Goal: Information Seeking & Learning: Learn about a topic

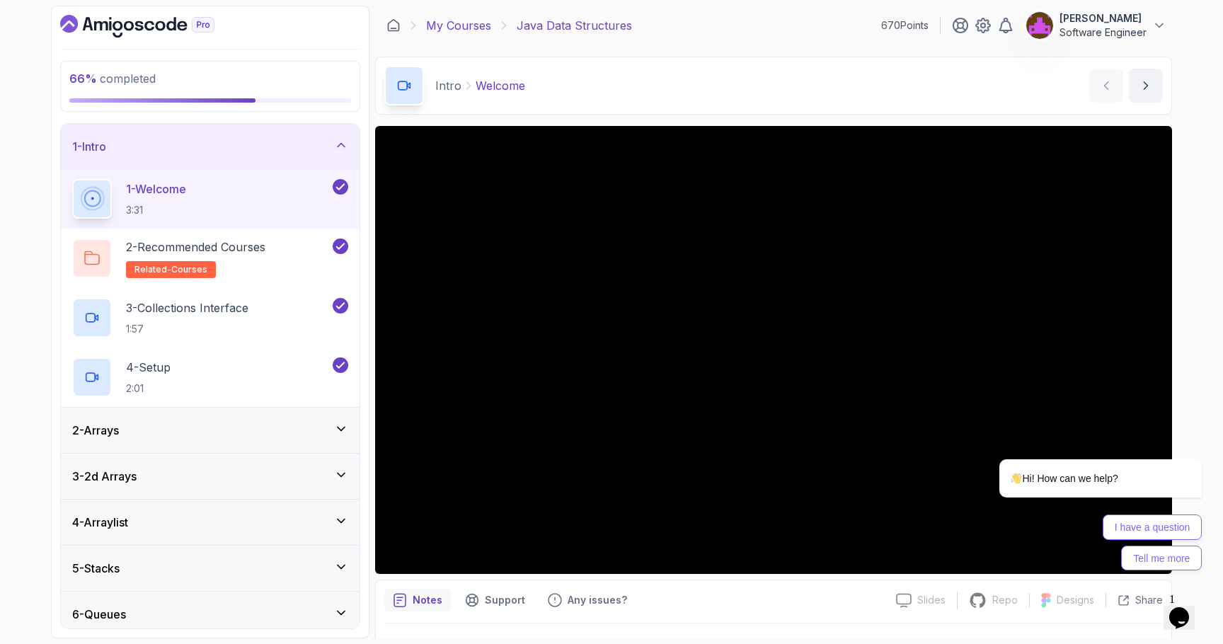
click at [444, 33] on link "My Courses" at bounding box center [458, 25] width 65 height 17
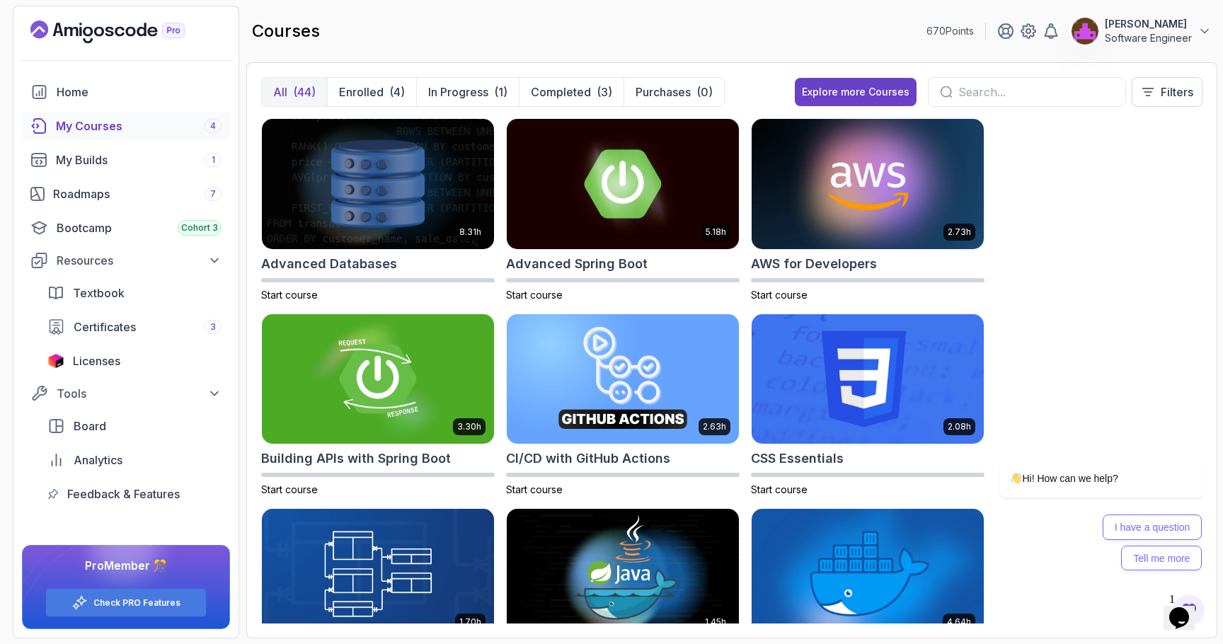
click at [128, 118] on div "My Courses 4" at bounding box center [139, 126] width 166 height 17
click at [103, 189] on div "Roadmaps 7" at bounding box center [137, 193] width 169 height 17
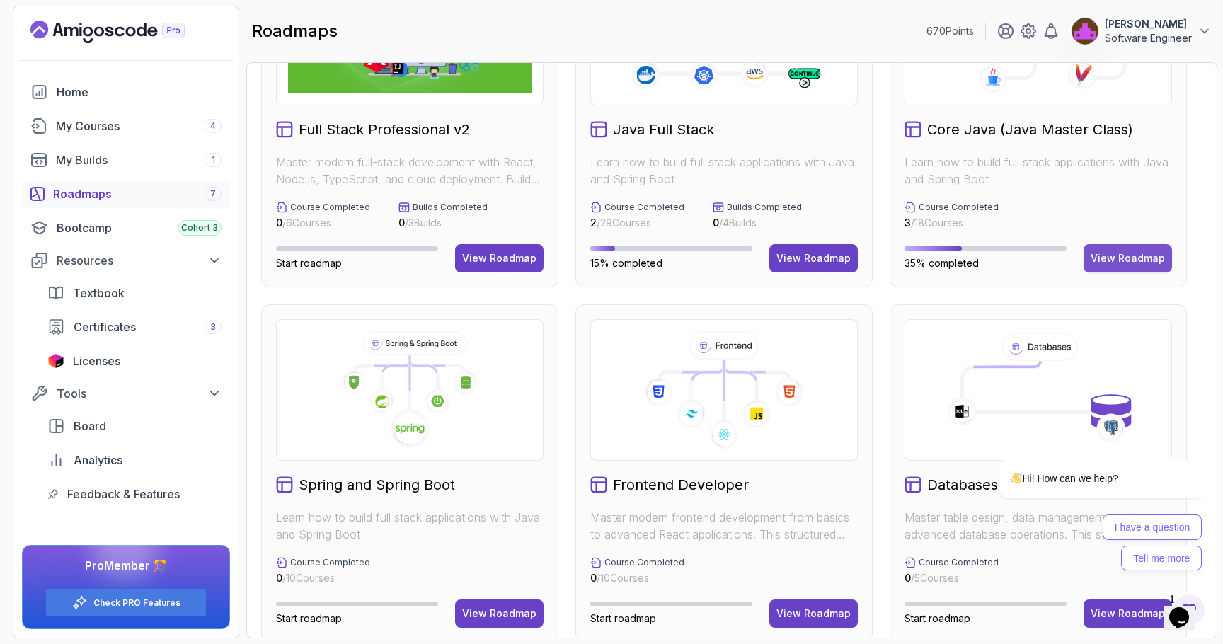
scroll to position [151, 0]
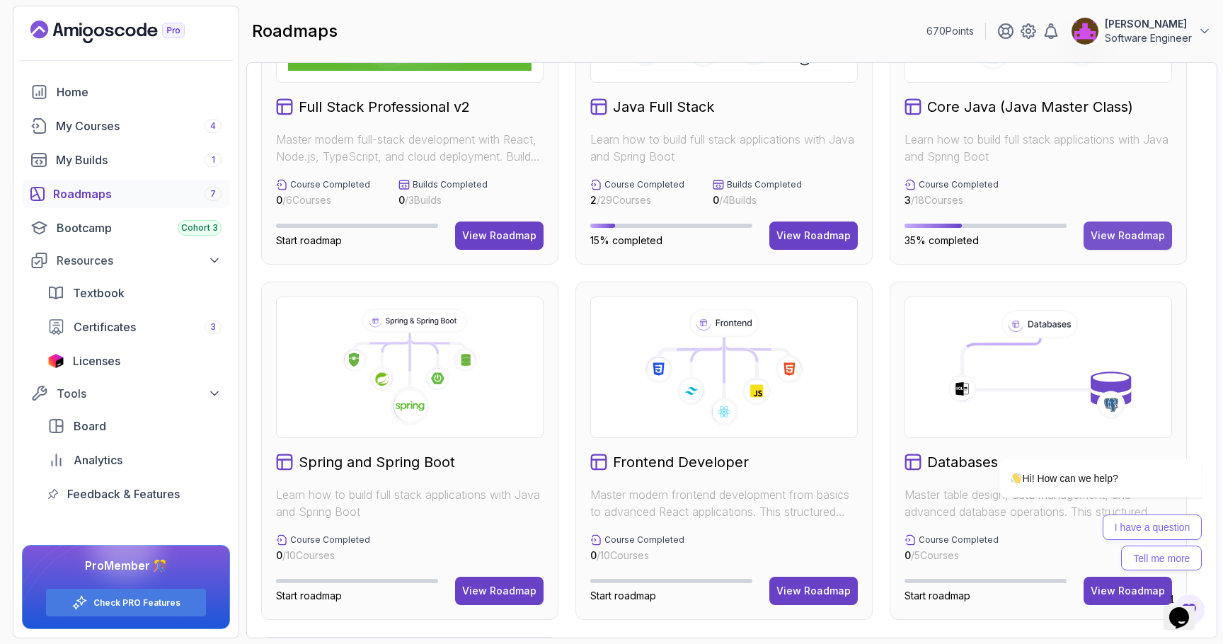
click at [1134, 230] on div "View Roadmap" at bounding box center [1128, 236] width 74 height 14
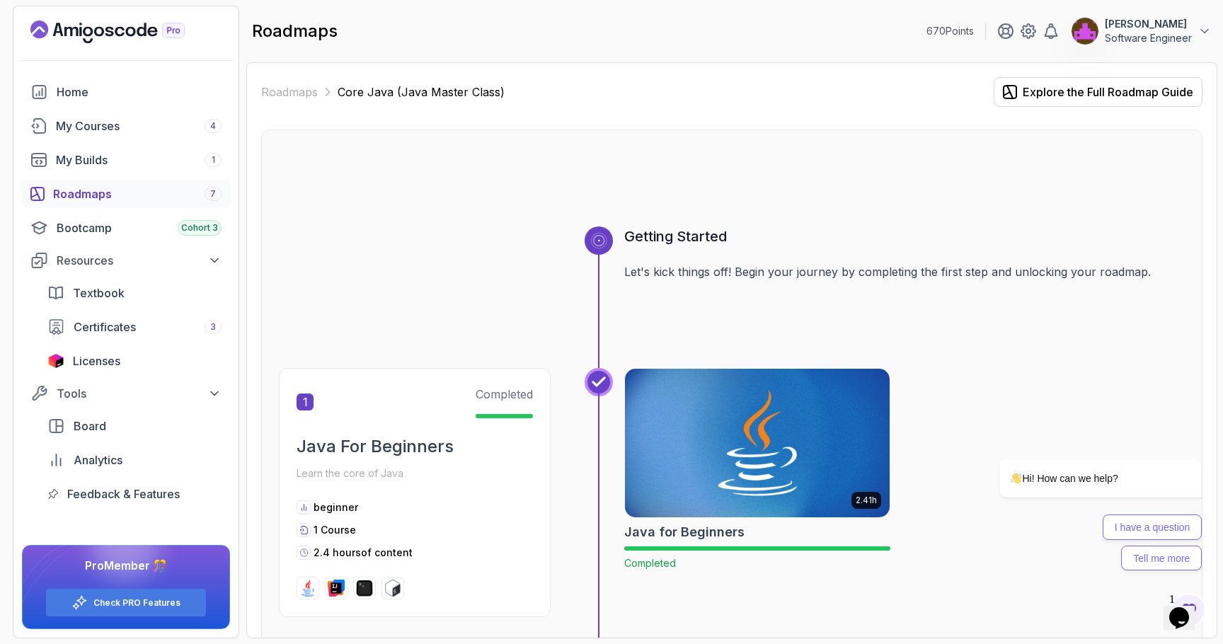
click at [113, 183] on link "Roadmaps 7" at bounding box center [126, 194] width 208 height 28
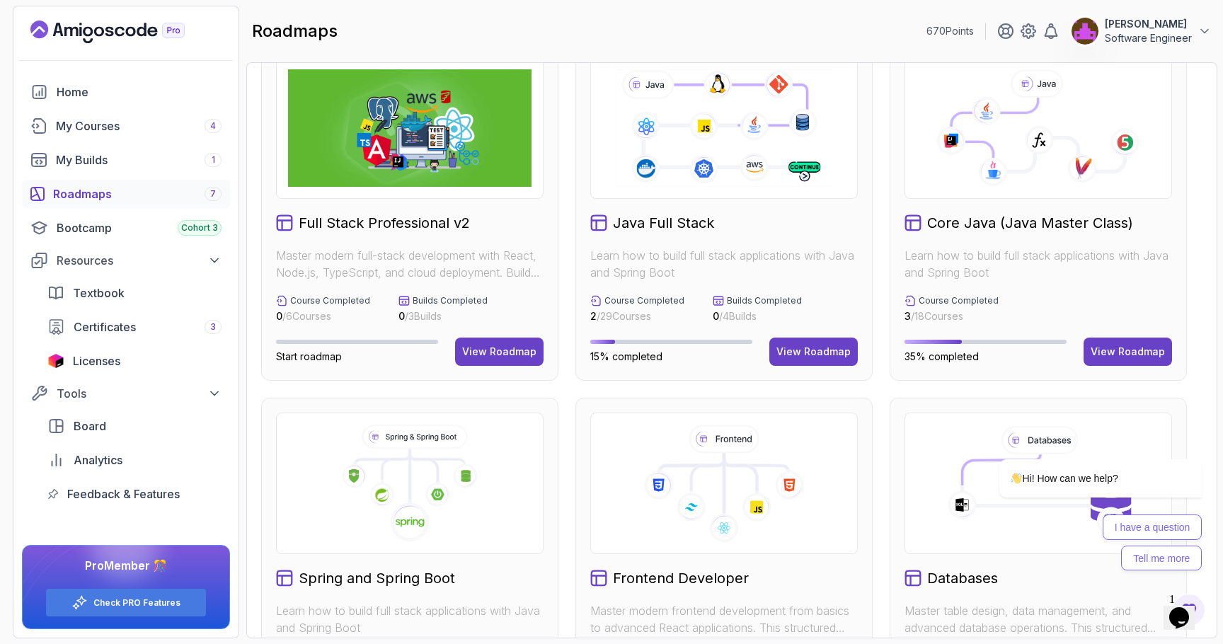
scroll to position [33, 0]
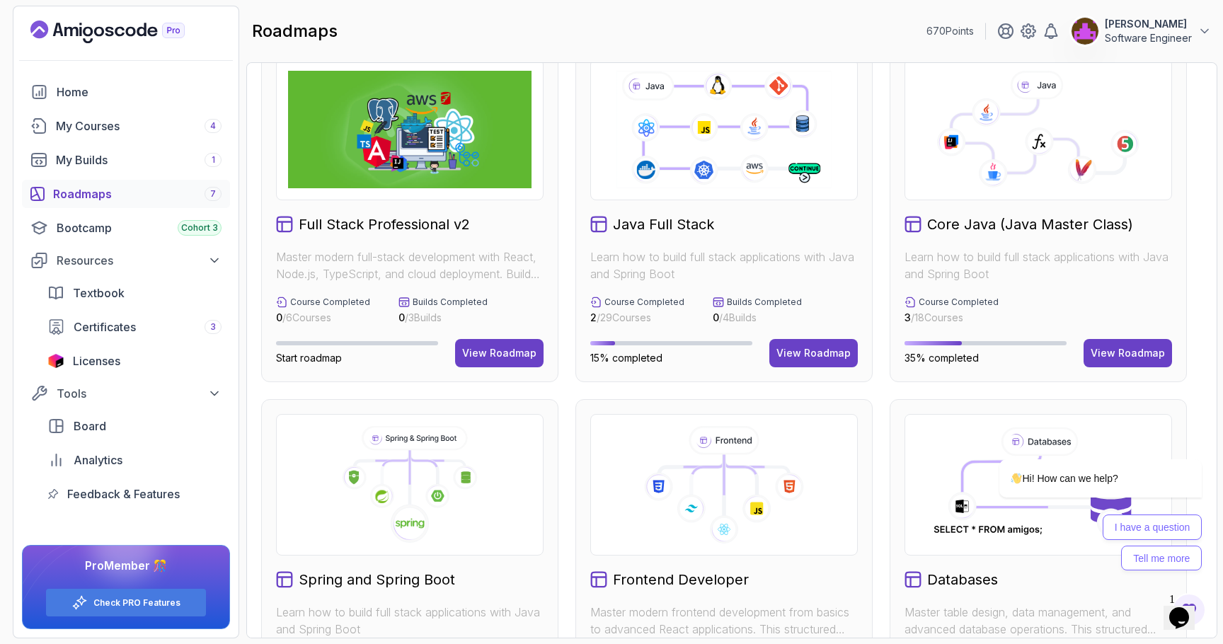
click at [469, 177] on img at bounding box center [410, 130] width 244 height 118
click at [510, 360] on div "View Roadmap" at bounding box center [499, 353] width 74 height 14
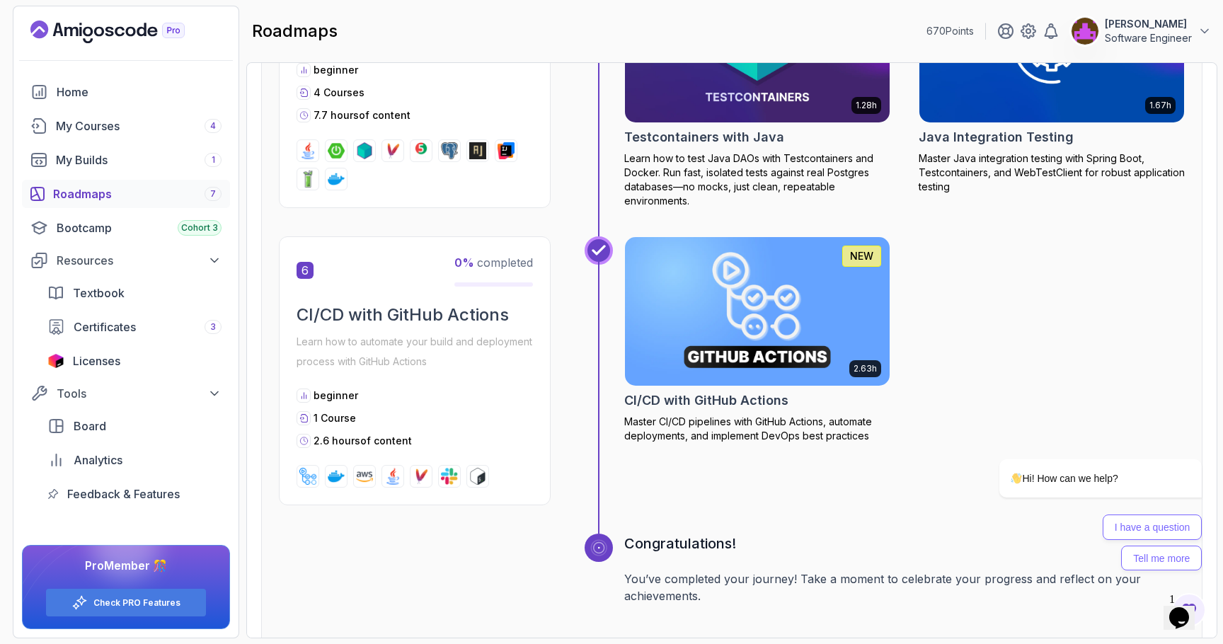
scroll to position [2211, 0]
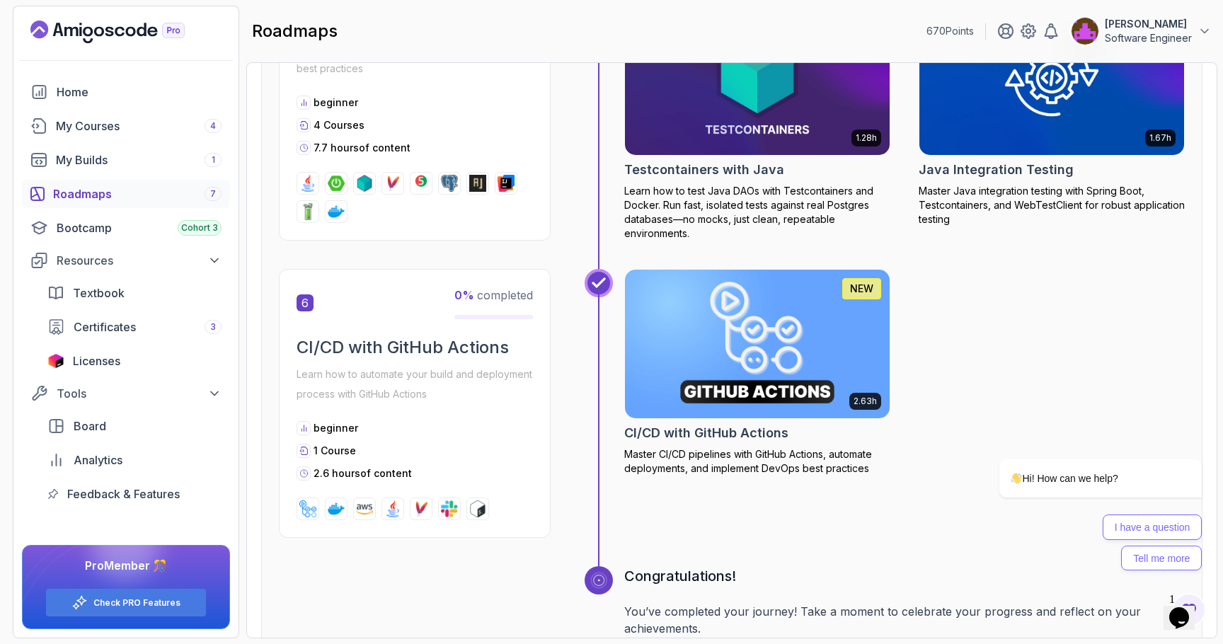
click at [867, 287] on p "NEW" at bounding box center [861, 289] width 23 height 14
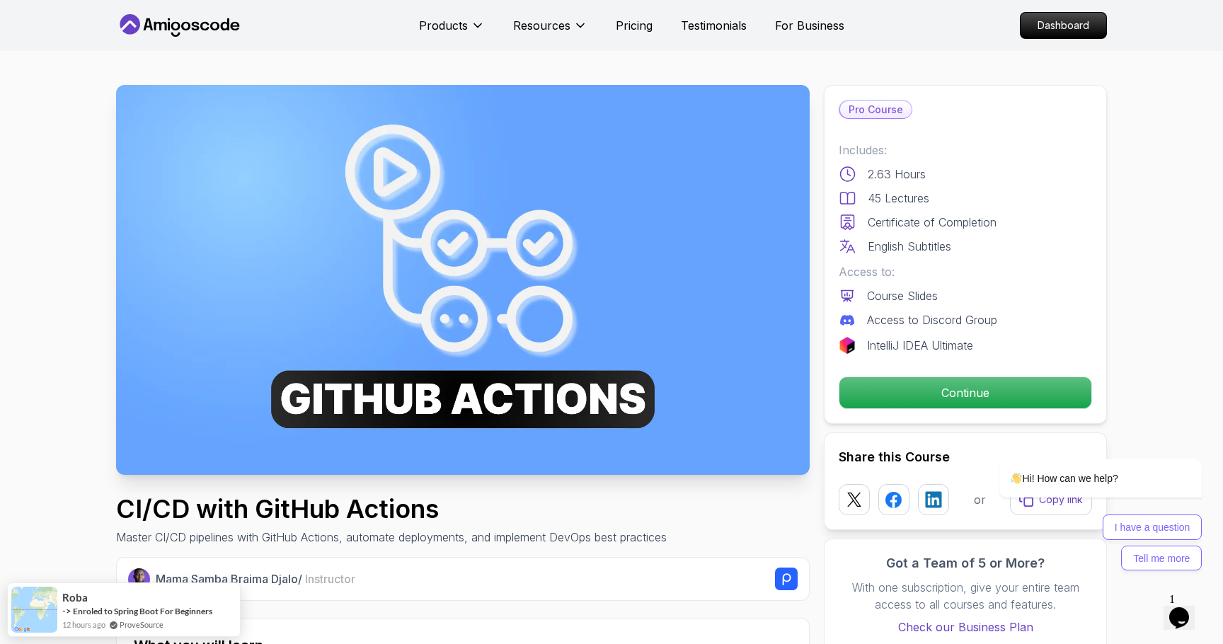
click at [626, 343] on img at bounding box center [463, 280] width 694 height 390
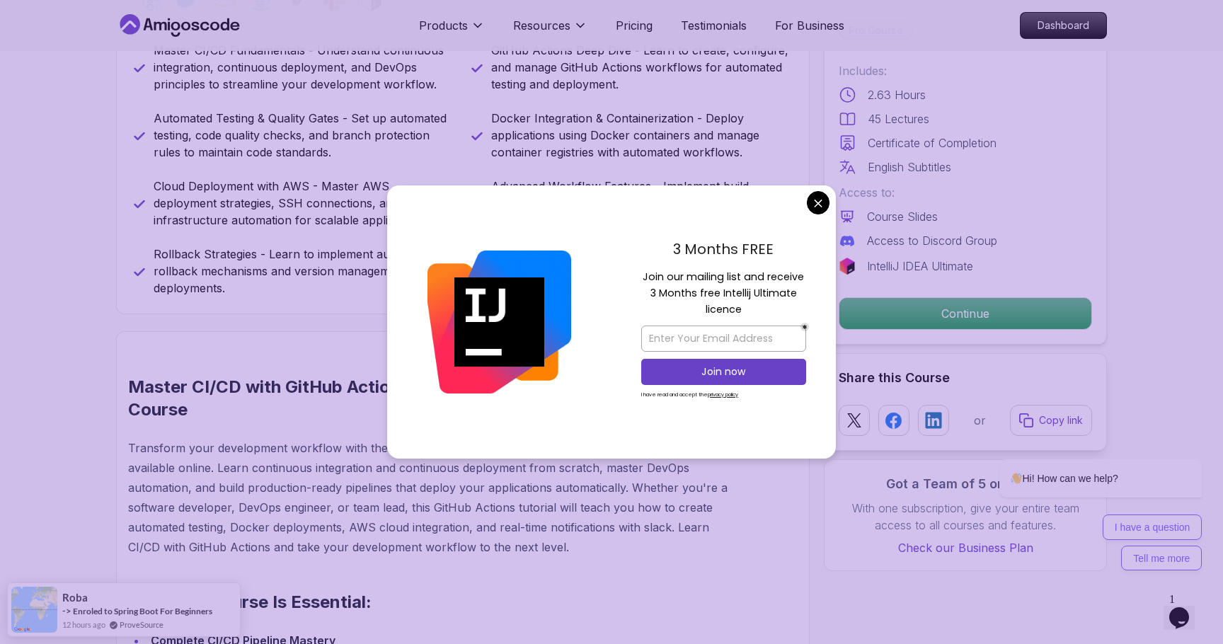
scroll to position [682, 0]
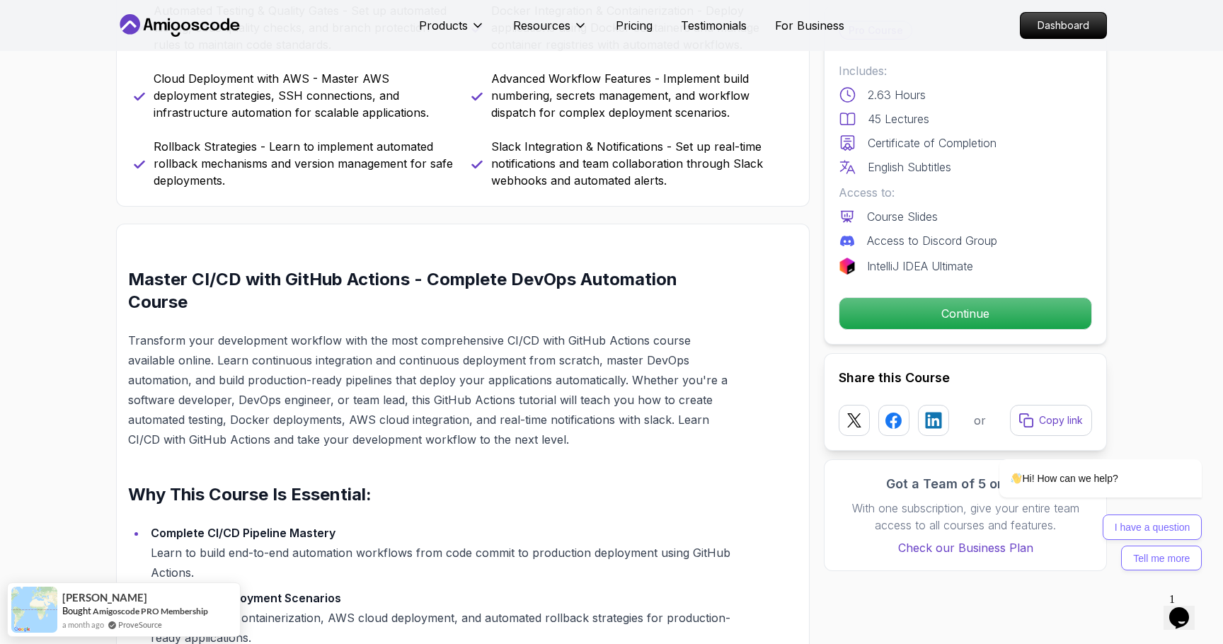
scroll to position [0, 0]
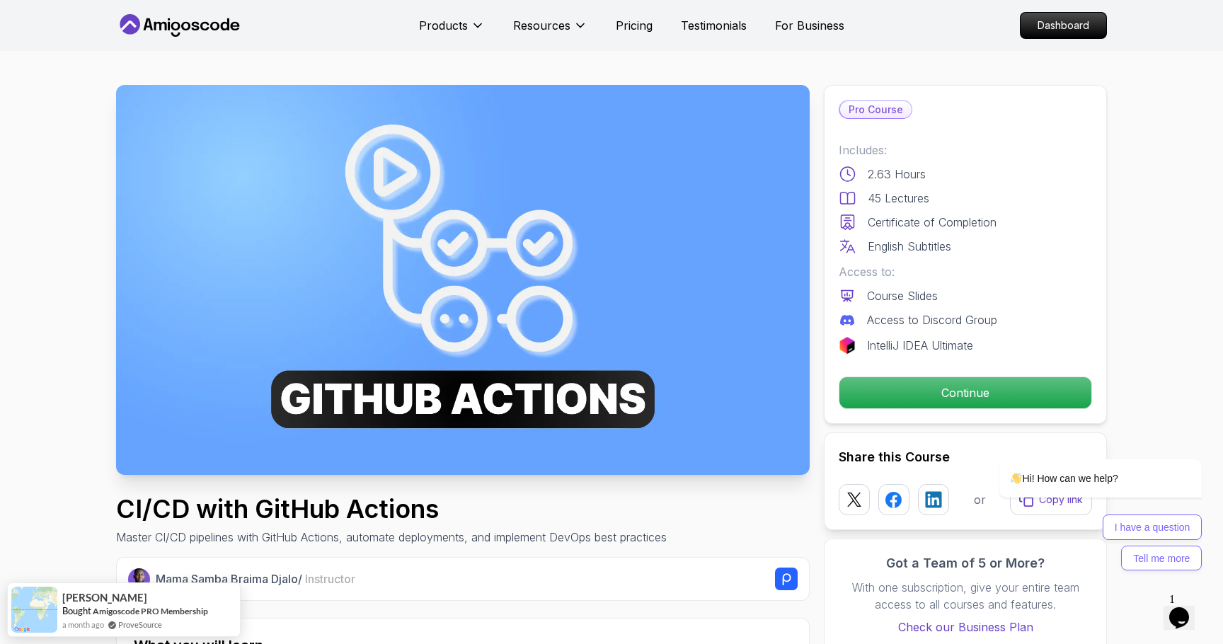
click at [173, 26] on icon at bounding box center [175, 26] width 9 height 8
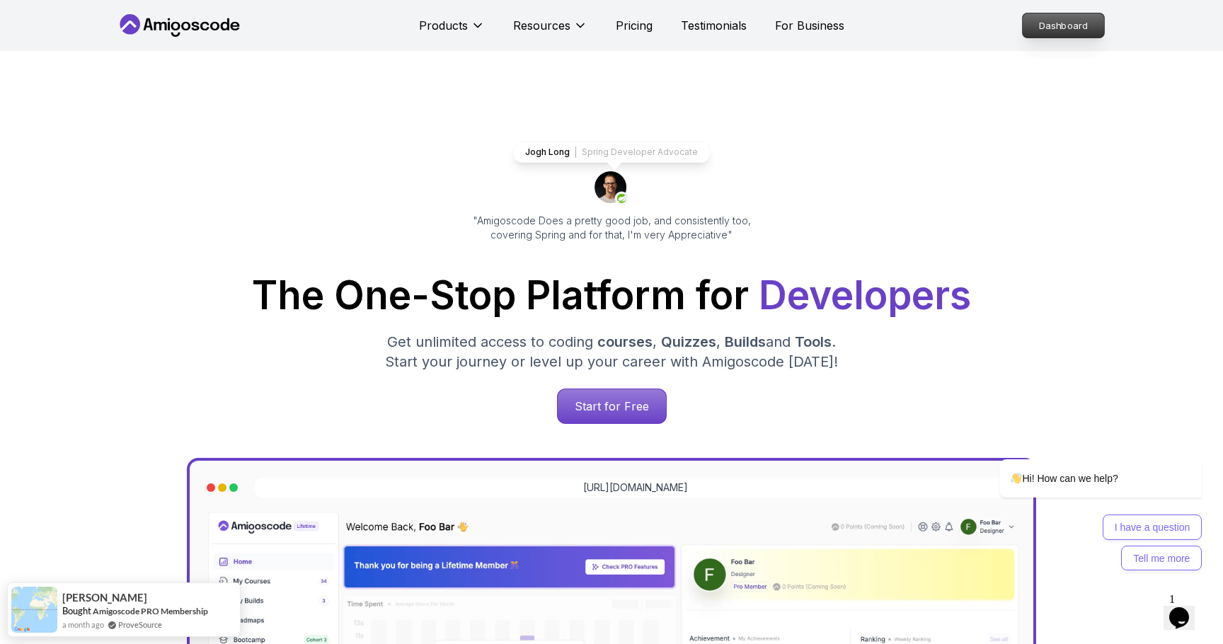
click at [1093, 23] on p "Dashboard" at bounding box center [1063, 25] width 81 height 24
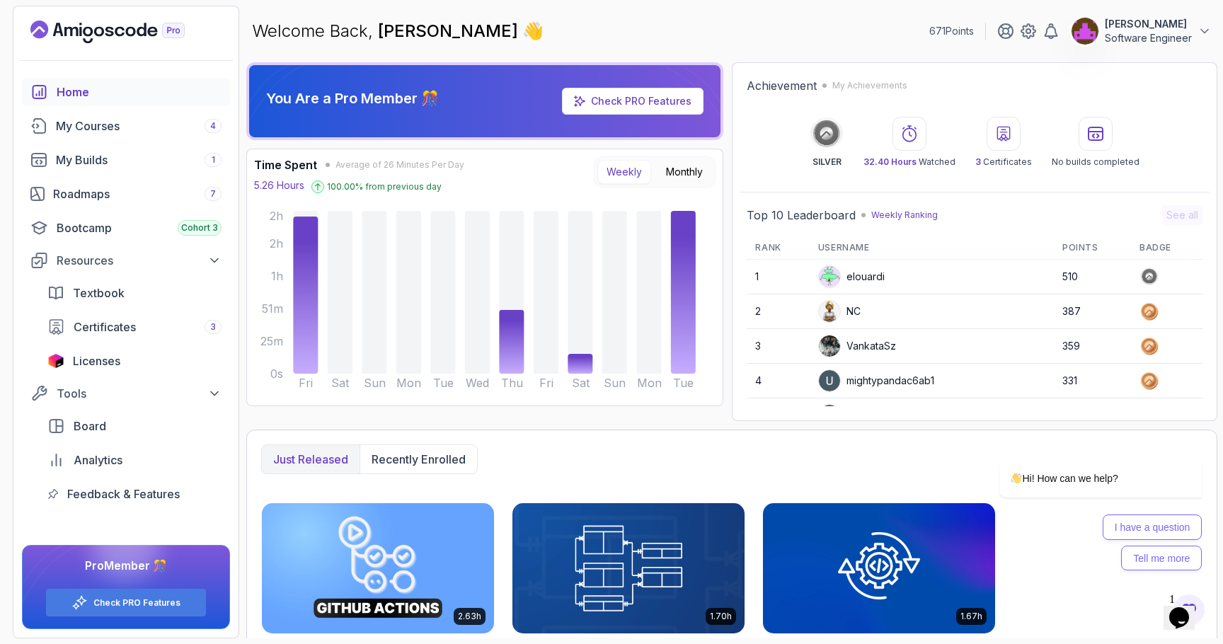
click at [918, 180] on div "Achievement My Achievements SILVER 32.40 Hours Watched 3 Certificates No builds…" at bounding box center [975, 241] width 486 height 359
click at [864, 179] on div "Achievement My Achievements SILVER 32.40 Hours Watched 3 Certificates No builds…" at bounding box center [975, 241] width 486 height 359
click at [669, 176] on button "Monthly" at bounding box center [684, 172] width 55 height 24
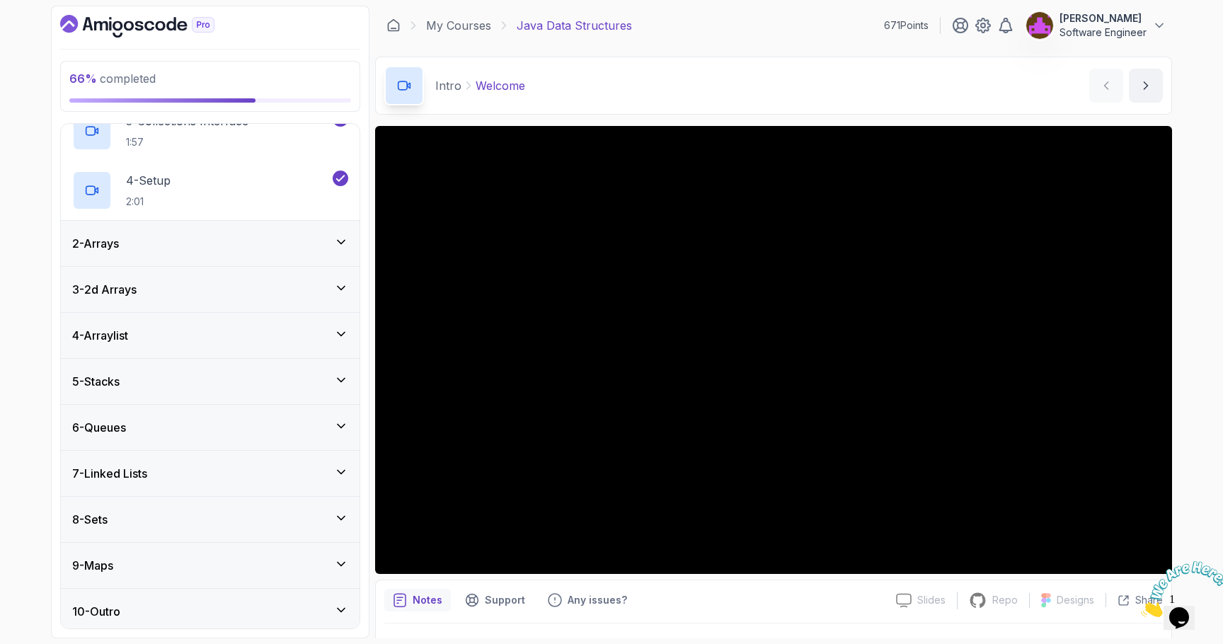
scroll to position [192, 0]
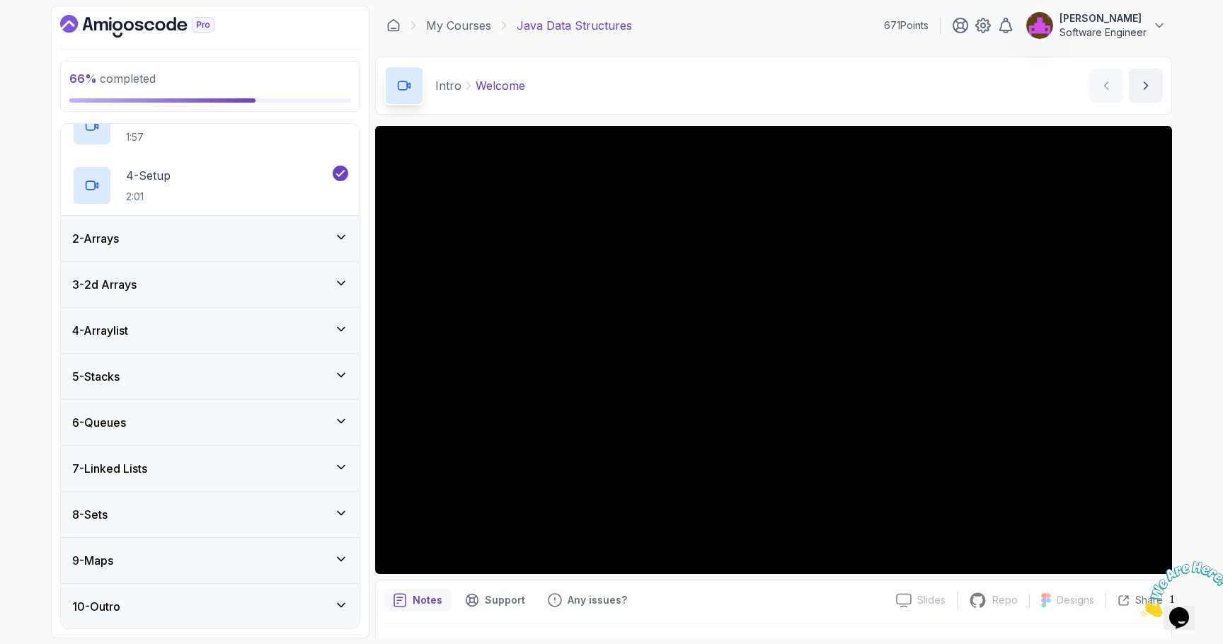
click at [143, 508] on div "8 - Sets" at bounding box center [210, 514] width 276 height 17
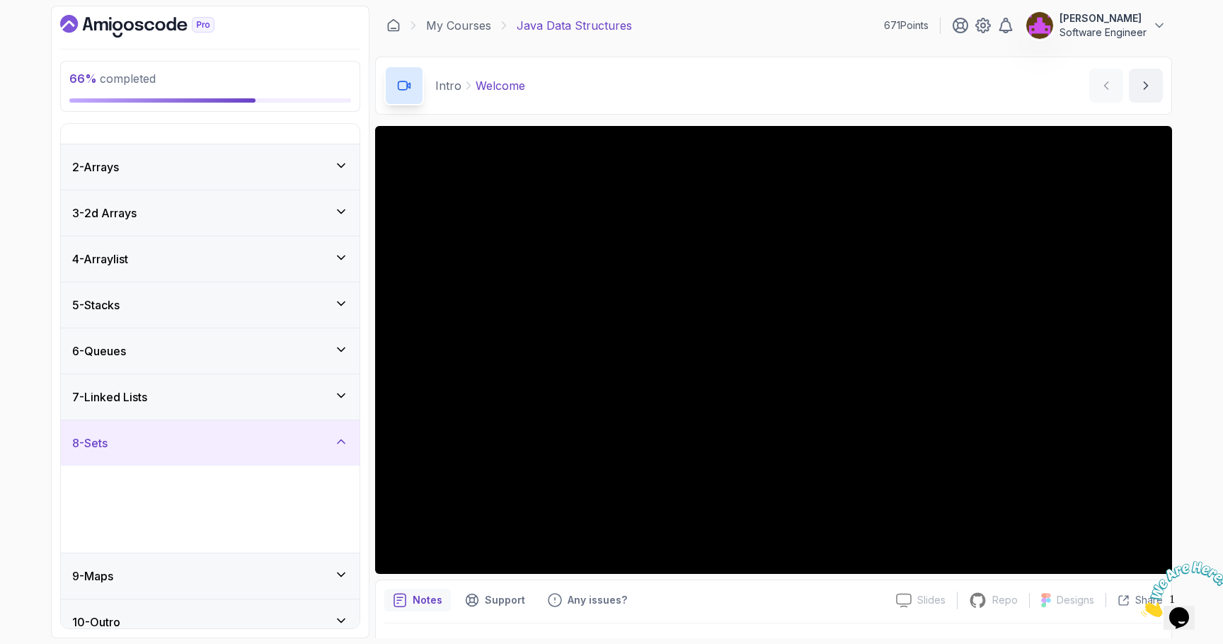
scroll to position [0, 0]
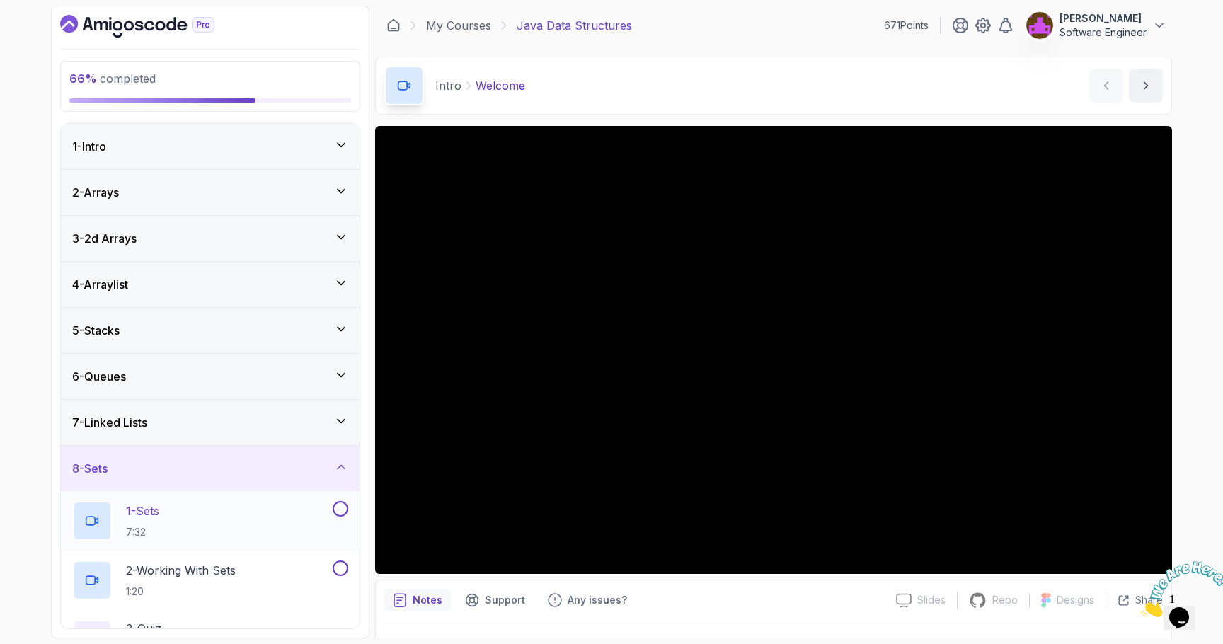
click at [181, 506] on div "1 - Sets 7:32" at bounding box center [201, 521] width 258 height 40
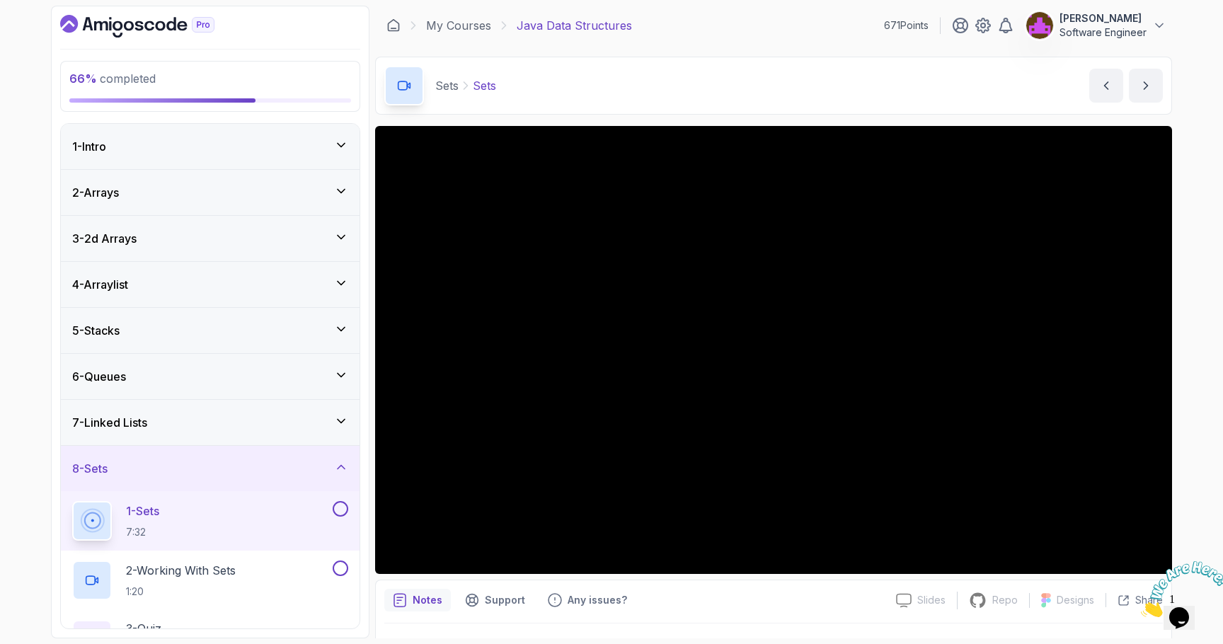
click at [792, 323] on div at bounding box center [773, 350] width 797 height 448
click at [758, 47] on main "My Courses Java Data Structures 671 Points Josh Hawkins Software Engineer 9 - S…" at bounding box center [773, 322] width 797 height 633
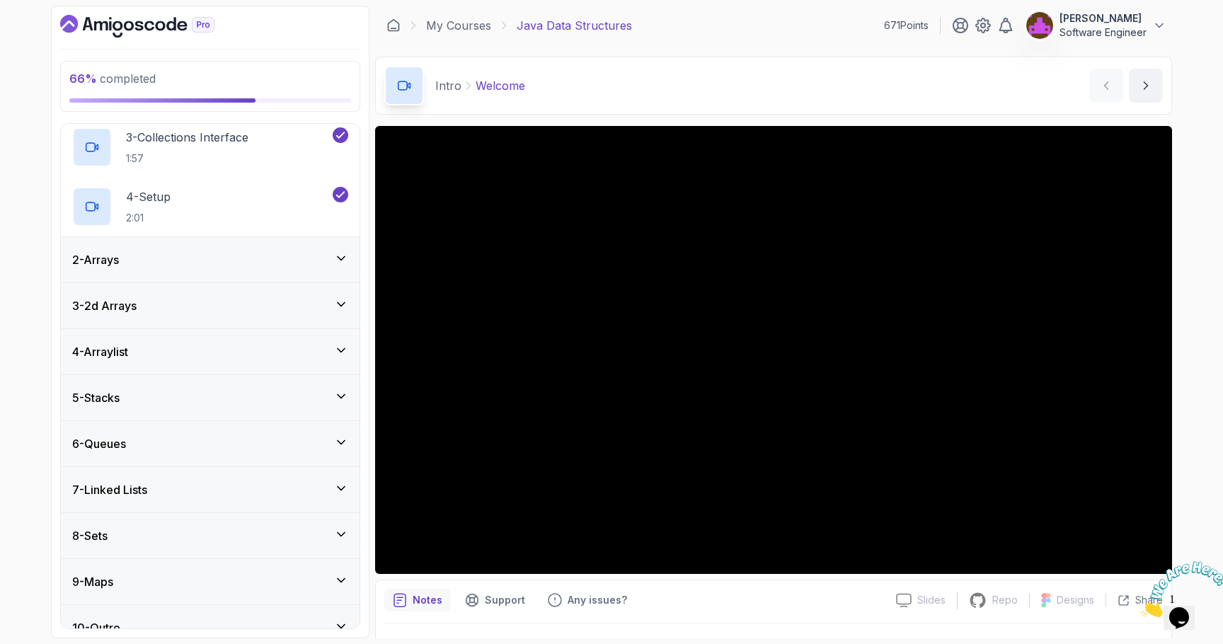
scroll to position [192, 0]
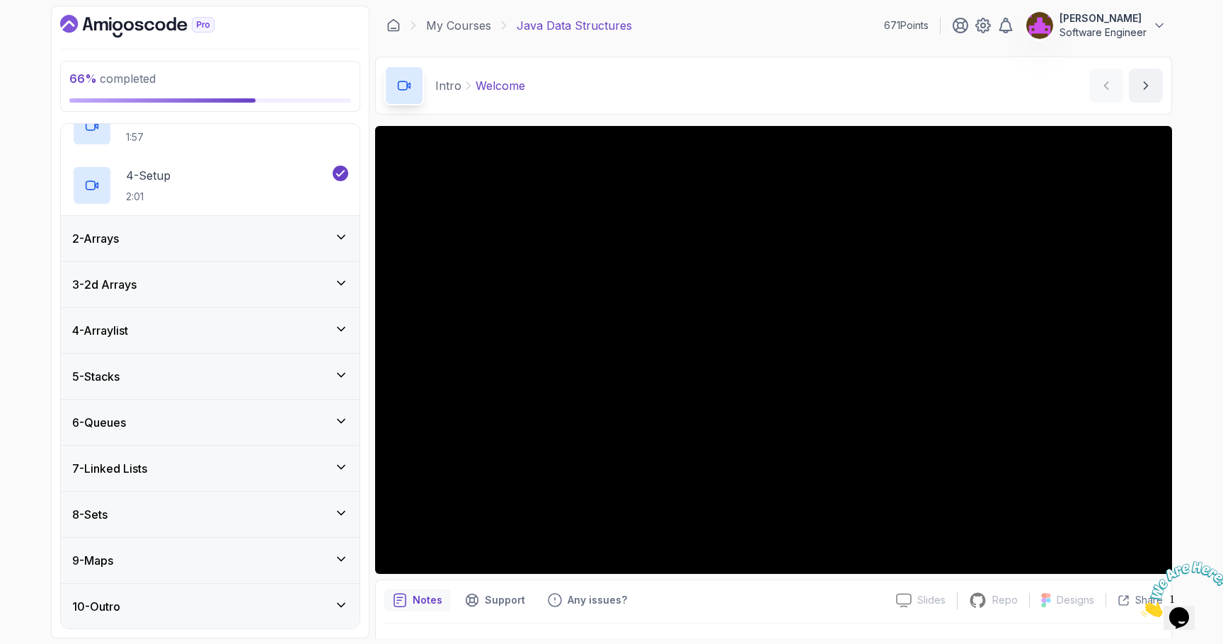
click at [157, 490] on div "7 - Linked Lists" at bounding box center [210, 468] width 299 height 45
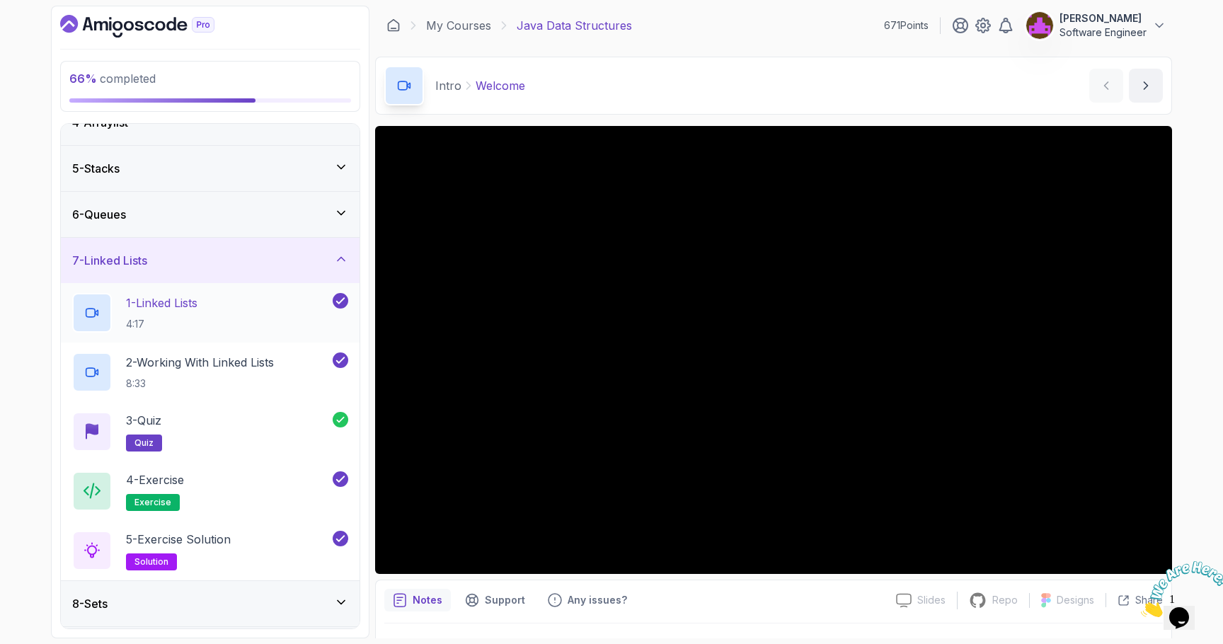
scroll to position [169, 0]
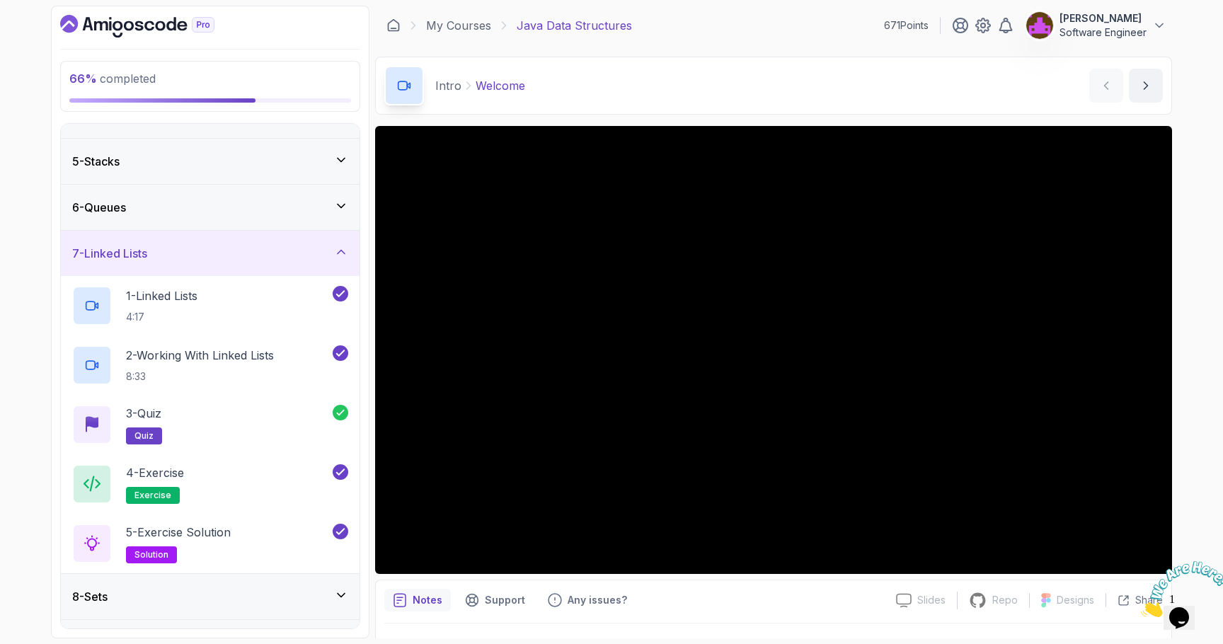
click at [191, 601] on div "8 - Sets" at bounding box center [210, 596] width 276 height 17
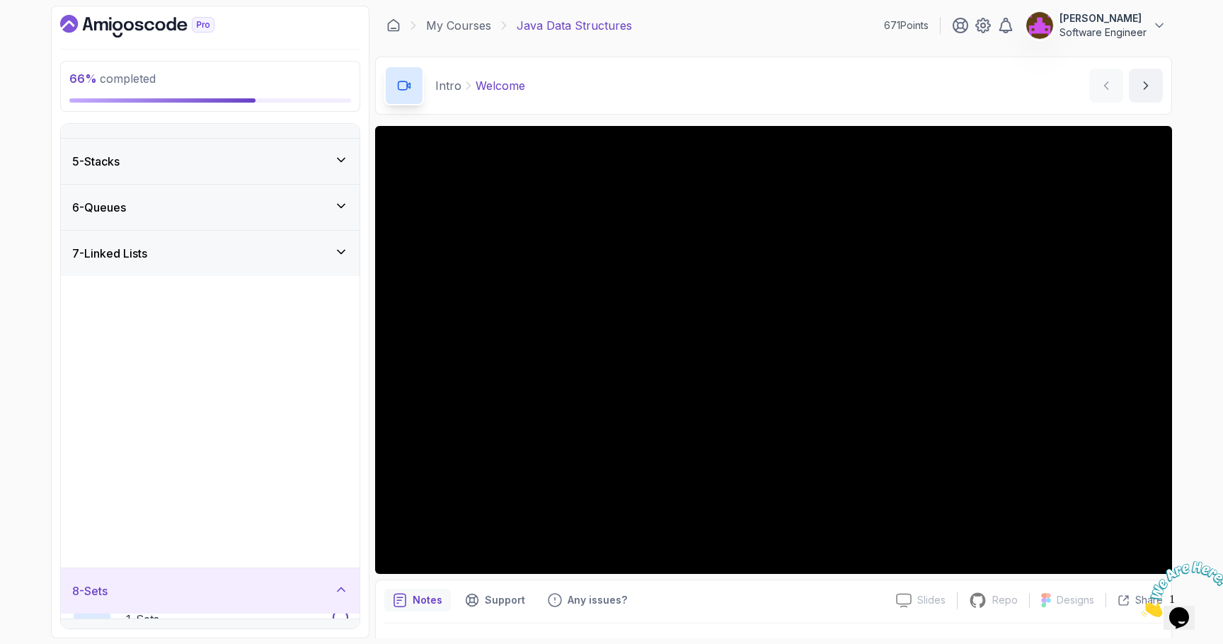
scroll to position [0, 0]
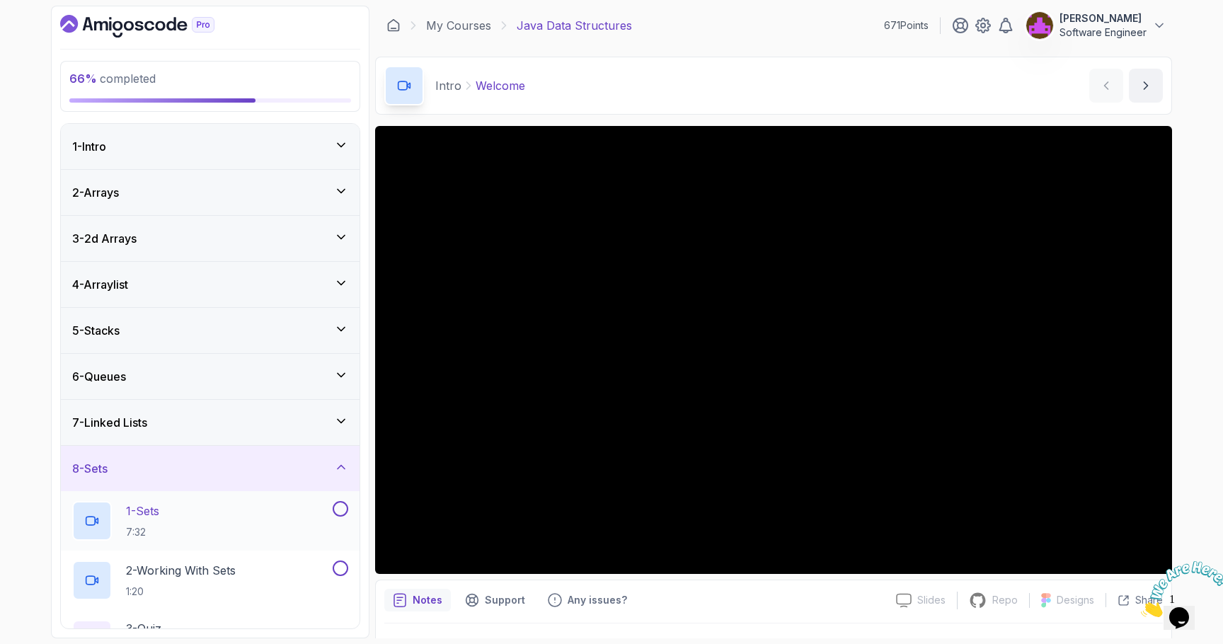
click at [250, 512] on div "1 - Sets 7:32" at bounding box center [201, 521] width 258 height 40
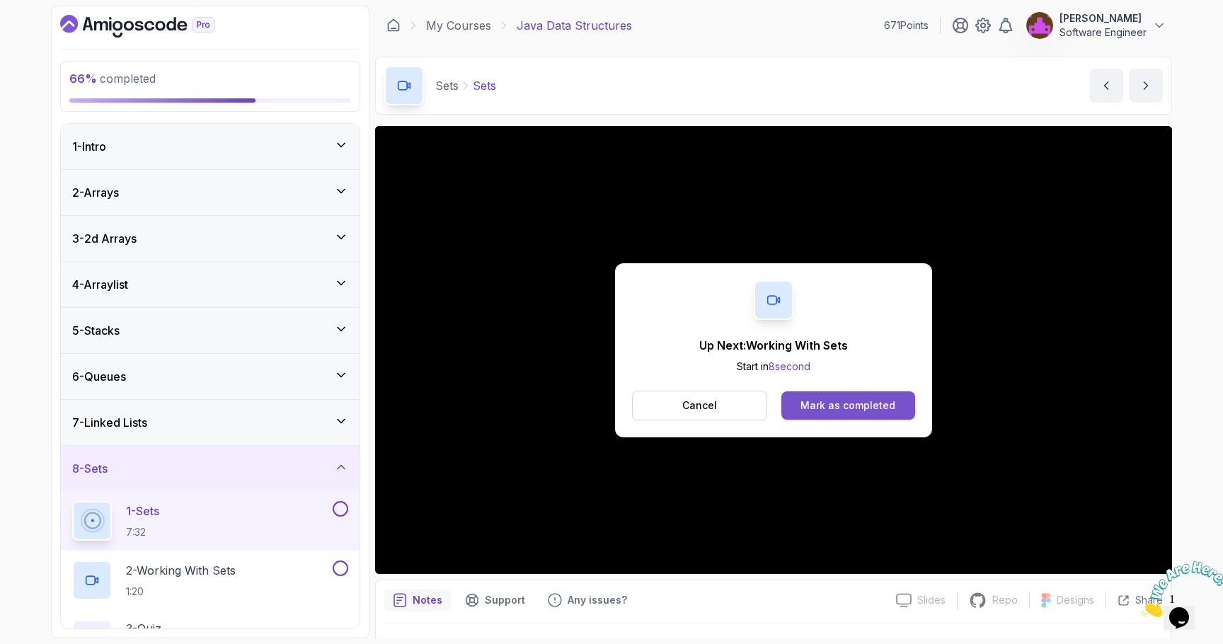
click at [869, 411] on div "Mark as completed" at bounding box center [848, 406] width 95 height 14
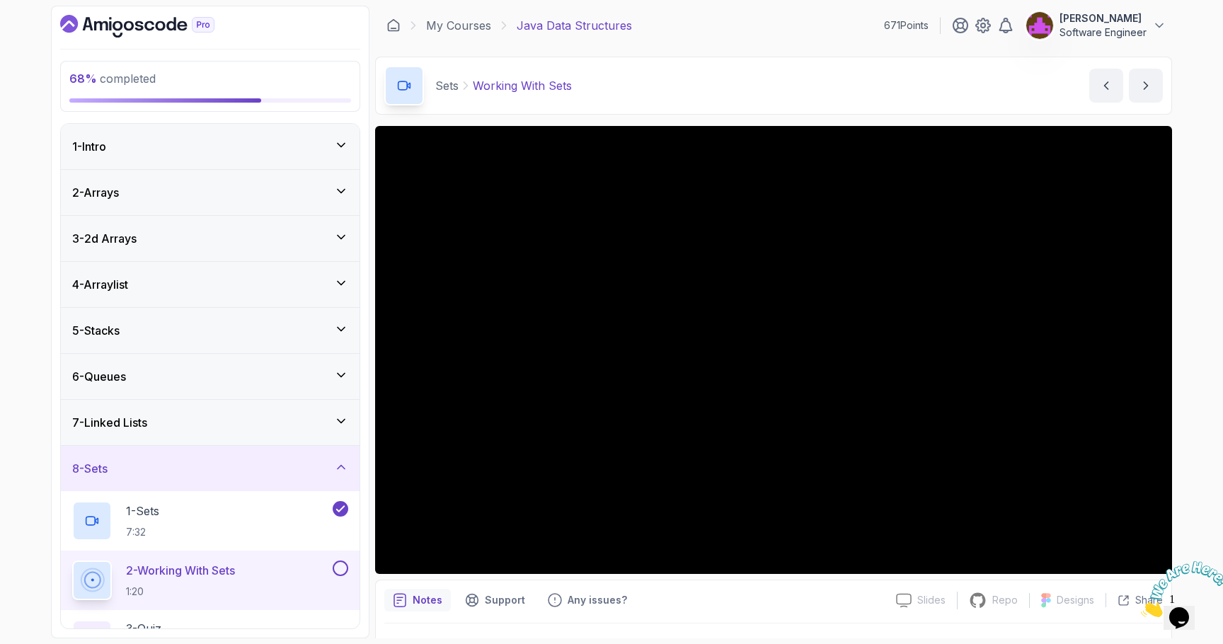
click at [113, 419] on h3 "7 - Linked Lists" at bounding box center [109, 422] width 75 height 17
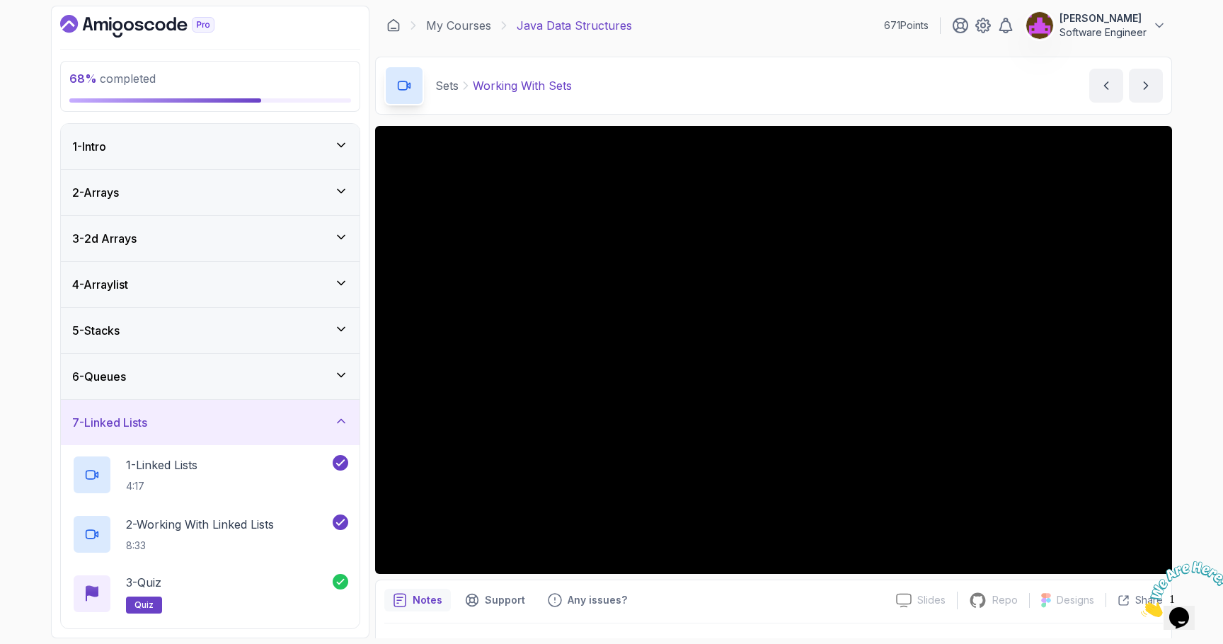
click at [114, 419] on h3 "7 - Linked Lists" at bounding box center [109, 422] width 75 height 17
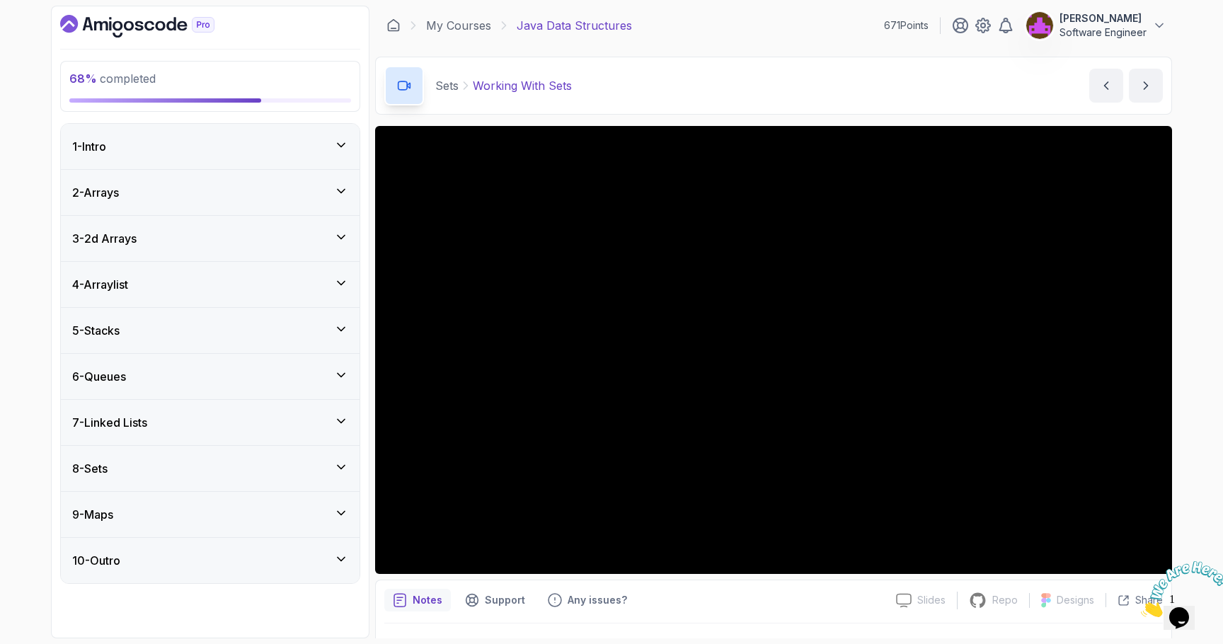
click at [160, 463] on div "8 - Sets" at bounding box center [210, 468] width 276 height 17
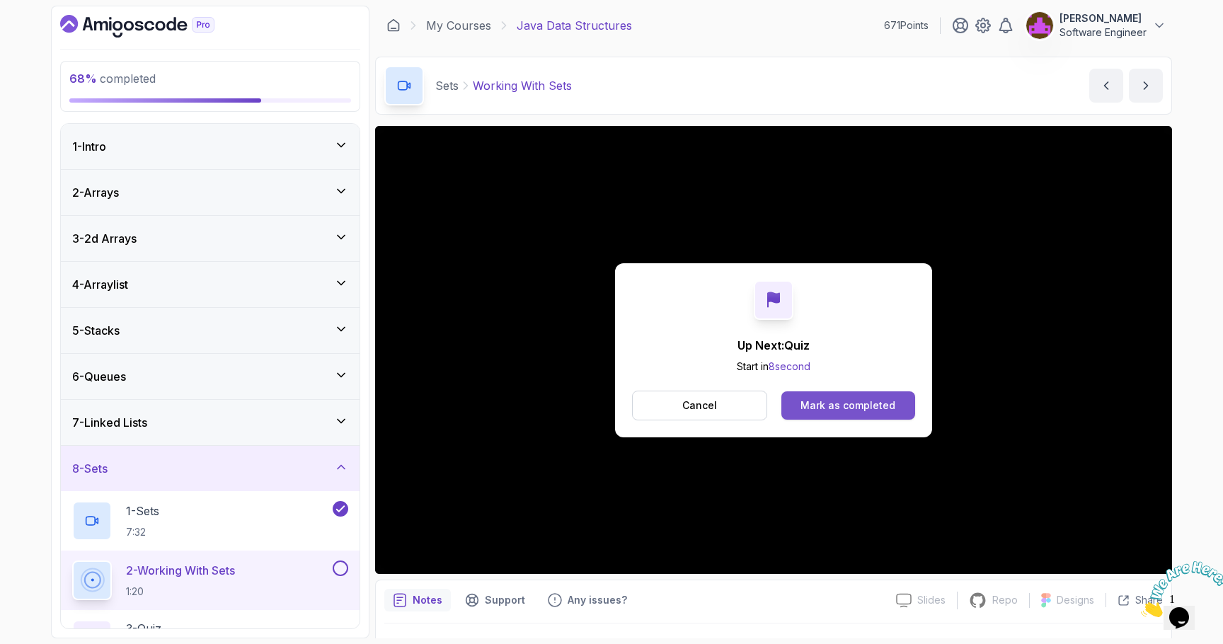
click at [838, 402] on div "Mark as completed" at bounding box center [848, 406] width 95 height 14
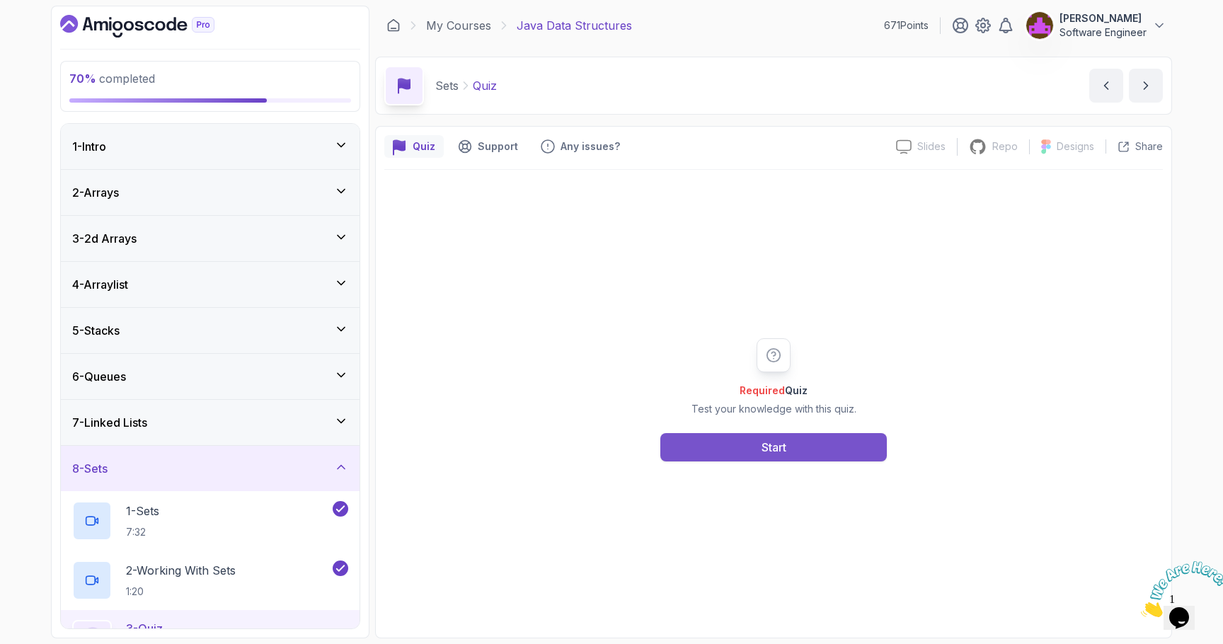
click at [775, 433] on button "Start" at bounding box center [774, 447] width 227 height 28
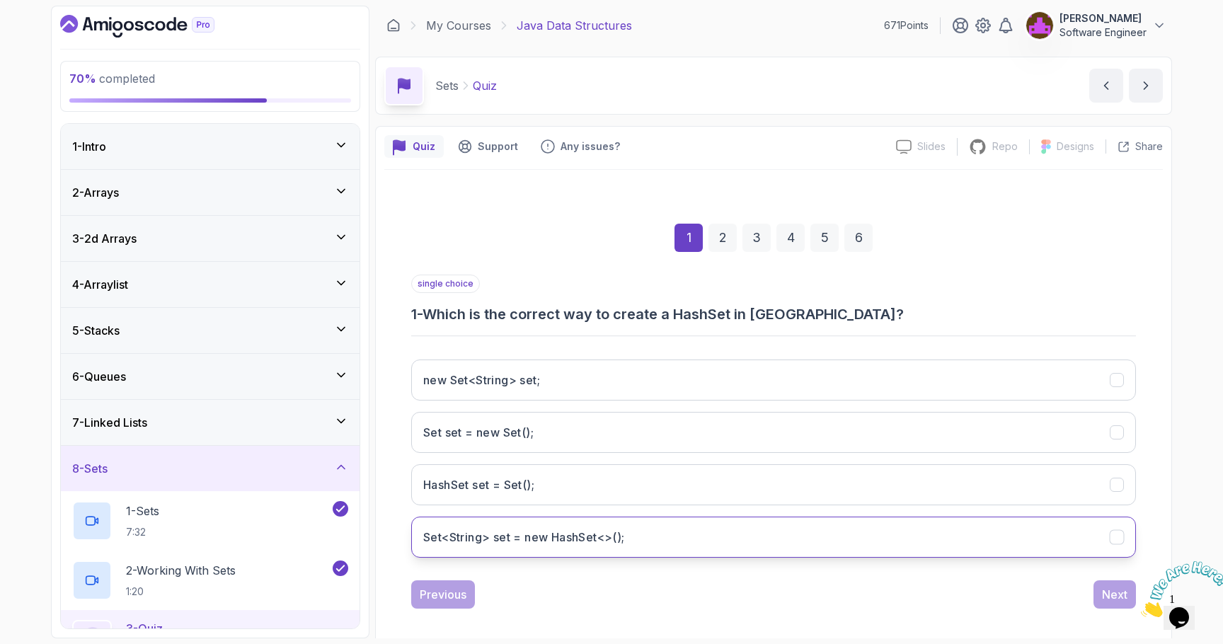
click at [617, 541] on h3 "Set<String> set = new HashSet<>();" at bounding box center [524, 537] width 202 height 17
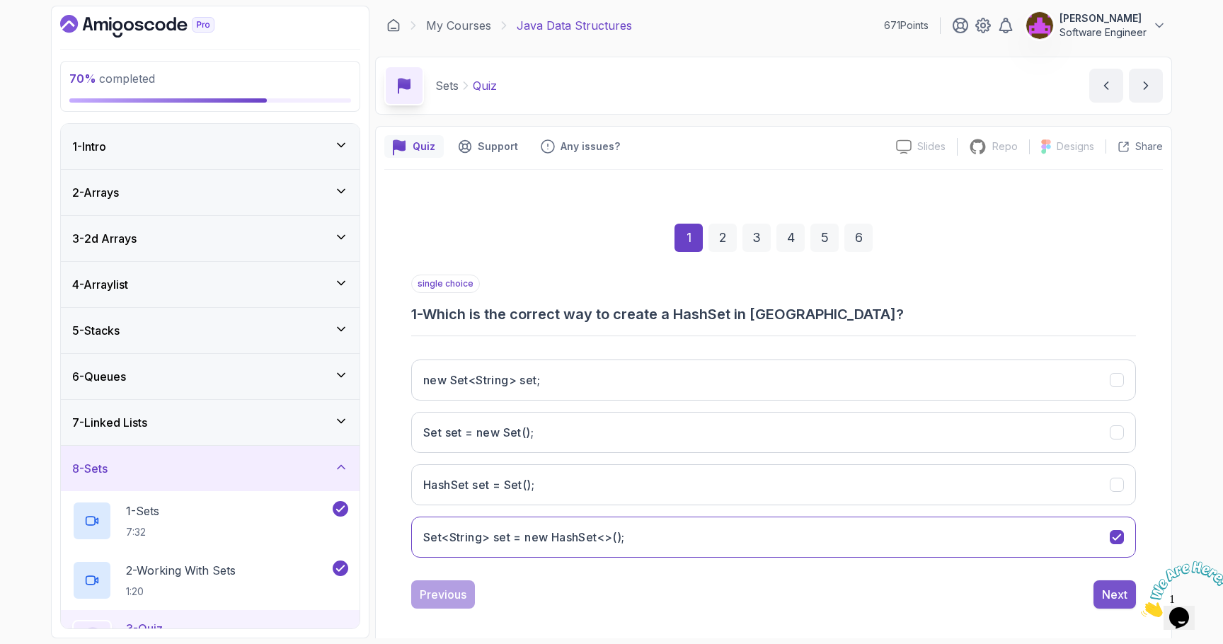
click at [1103, 598] on div "Next" at bounding box center [1114, 594] width 25 height 17
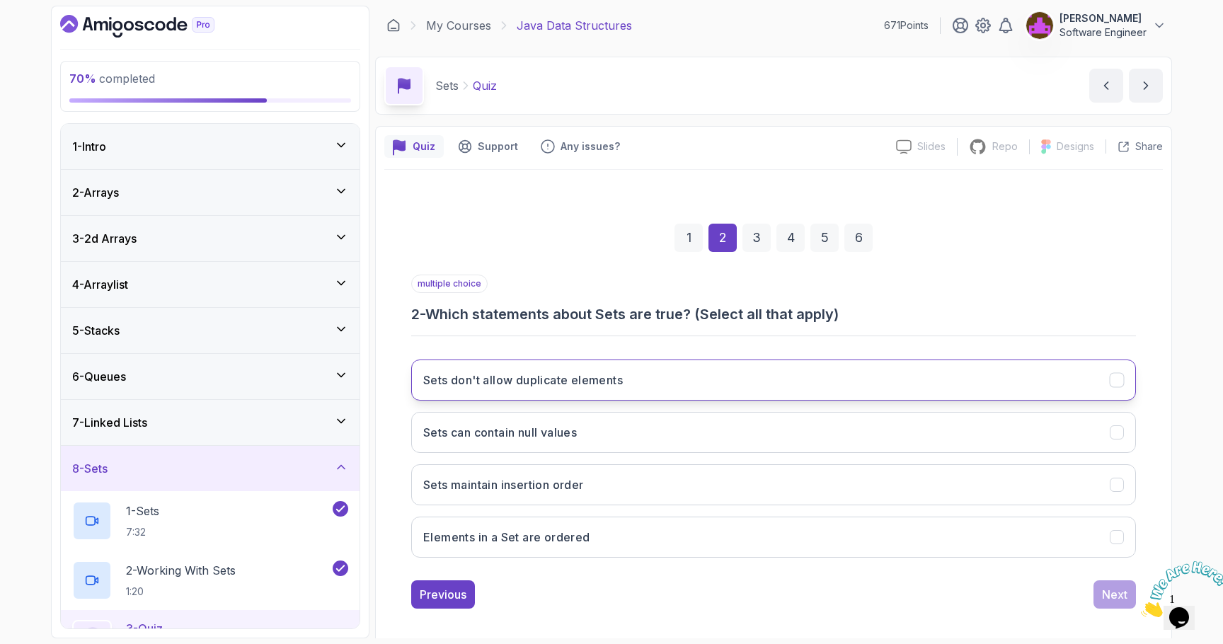
click at [812, 370] on button "Sets don't allow duplicate elements" at bounding box center [773, 380] width 725 height 41
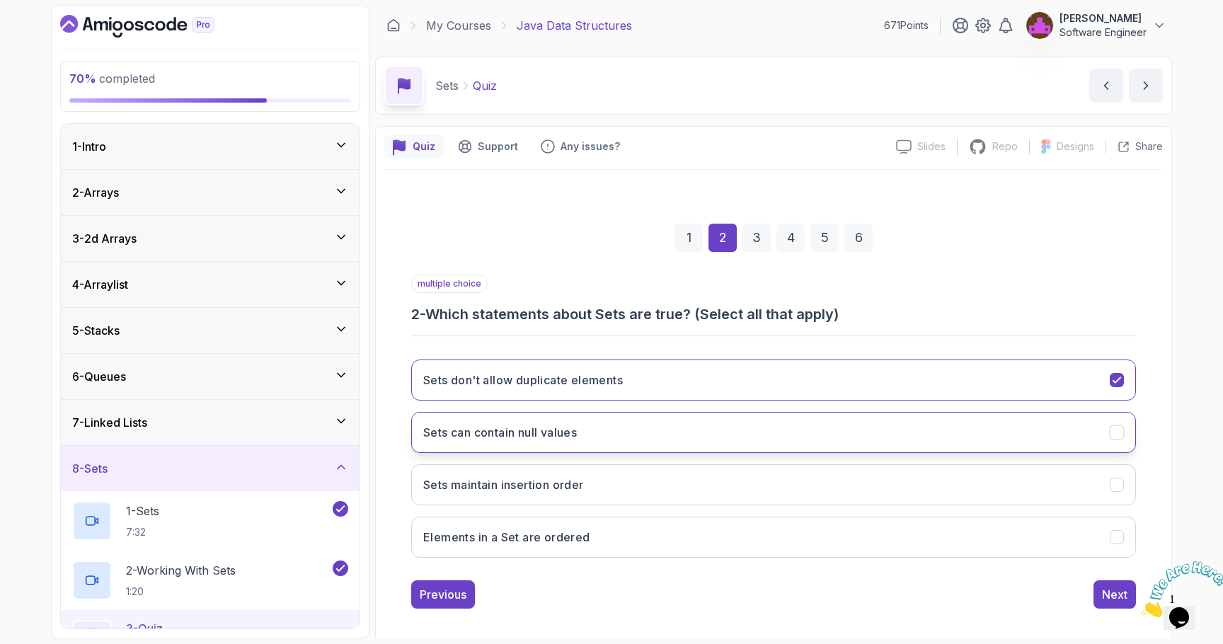
click at [678, 433] on button "Sets can contain null values" at bounding box center [773, 432] width 725 height 41
click at [1105, 593] on div "Next" at bounding box center [1114, 594] width 25 height 17
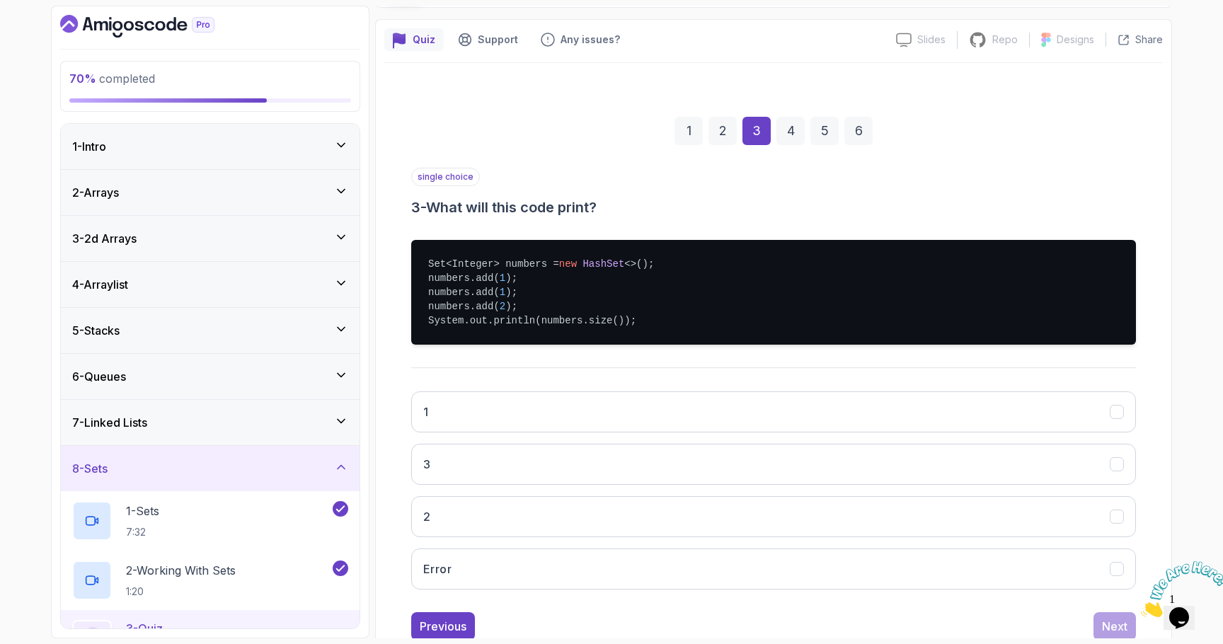
scroll to position [118, 0]
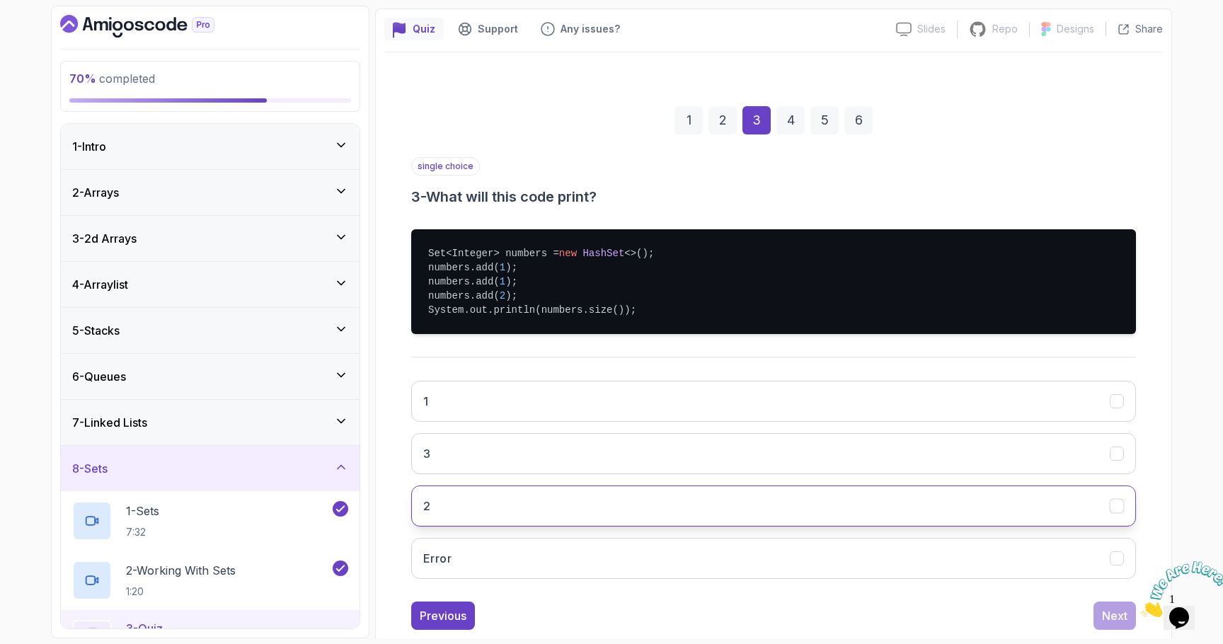
click at [777, 509] on button "2" at bounding box center [773, 506] width 725 height 41
click at [1109, 623] on div "Next" at bounding box center [1114, 615] width 25 height 17
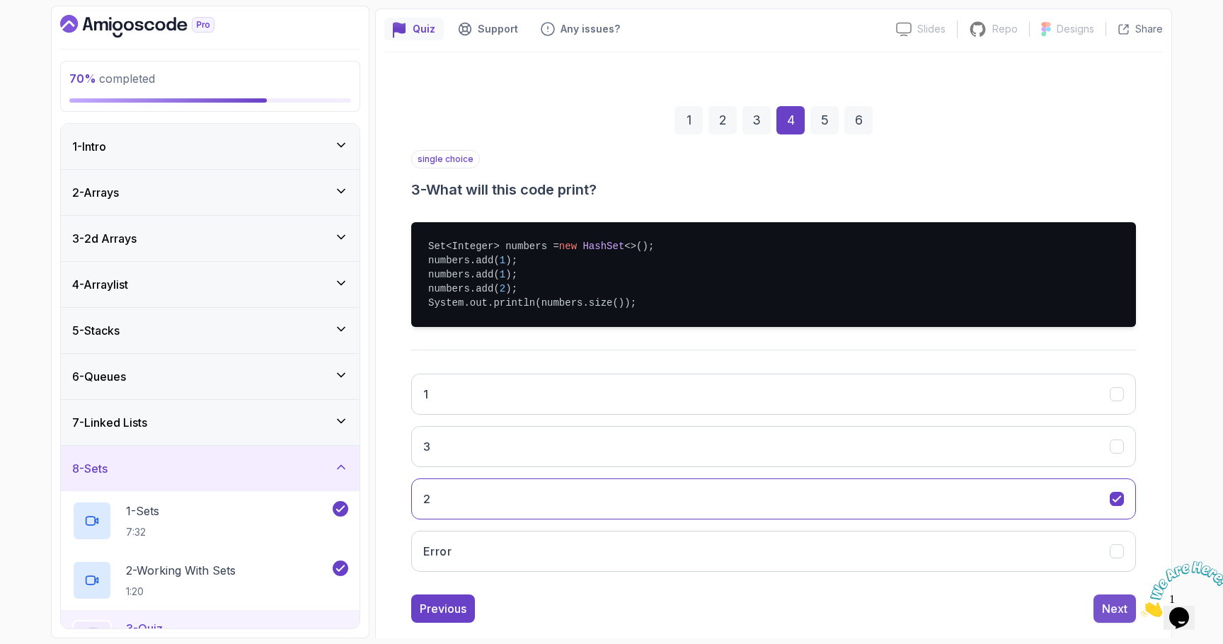
scroll to position [11, 0]
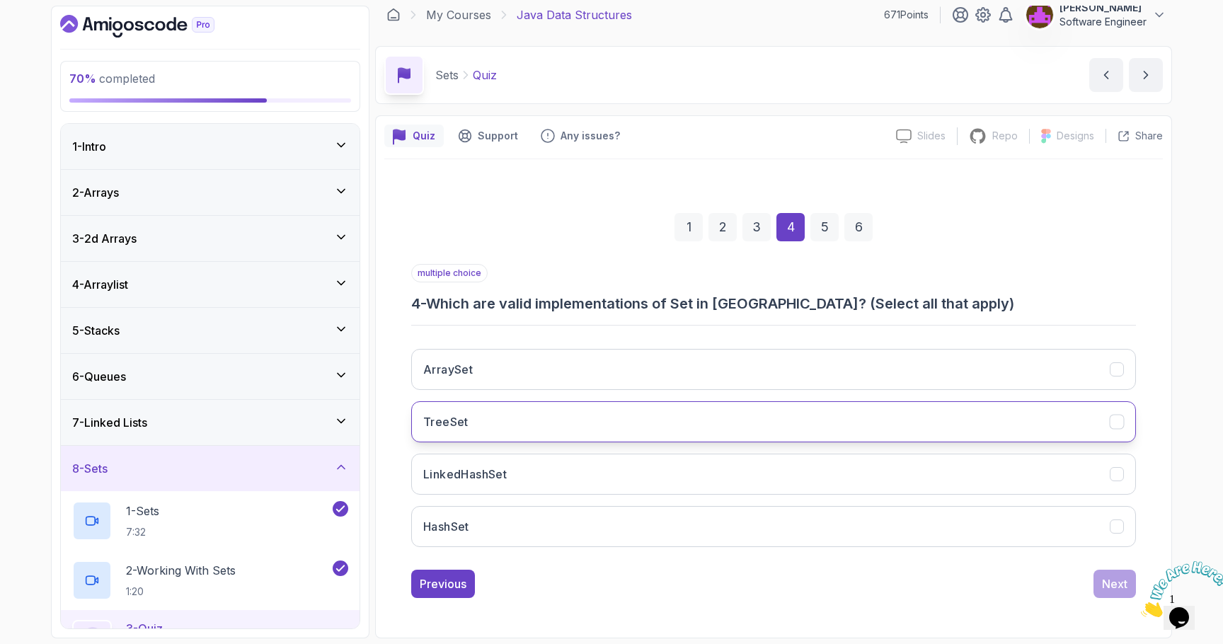
click at [581, 423] on button "TreeSet" at bounding box center [773, 421] width 725 height 41
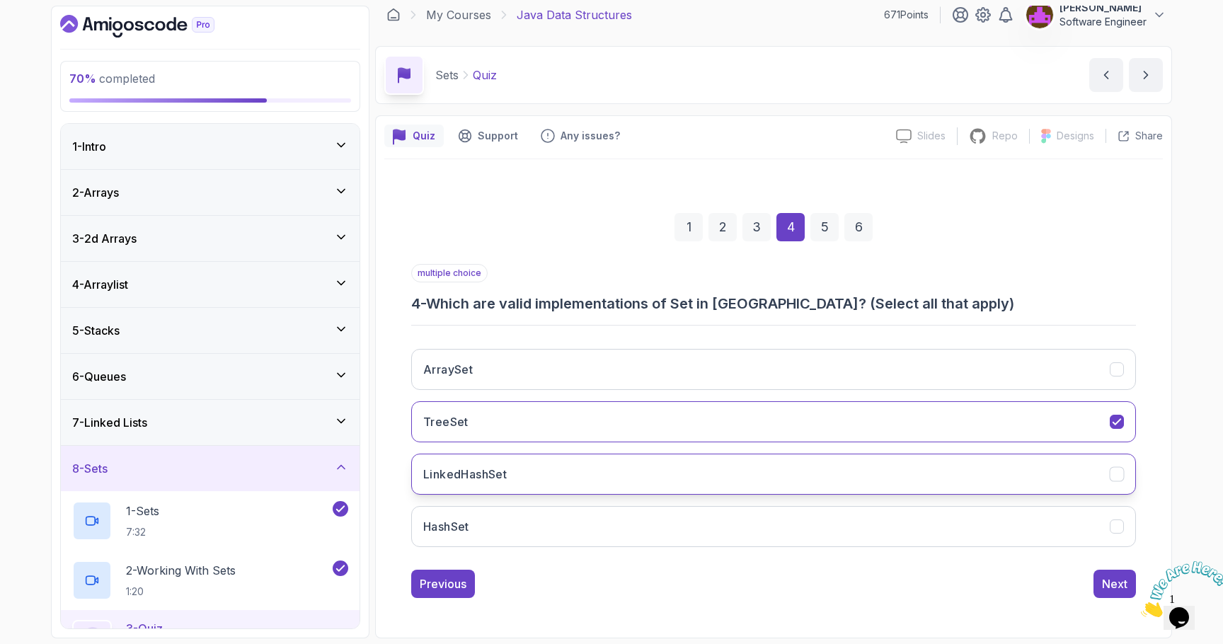
click at [560, 465] on button "LinkedHashSet" at bounding box center [773, 474] width 725 height 41
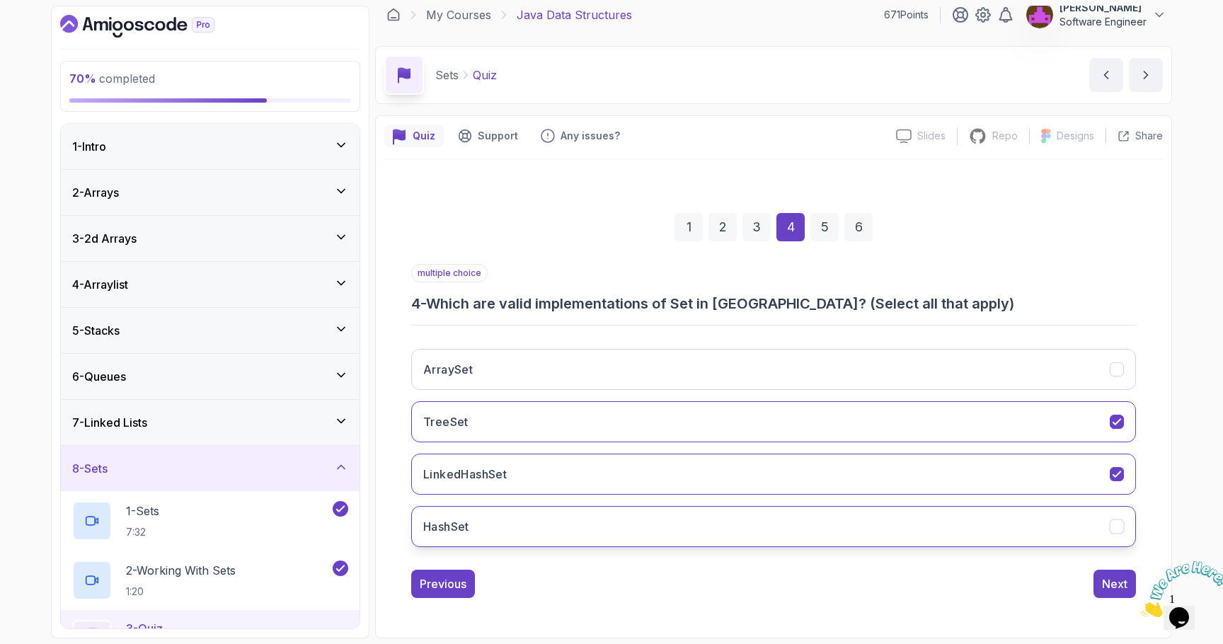
click at [537, 513] on button "HashSet" at bounding box center [773, 526] width 725 height 41
click at [1100, 584] on button "Next" at bounding box center [1115, 584] width 42 height 28
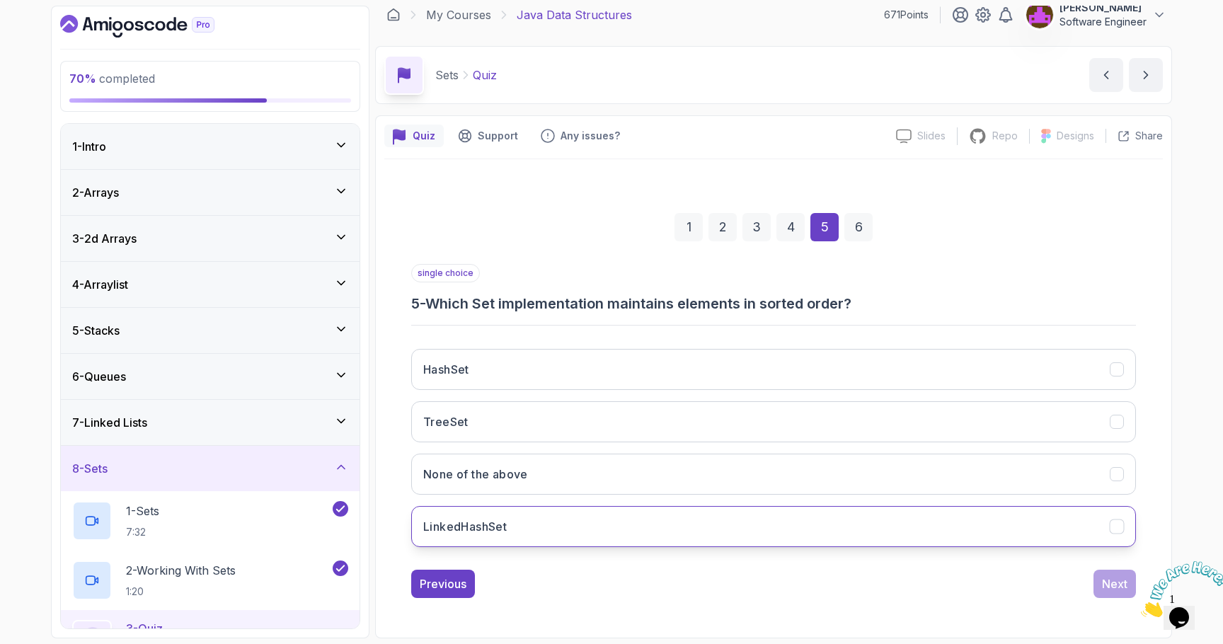
click at [535, 528] on button "LinkedHashSet" at bounding box center [773, 526] width 725 height 41
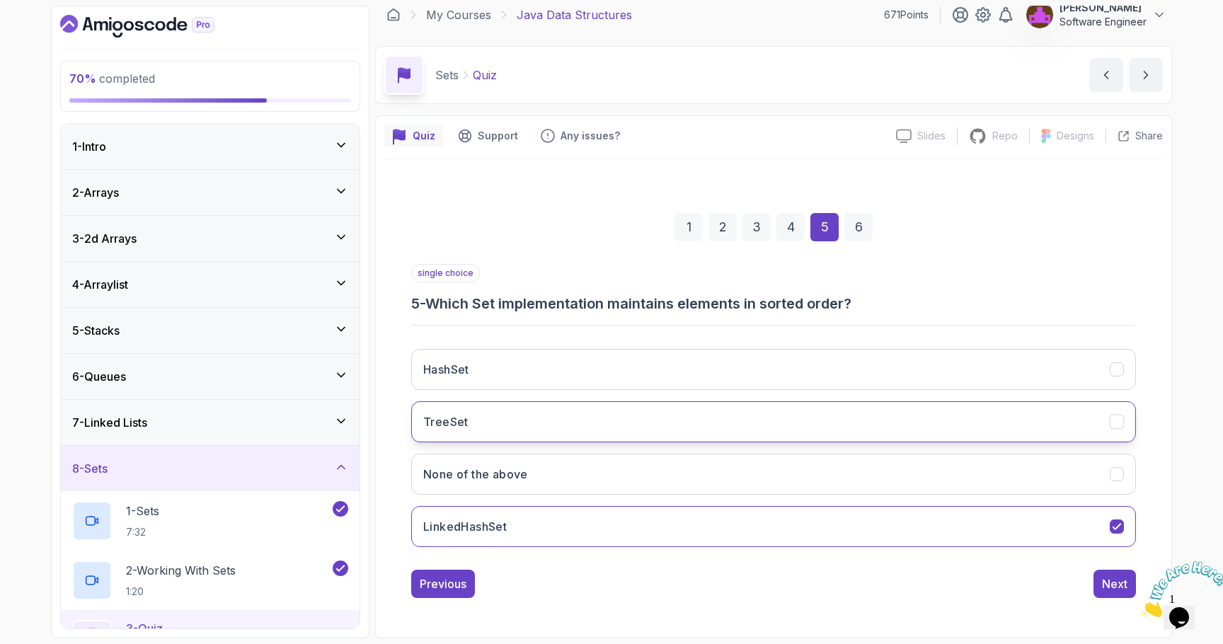
click at [969, 418] on button "TreeSet" at bounding box center [773, 421] width 725 height 41
click at [1111, 584] on div "Next" at bounding box center [1114, 584] width 25 height 17
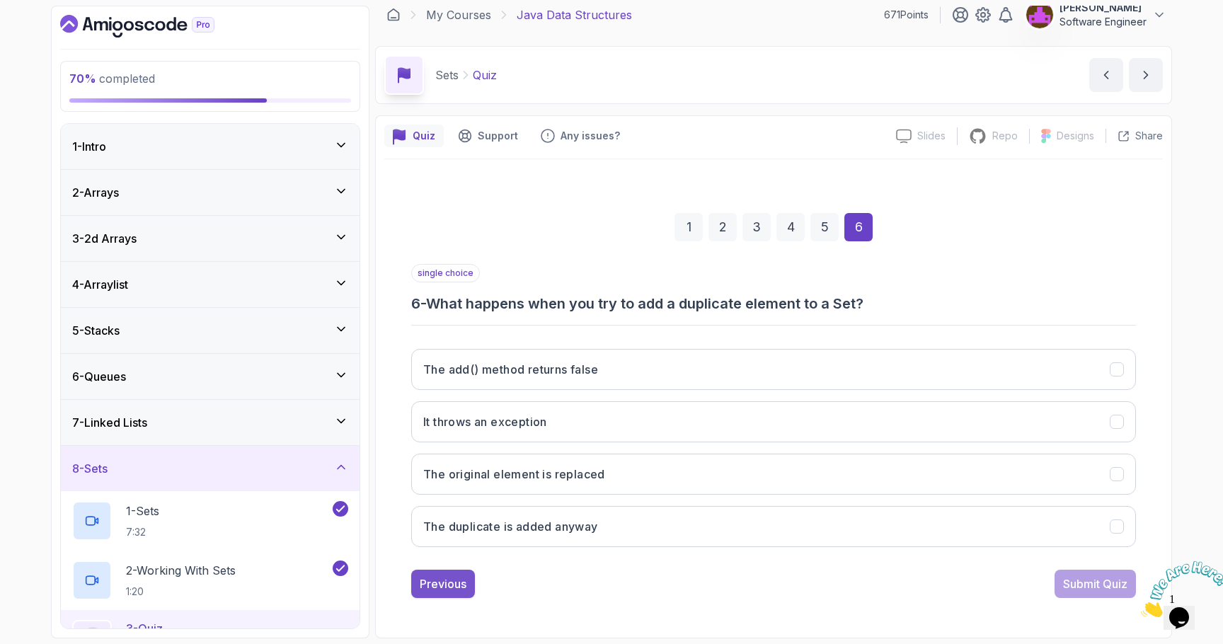
click at [426, 586] on div "Previous" at bounding box center [443, 584] width 47 height 17
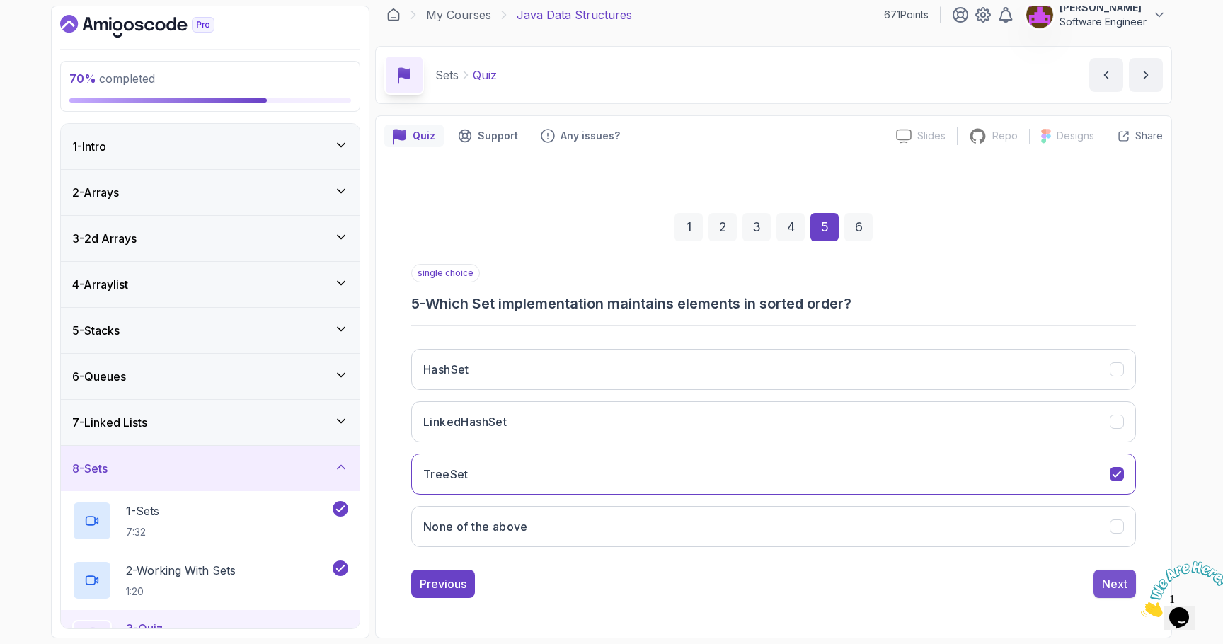
click at [1101, 586] on button "Next" at bounding box center [1115, 584] width 42 height 28
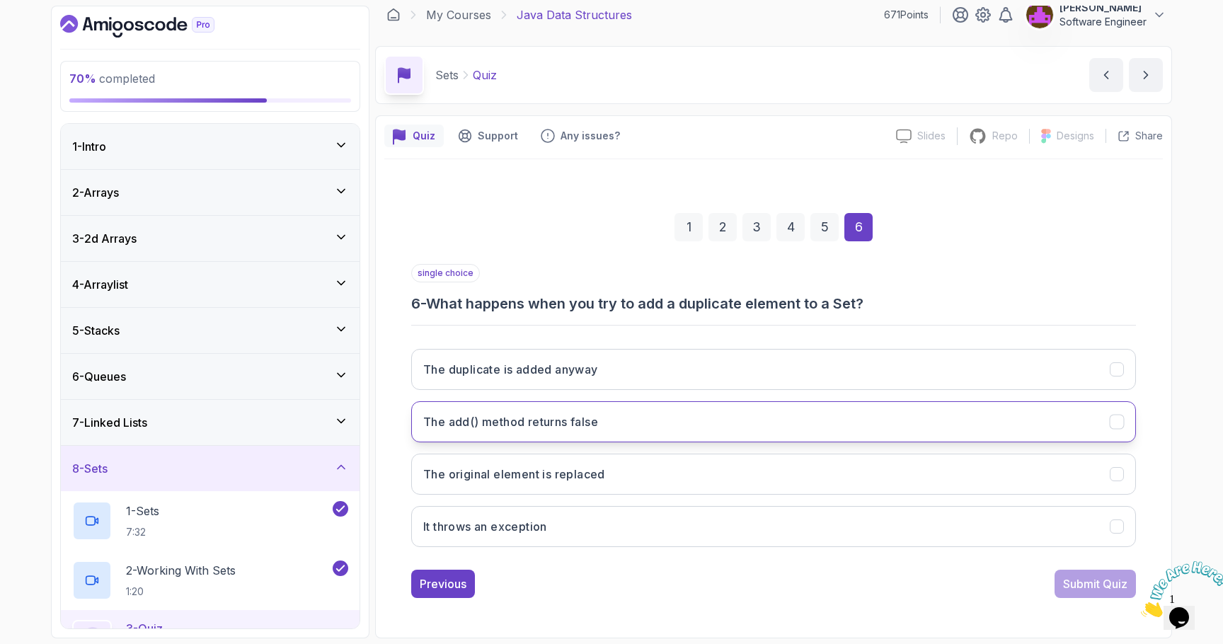
click at [541, 430] on button "The add() method returns false" at bounding box center [773, 421] width 725 height 41
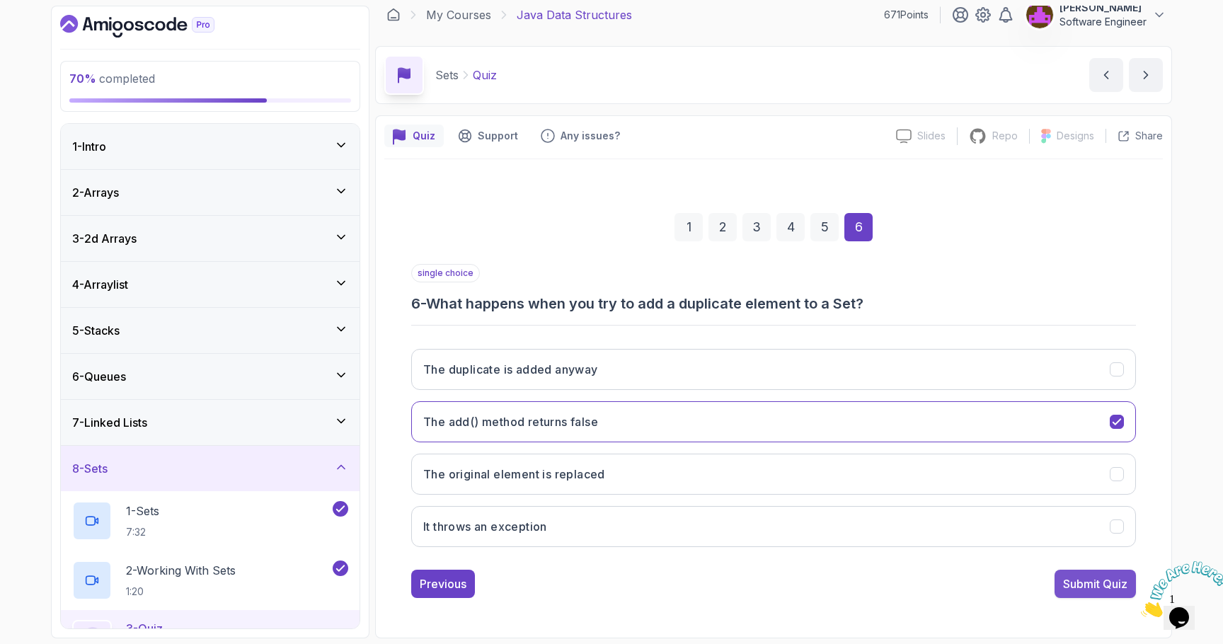
click at [1083, 595] on button "Submit Quiz" at bounding box center [1095, 584] width 81 height 28
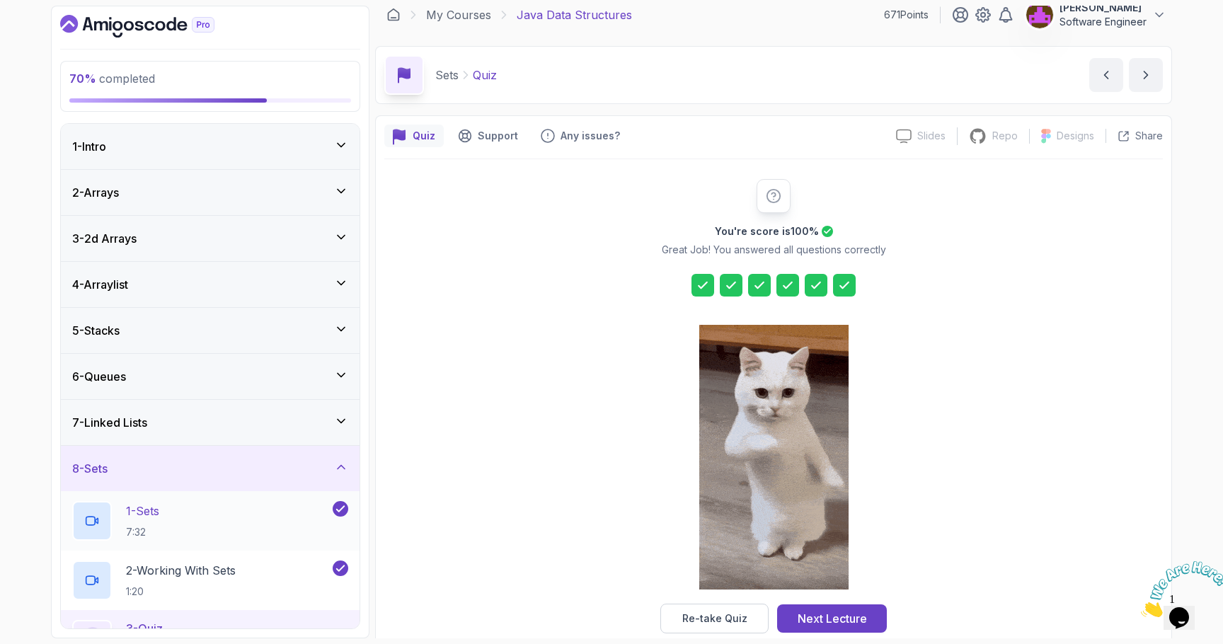
click at [186, 518] on div "1 - Sets 7:32" at bounding box center [201, 521] width 258 height 40
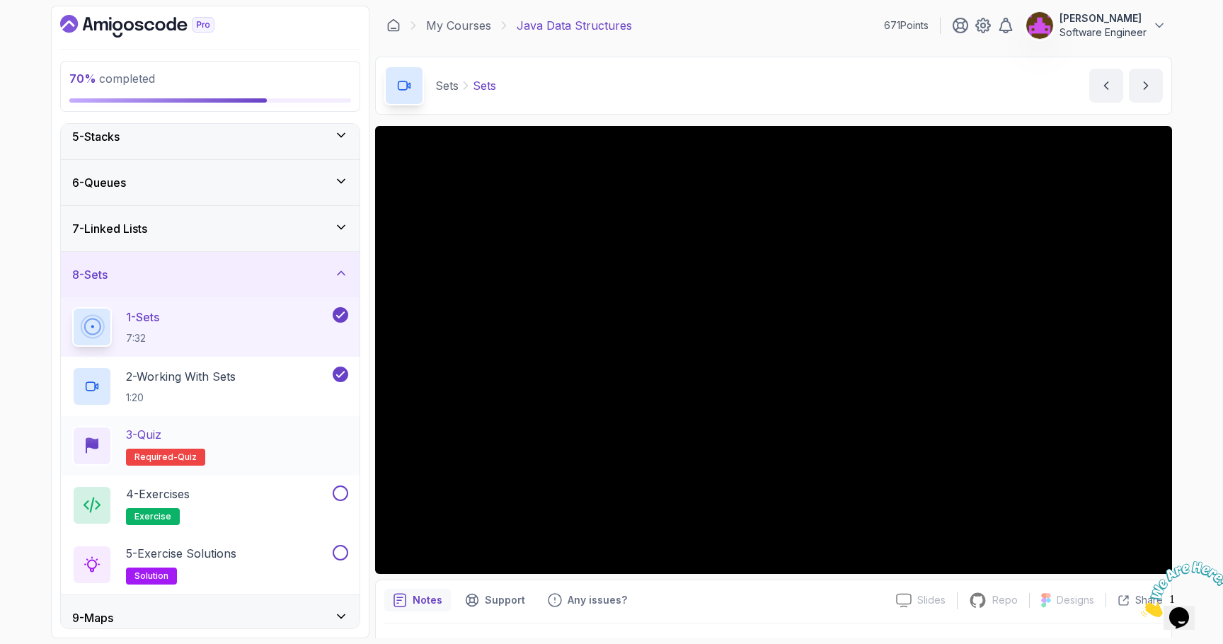
scroll to position [251, 0]
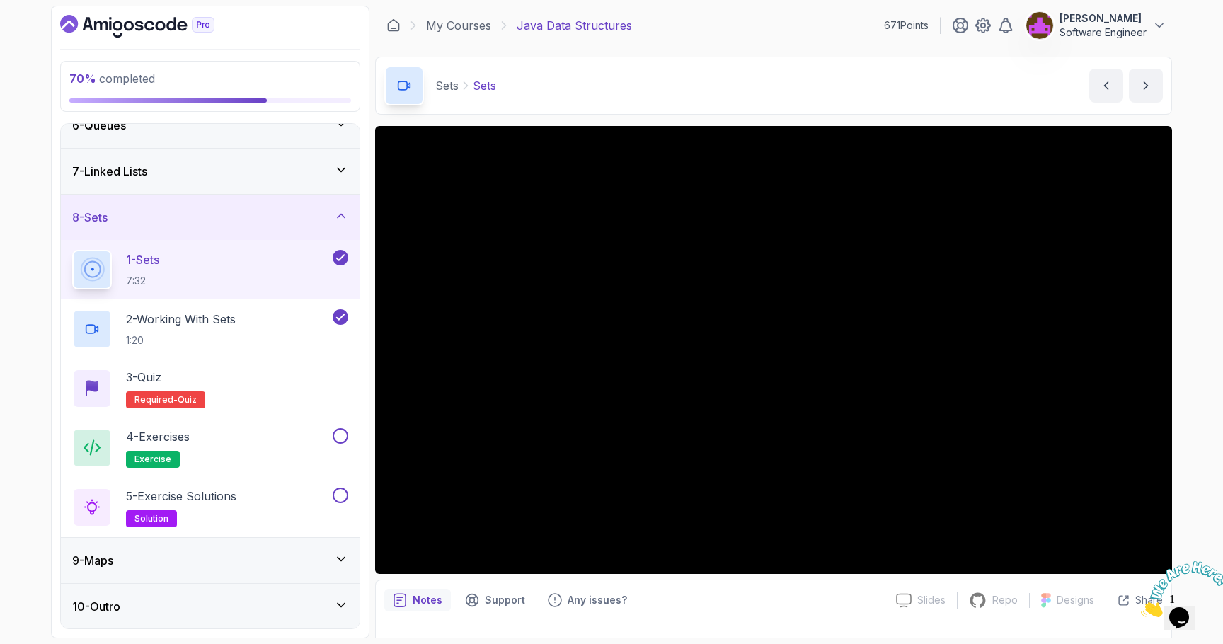
click at [224, 566] on div "9 - Maps" at bounding box center [210, 560] width 276 height 17
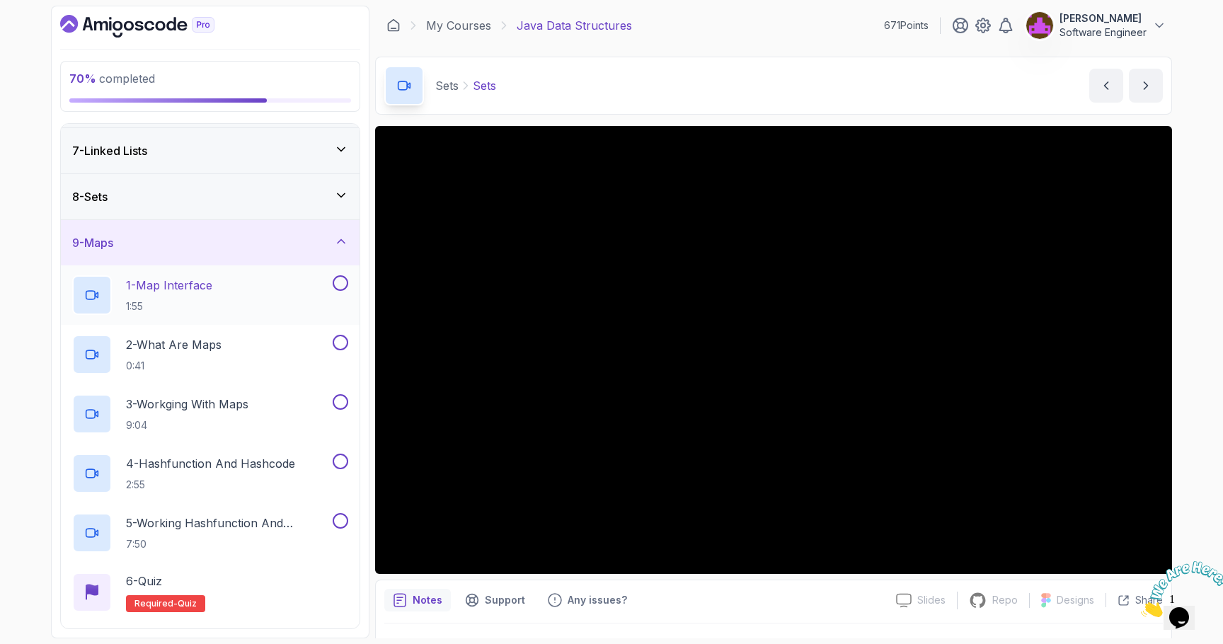
scroll to position [277, 0]
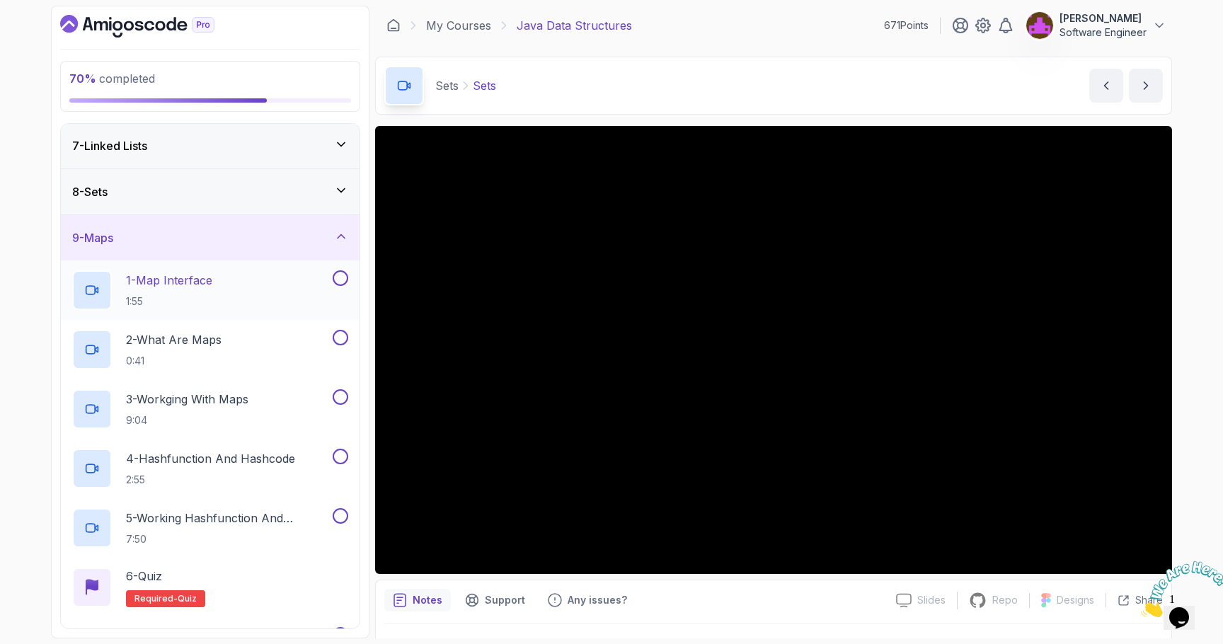
click at [230, 289] on div "1 - Map Interface 1:55" at bounding box center [201, 290] width 258 height 40
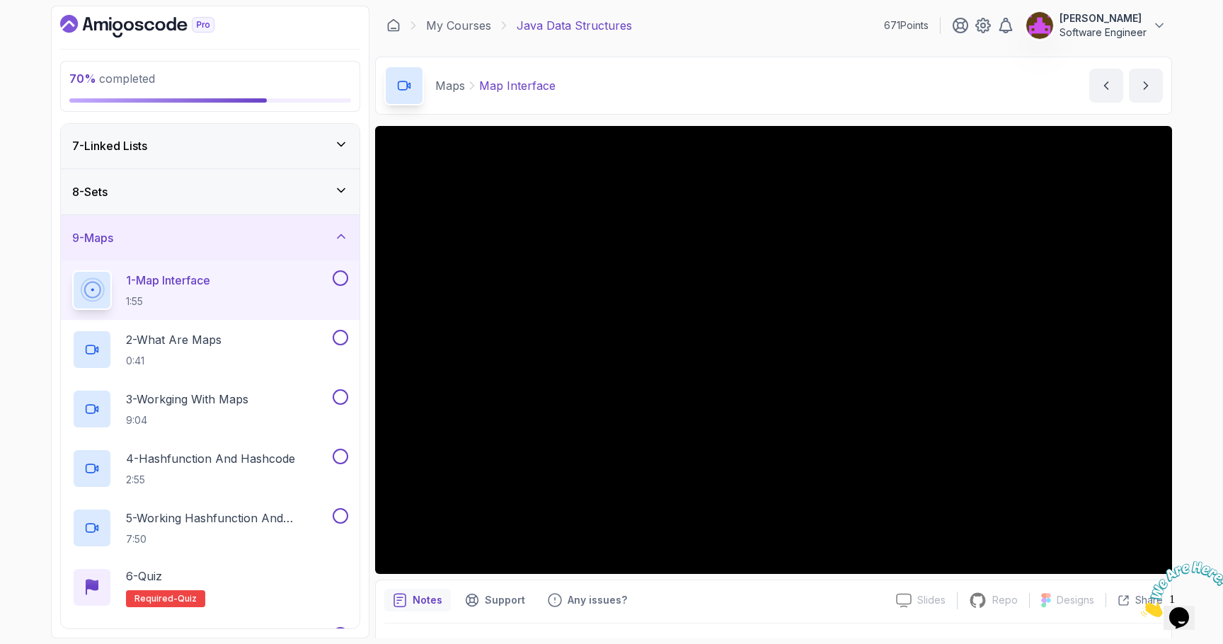
click at [198, 196] on div "8 - Sets" at bounding box center [210, 191] width 276 height 17
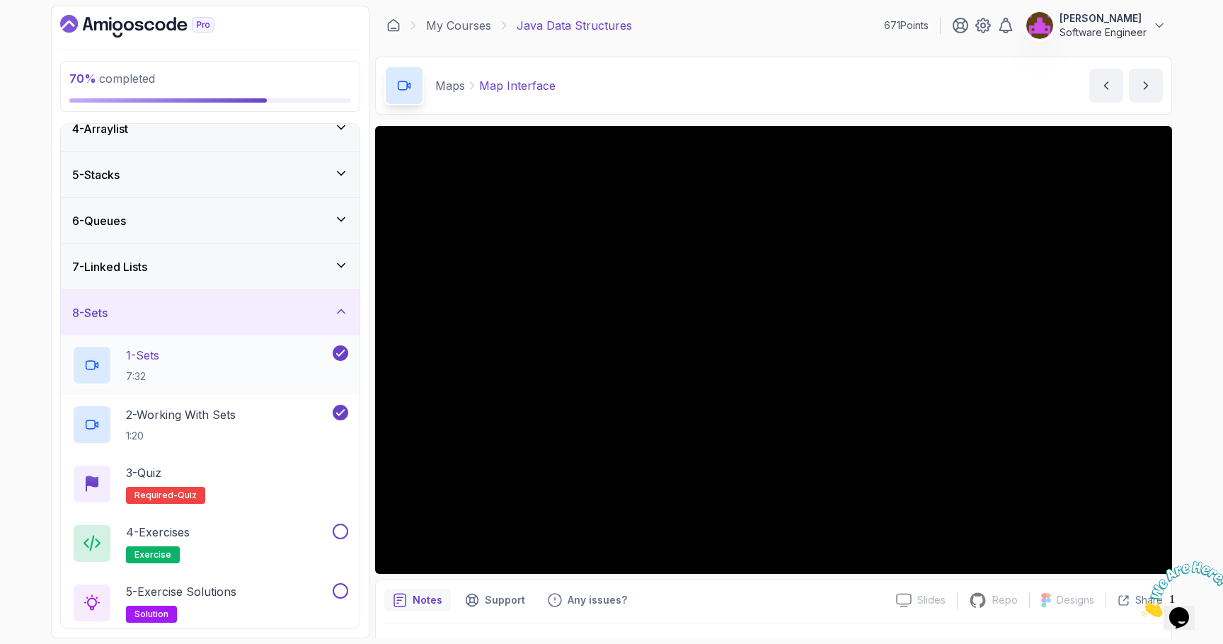
scroll to position [163, 0]
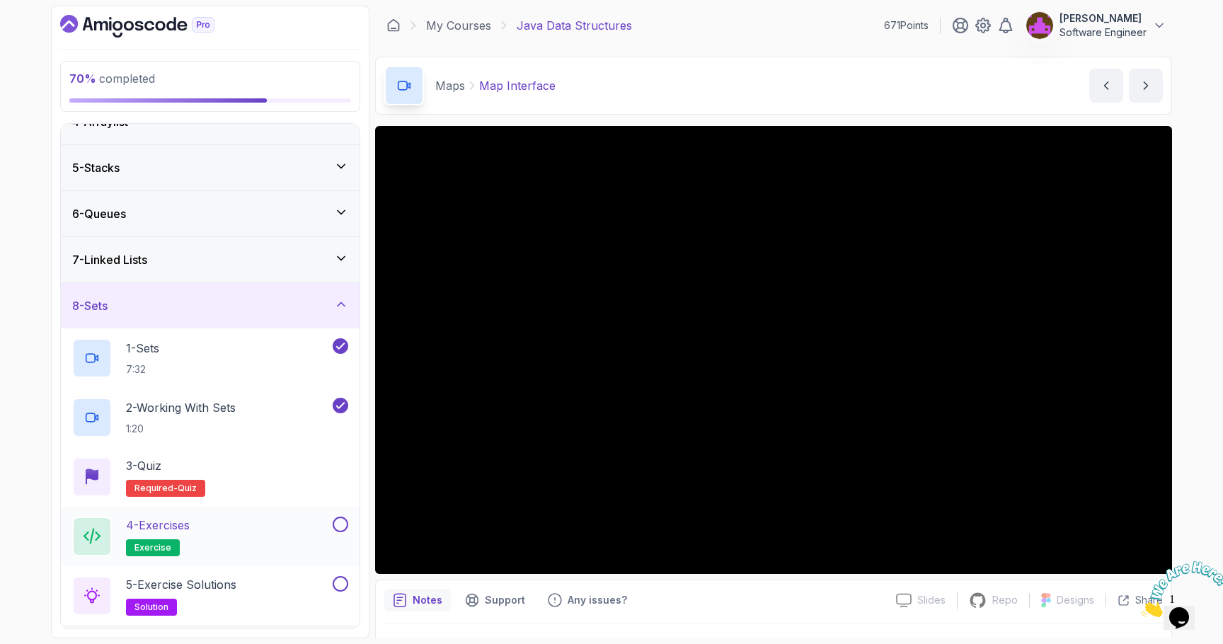
click at [219, 532] on div "4 - Exercises exercise" at bounding box center [201, 537] width 258 height 40
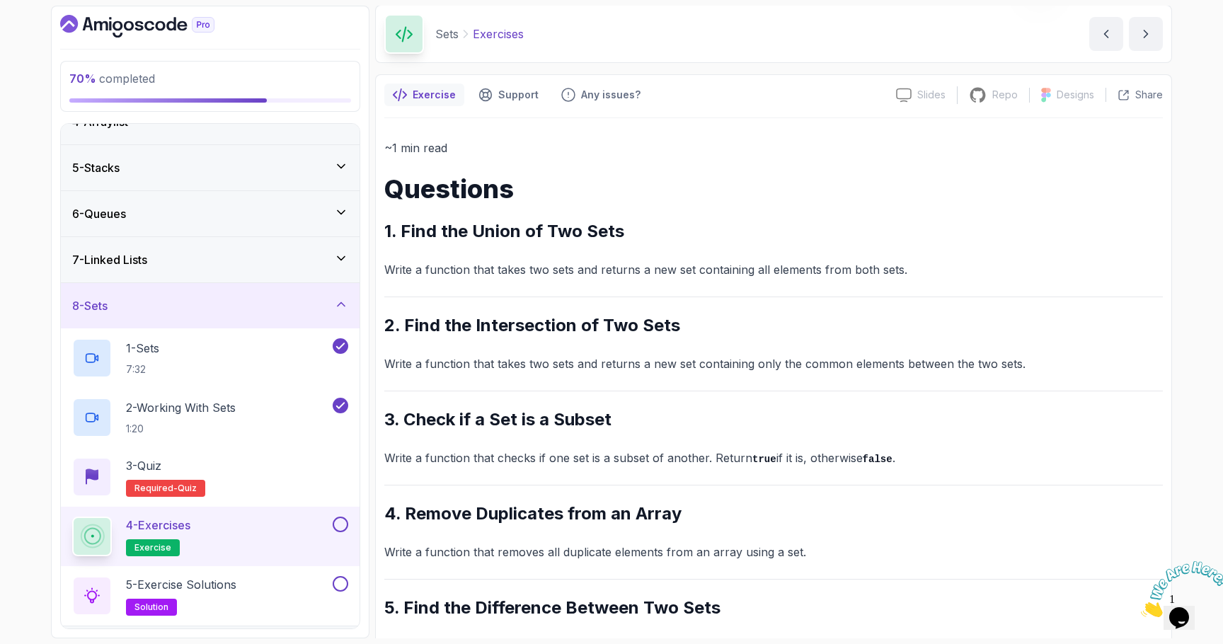
scroll to position [98, 0]
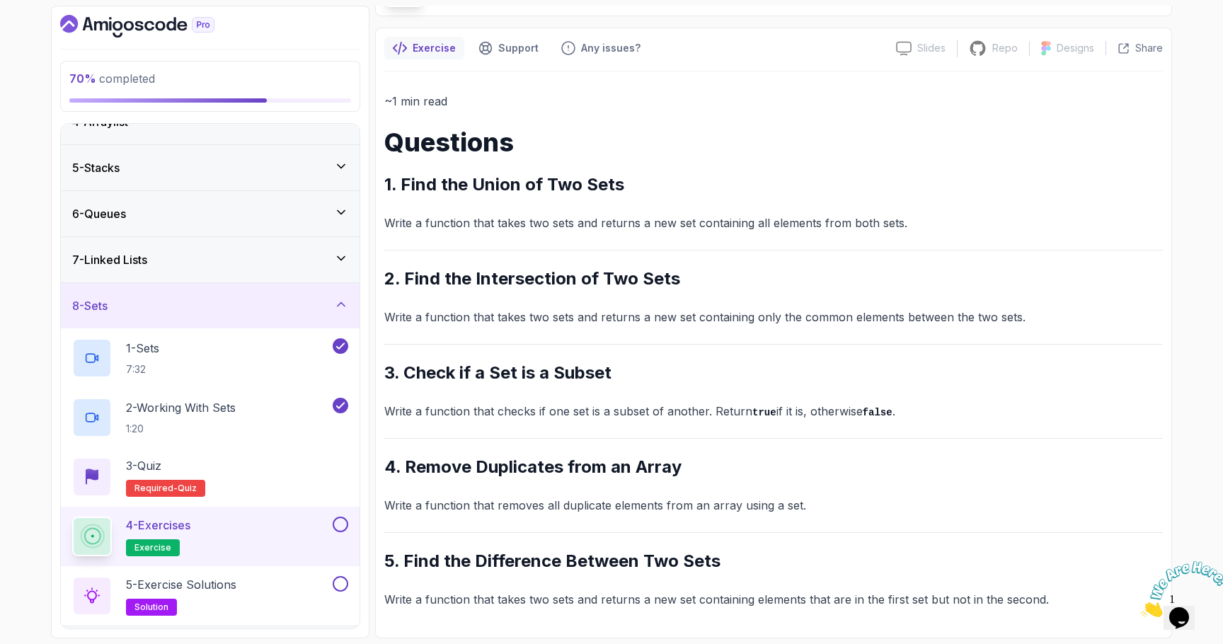
click at [569, 236] on div "~1 min read Questions 1. Find the Union of Two Sets Write a function that takes…" at bounding box center [773, 350] width 779 height 518
click at [282, 577] on div "5 - Exercise Solutions solution" at bounding box center [201, 596] width 258 height 40
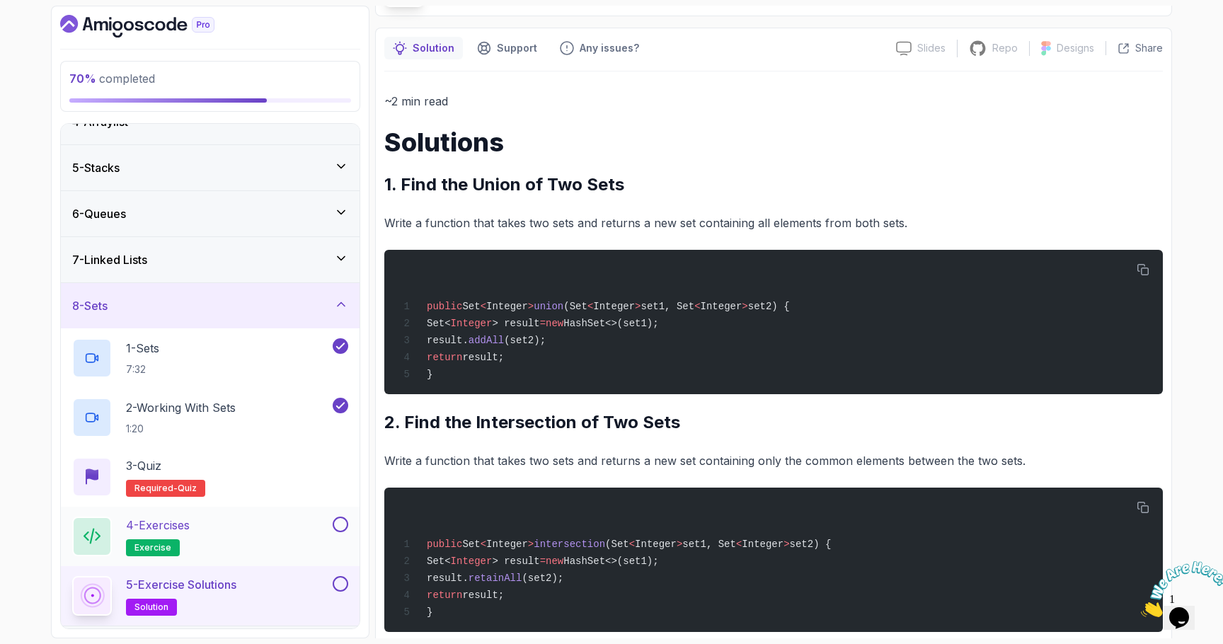
click at [262, 544] on div "4 - Exercises exercise" at bounding box center [201, 537] width 258 height 40
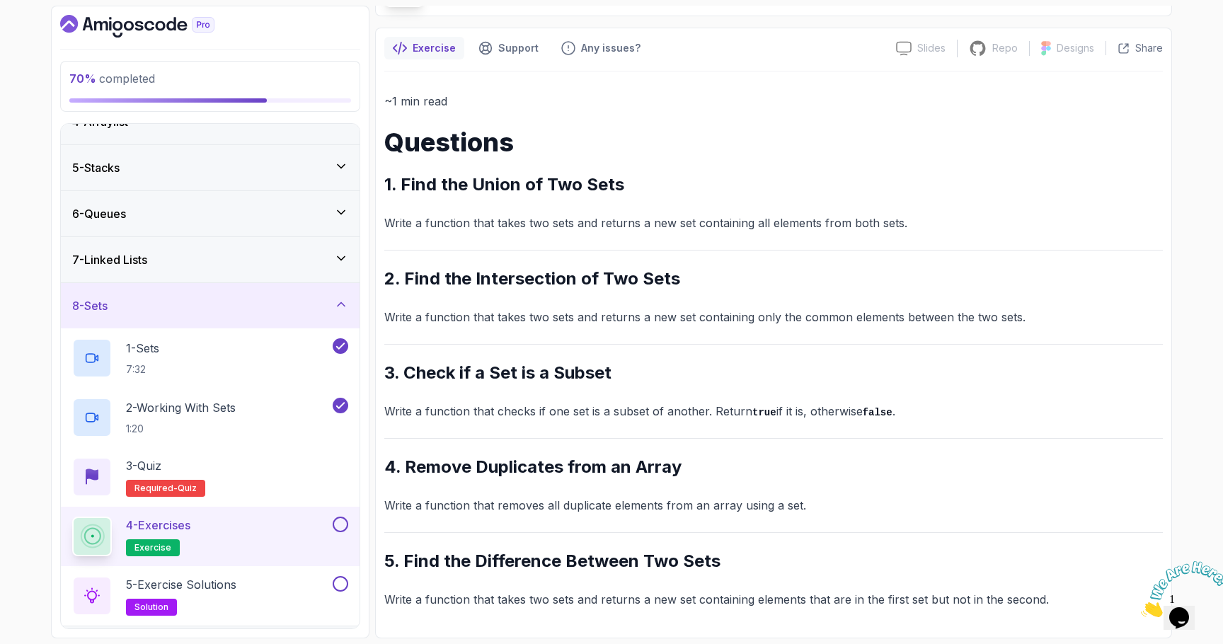
click at [481, 219] on p "Write a function that takes two sets and returns a new set containing all eleme…" at bounding box center [773, 223] width 779 height 20
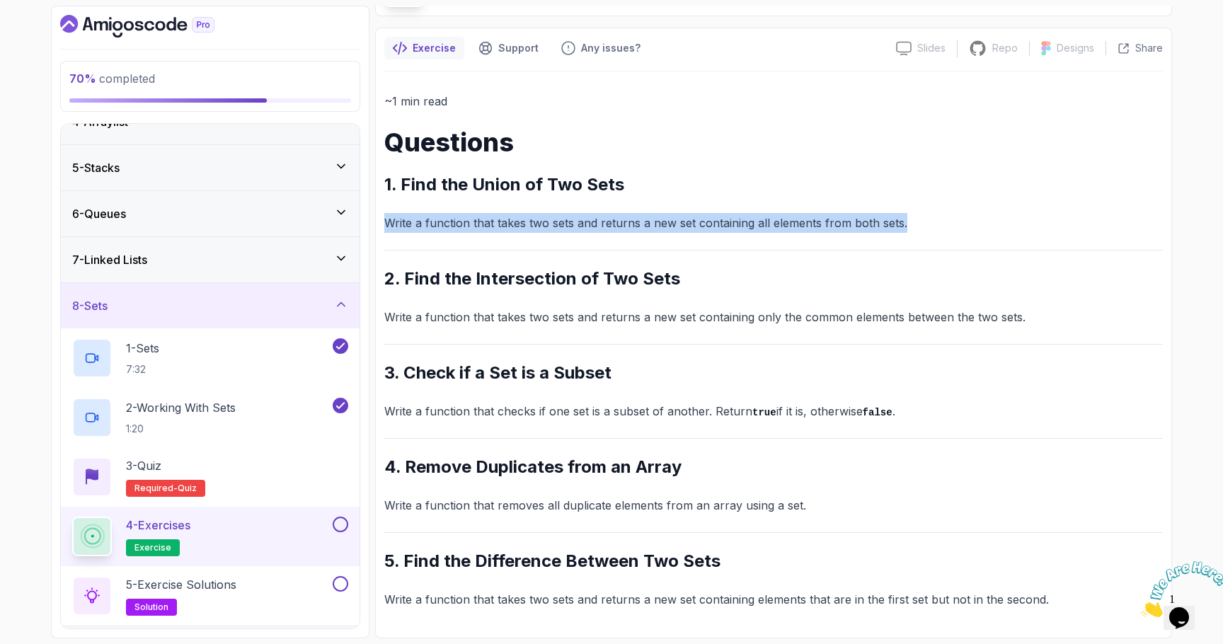
click at [481, 219] on p "Write a function that takes two sets and returns a new set containing all eleme…" at bounding box center [773, 223] width 779 height 20
copy p "Write a function that takes two sets and returns a new set containing all eleme…"
click at [535, 217] on p "Write a function that takes two sets and returns a new set containing all eleme…" at bounding box center [773, 223] width 779 height 20
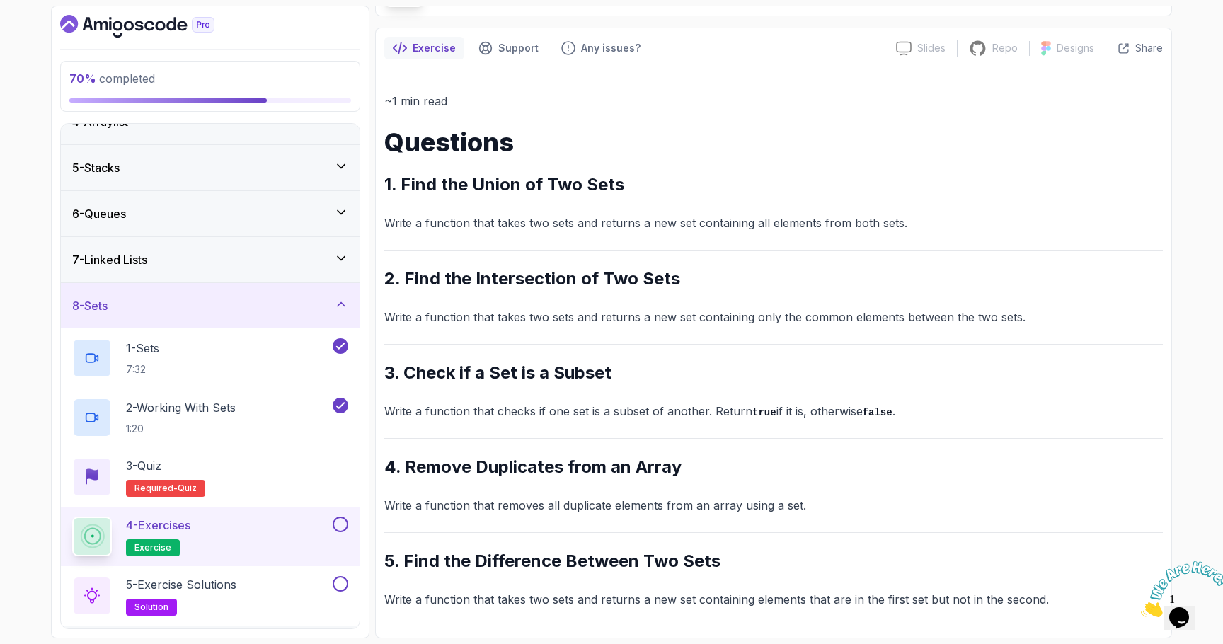
click at [538, 223] on p "Write a function that takes two sets and returns a new set containing all eleme…" at bounding box center [773, 223] width 779 height 20
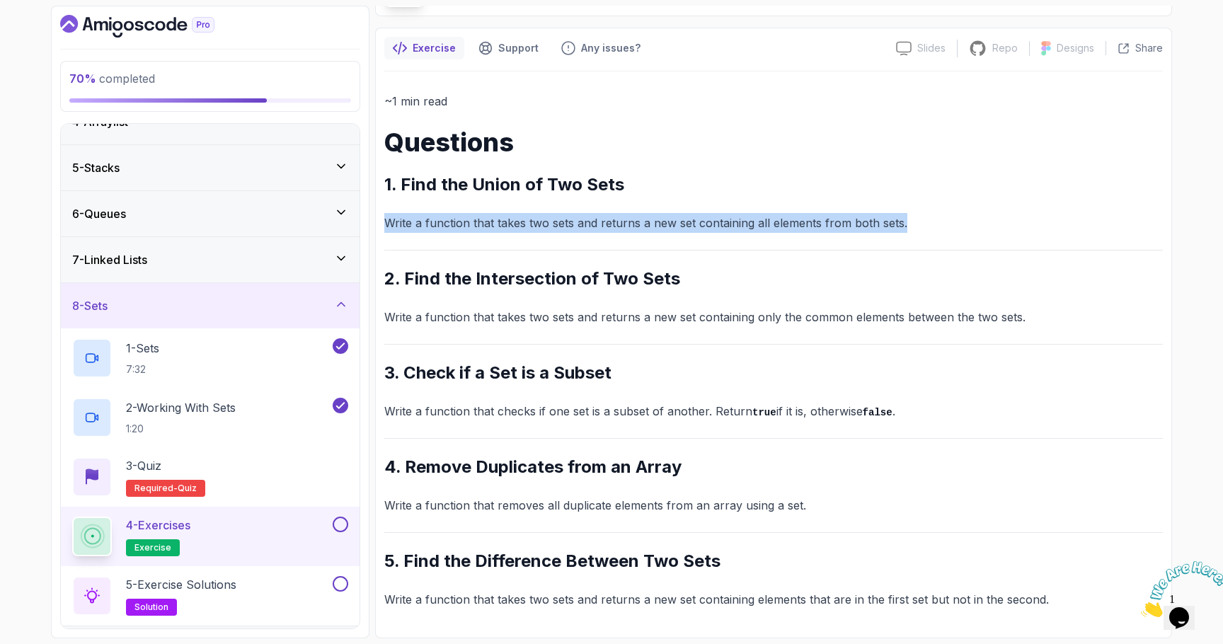
click at [538, 223] on p "Write a function that takes two sets and returns a new set containing all eleme…" at bounding box center [773, 223] width 779 height 20
click at [248, 586] on div "5 - Exercise Solutions solution" at bounding box center [201, 596] width 258 height 40
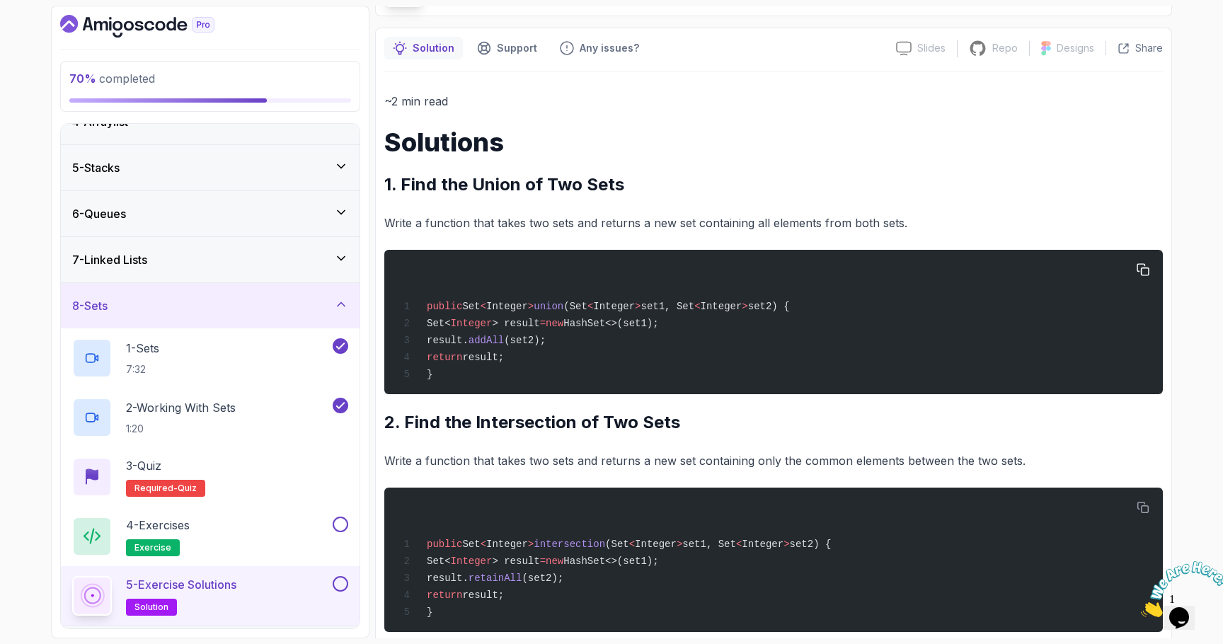
click at [456, 312] on span "public" at bounding box center [444, 306] width 35 height 11
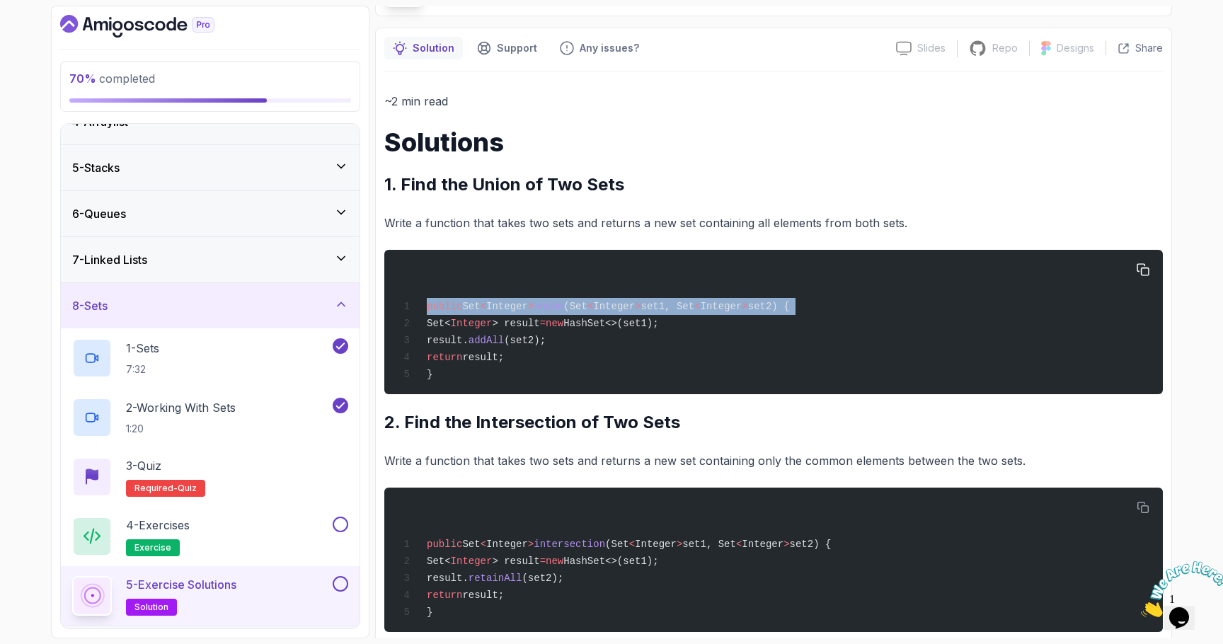
click at [456, 312] on span "public" at bounding box center [444, 306] width 35 height 11
copy code "public Set < Integer > union (Set < Integer > set1, Set < Integer > set2) {"
click at [629, 302] on span "Integer" at bounding box center [614, 306] width 42 height 11
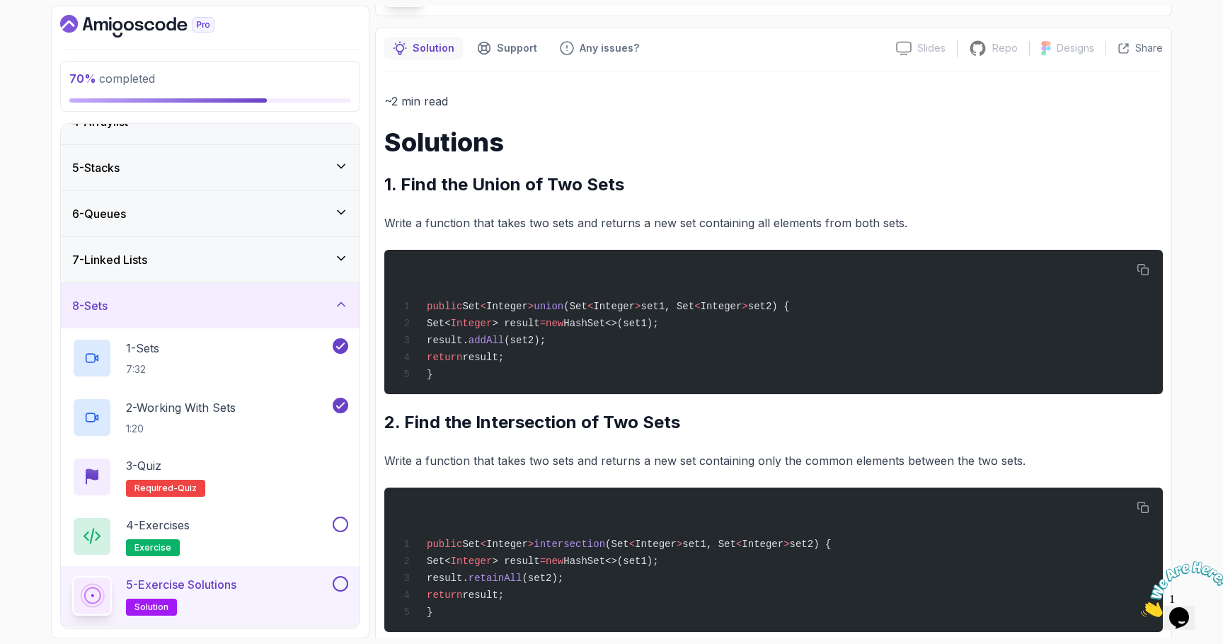
click at [547, 228] on p "Write a function that takes two sets and returns a new set containing all eleme…" at bounding box center [773, 223] width 779 height 20
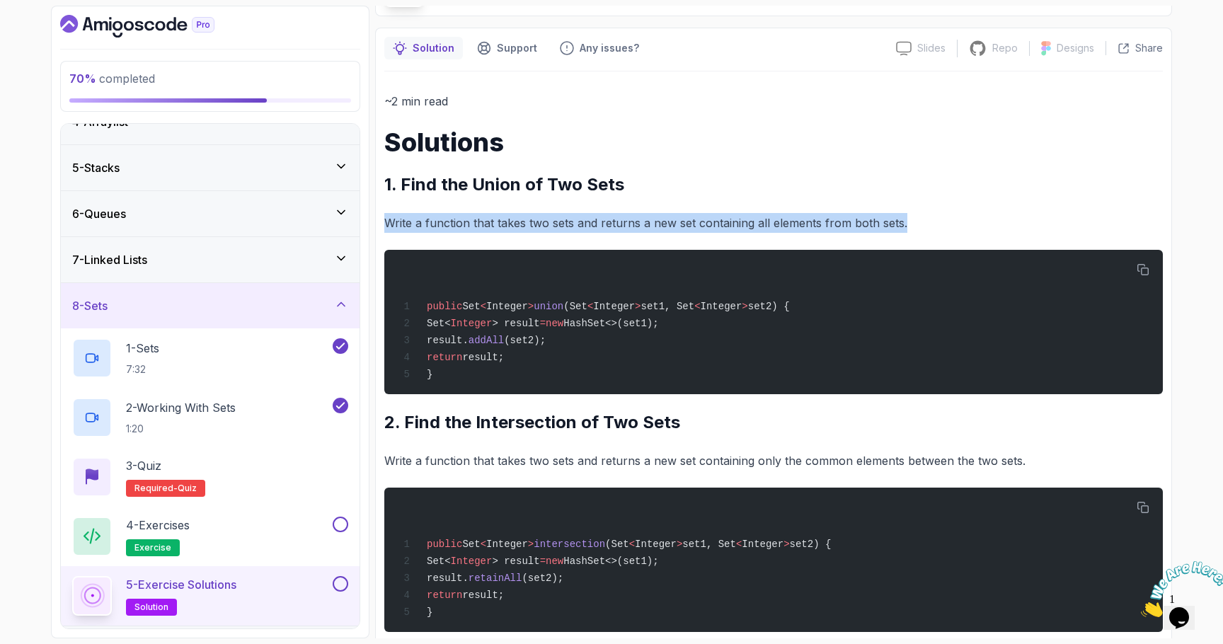
click at [547, 228] on p "Write a function that takes two sets and returns a new set containing all eleme…" at bounding box center [773, 223] width 779 height 20
copy div "Write a function that takes two sets and returns a new set containing all eleme…"
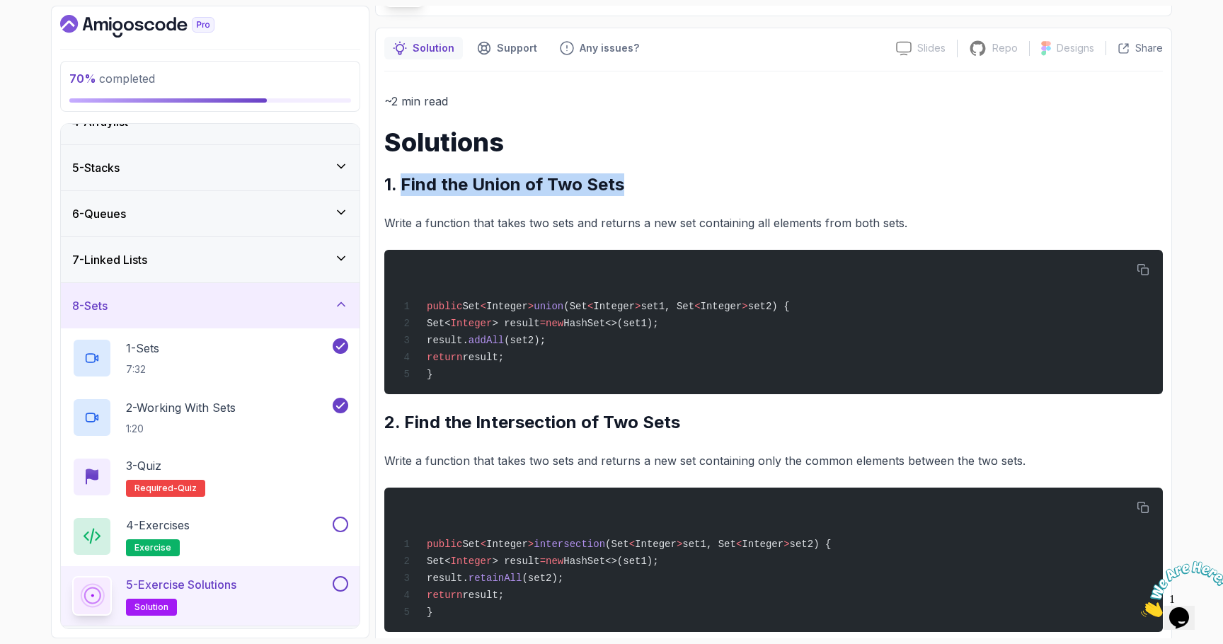
drag, startPoint x: 617, startPoint y: 188, endPoint x: 399, endPoint y: 190, distance: 218.1
click at [399, 190] on h2 "1. Find the Union of Two Sets" at bounding box center [773, 184] width 779 height 23
copy h2 "Find the Union of Two Sets"
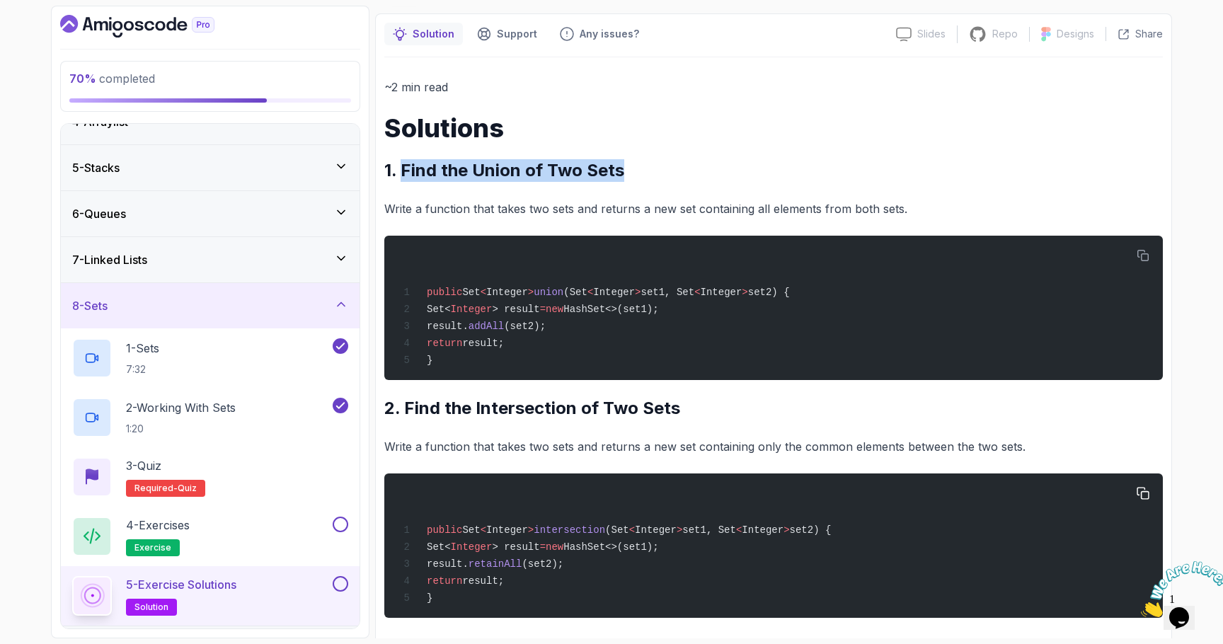
scroll to position [112, 0]
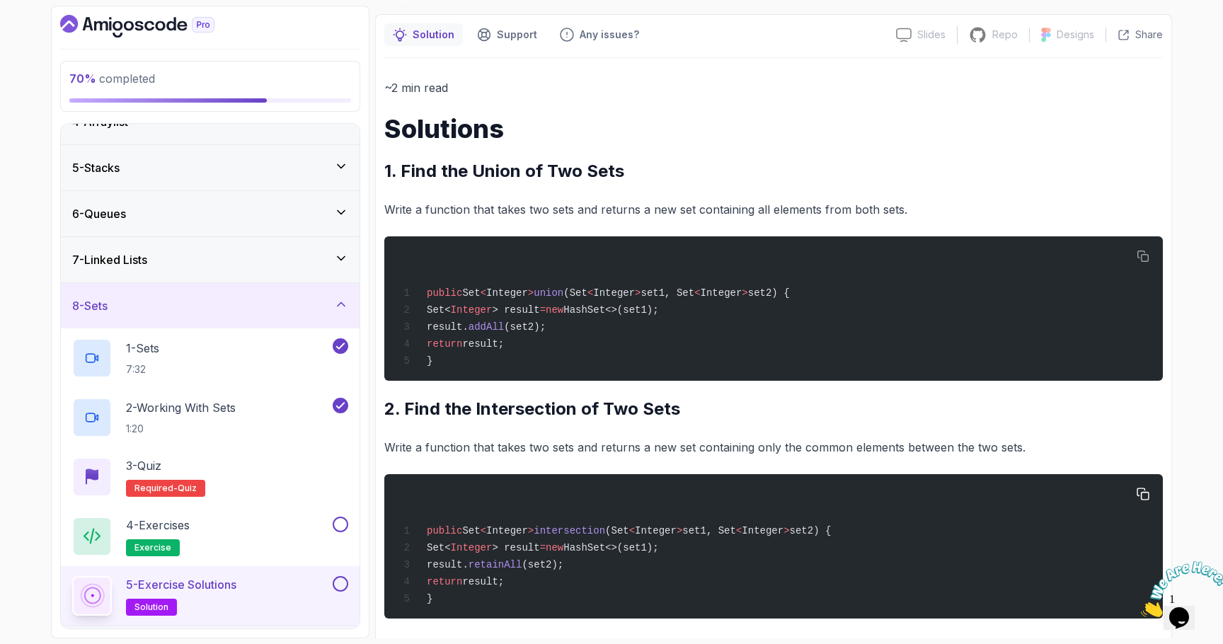
click at [480, 537] on span "Set" at bounding box center [471, 530] width 18 height 11
copy code "public Set < Integer > intersection (Set < Integer > set1, Set < Integer > set2…"
click at [493, 413] on h2 "2. Find the Intersection of Two Sets" at bounding box center [773, 409] width 779 height 23
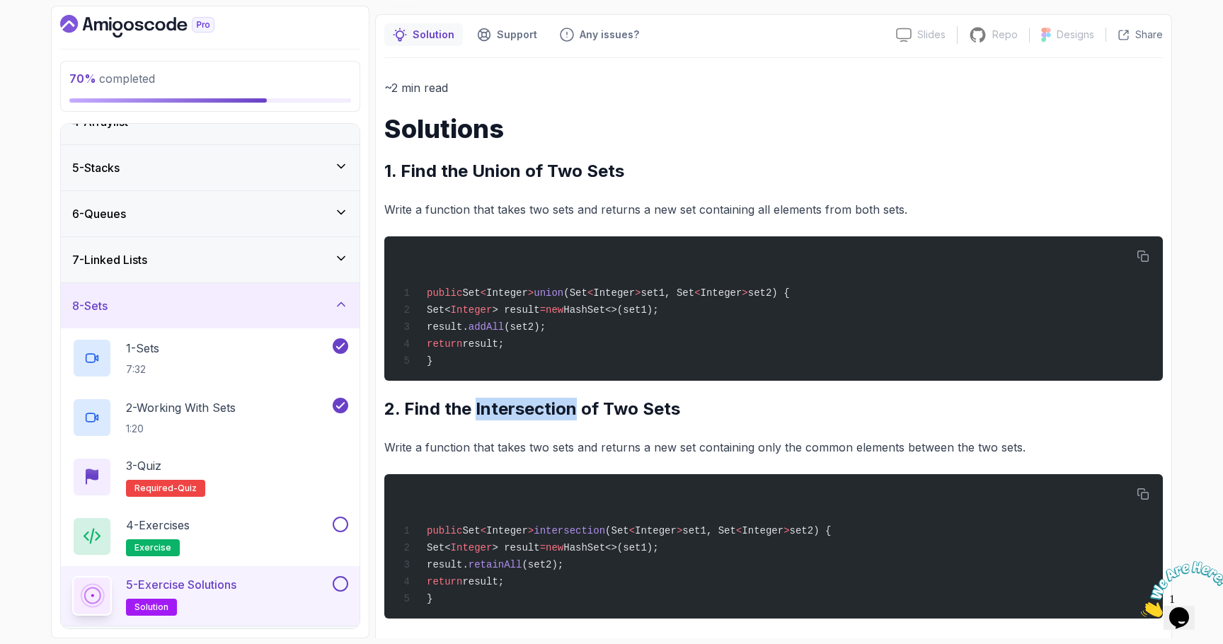
click at [493, 413] on h2 "2. Find the Intersection of Two Sets" at bounding box center [773, 409] width 779 height 23
copy div "2. Find the Intersection of Two Sets"
click at [520, 452] on p "Write a function that takes two sets and returns a new set containing only the …" at bounding box center [773, 448] width 779 height 20
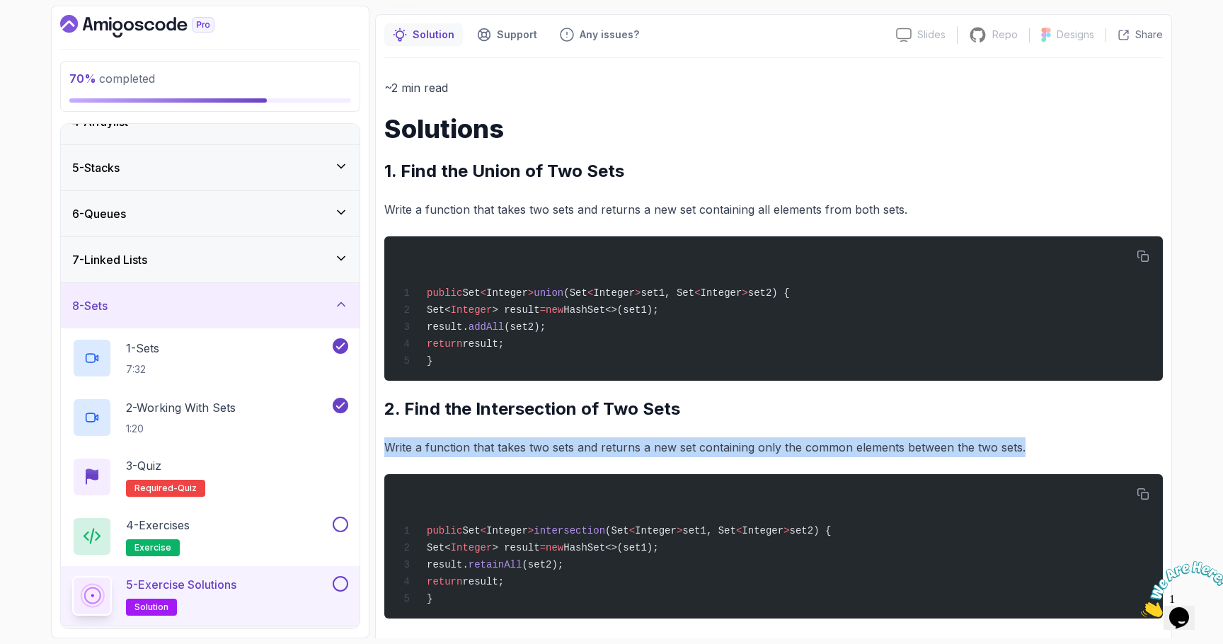
click at [520, 452] on p "Write a function that takes two sets and returns a new set containing only the …" at bounding box center [773, 448] width 779 height 20
copy div "Write a function that takes two sets and returns a new set containing only the …"
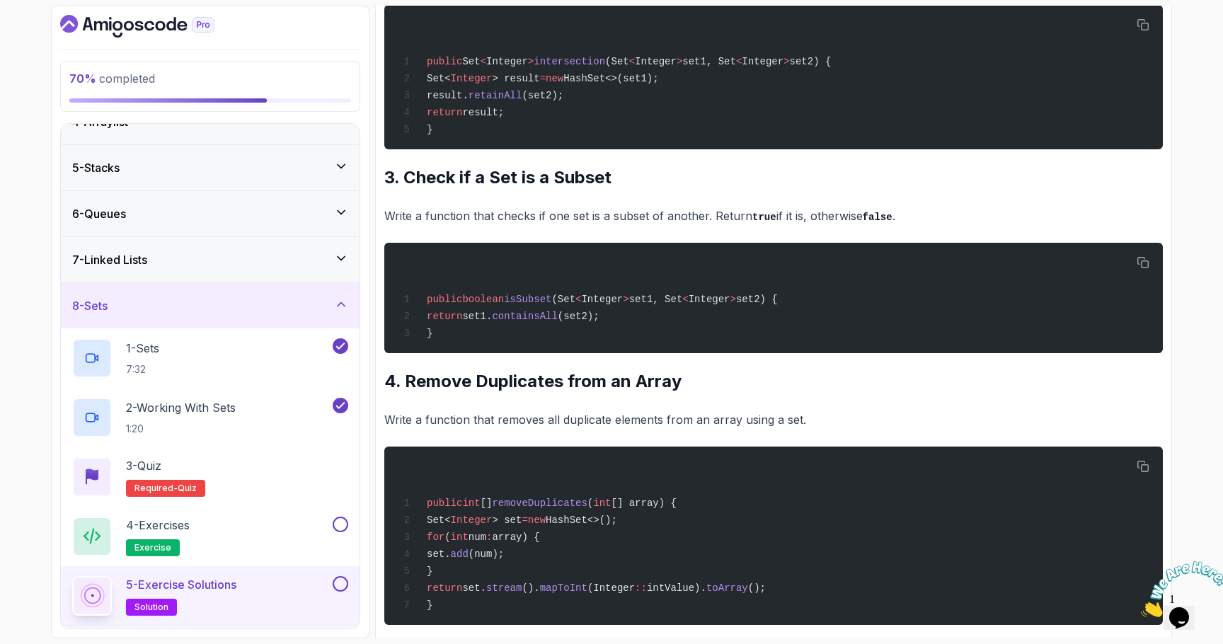
scroll to position [582, 0]
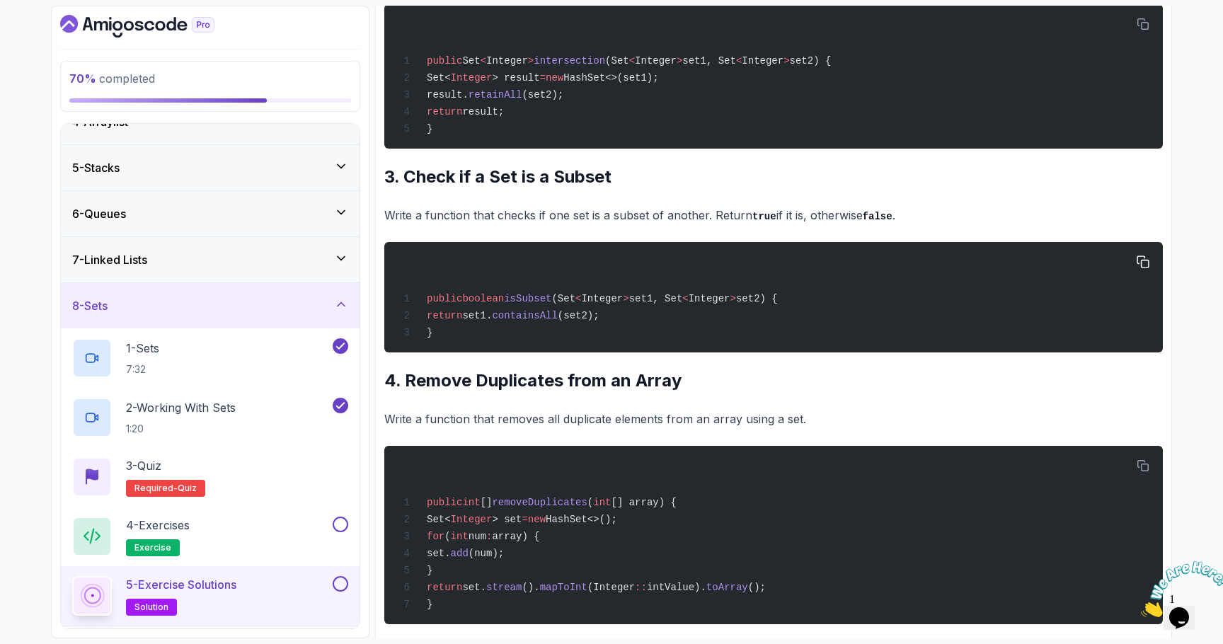
click at [581, 304] on span "<" at bounding box center [579, 298] width 6 height 11
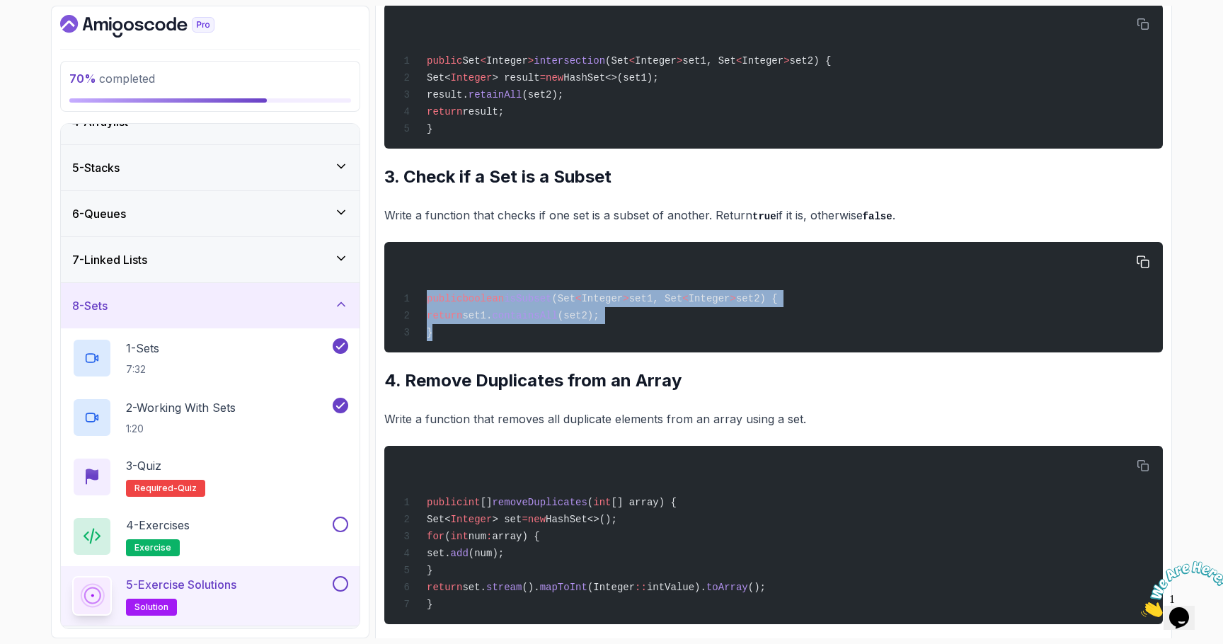
drag, startPoint x: 476, startPoint y: 344, endPoint x: 399, endPoint y: 301, distance: 88.4
click at [399, 301] on div "public boolean isSubset (Set < Integer > set1, Set < Integer > set2) { return s…" at bounding box center [774, 297] width 756 height 93
copy code "public boolean isSubset (Set < Integer > set1, Set < Integer > set2) { return s…"
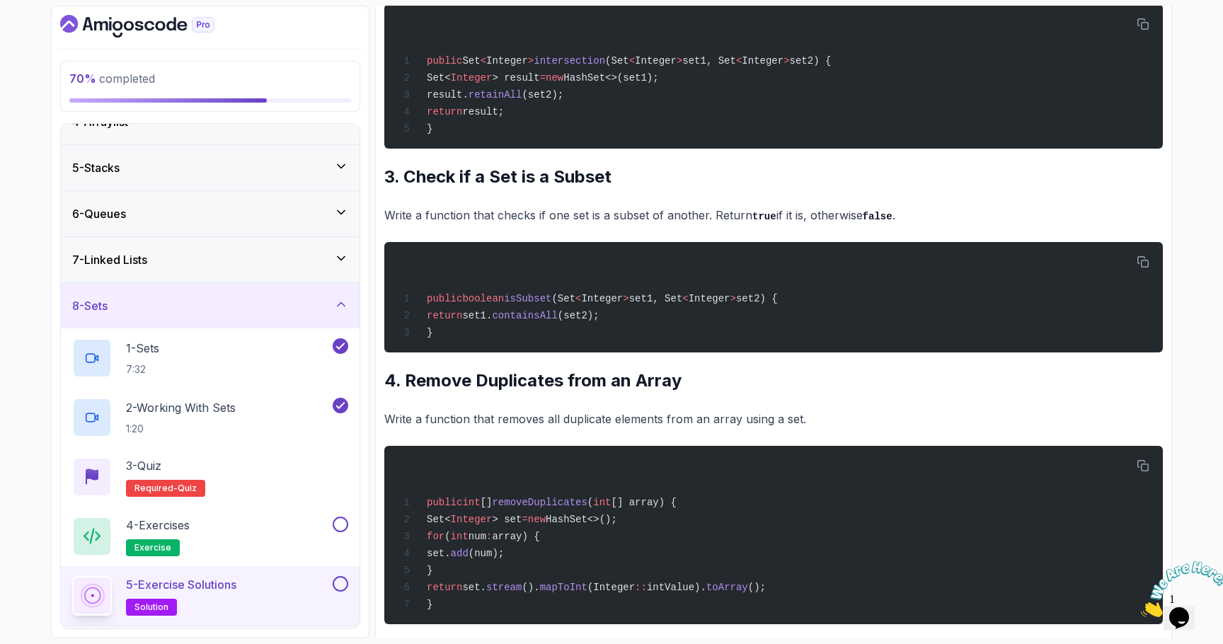
click at [502, 188] on h2 "3. Check if a Set is a Subset" at bounding box center [773, 177] width 779 height 23
click at [488, 222] on p "Write a function that checks if one set is a subset of another. Return true if …" at bounding box center [773, 215] width 779 height 21
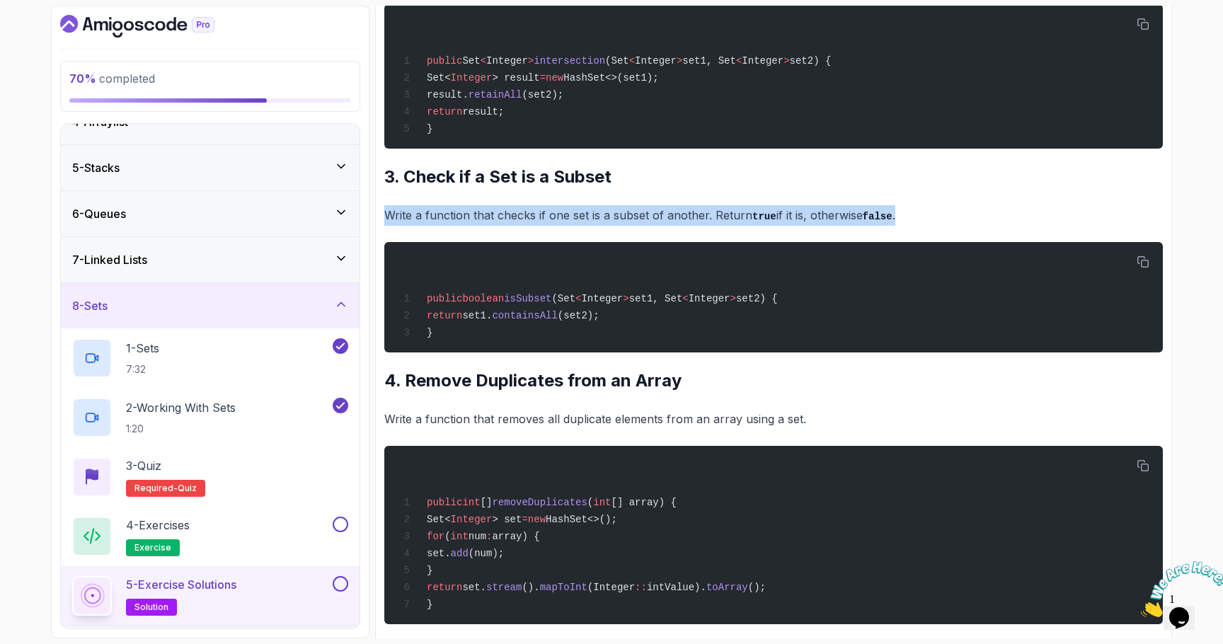
click at [488, 222] on p "Write a function that checks if one set is a subset of another. Return true if …" at bounding box center [773, 215] width 779 height 21
copy div "Write a function that checks if one set is a subset of another. Return true if …"
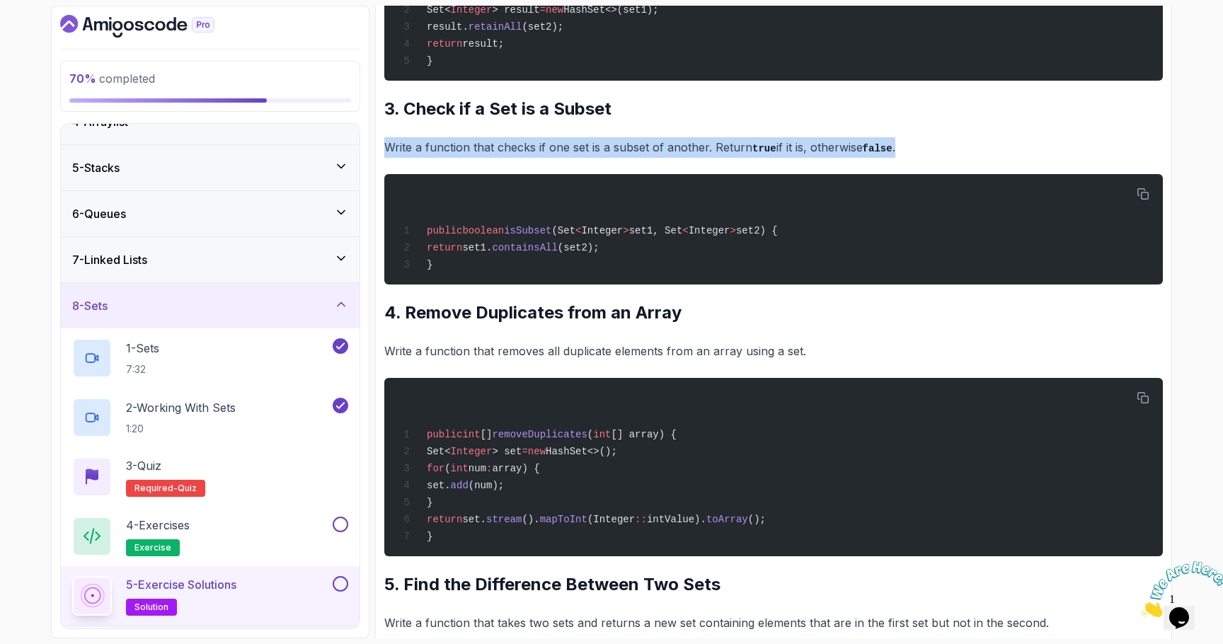
scroll to position [649, 0]
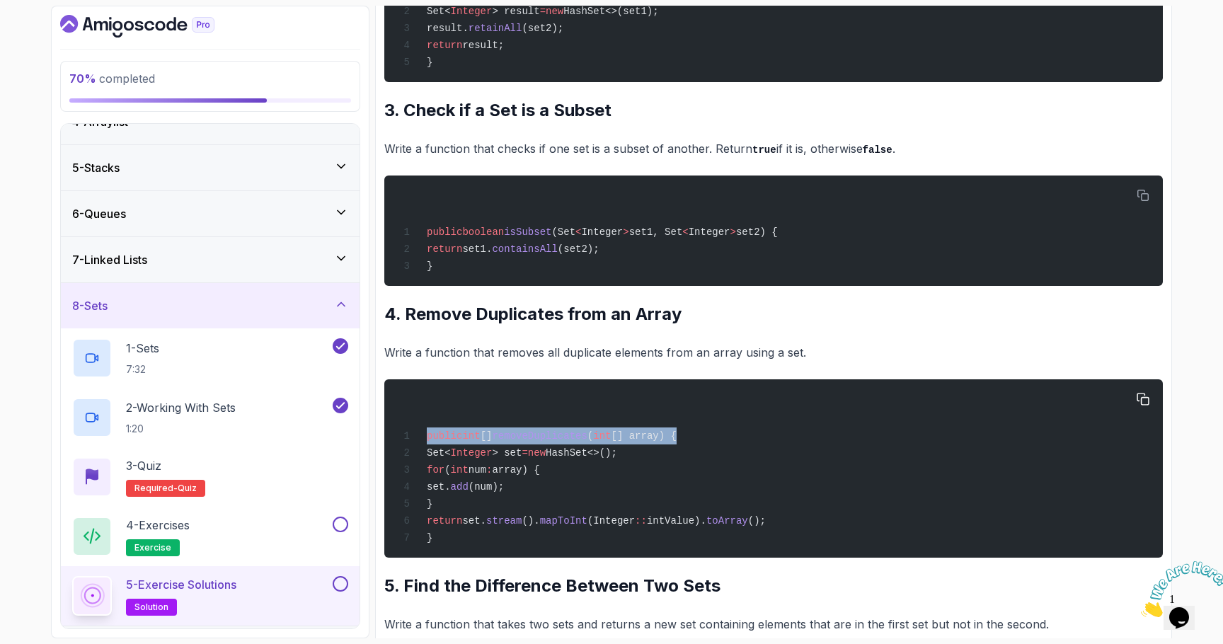
drag, startPoint x: 693, startPoint y: 447, endPoint x: 425, endPoint y: 442, distance: 268.4
click at [425, 442] on div "public int [] removeDuplicates ( int [] array) { Set< Integer > set = new HashS…" at bounding box center [774, 468] width 756 height 161
copy span "public int [] removeDuplicates ( int [] array) {"
click at [467, 359] on p "Write a function that removes all duplicate elements from an array using a set." at bounding box center [773, 353] width 779 height 20
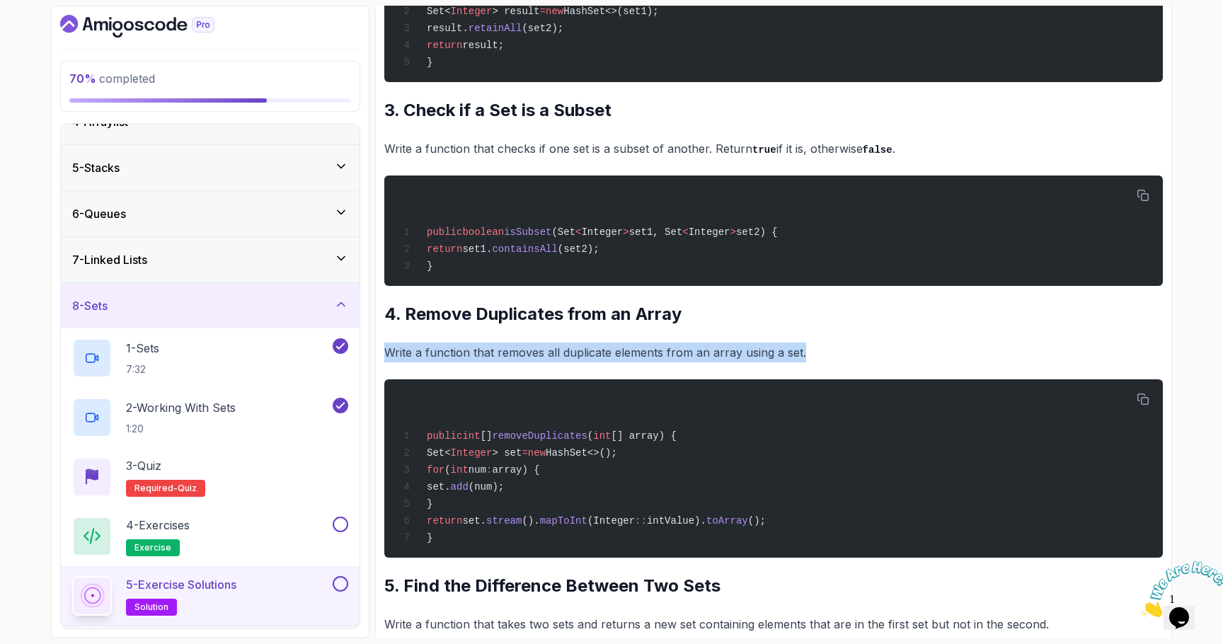
click at [467, 359] on p "Write a function that removes all duplicate elements from an array using a set." at bounding box center [773, 353] width 779 height 20
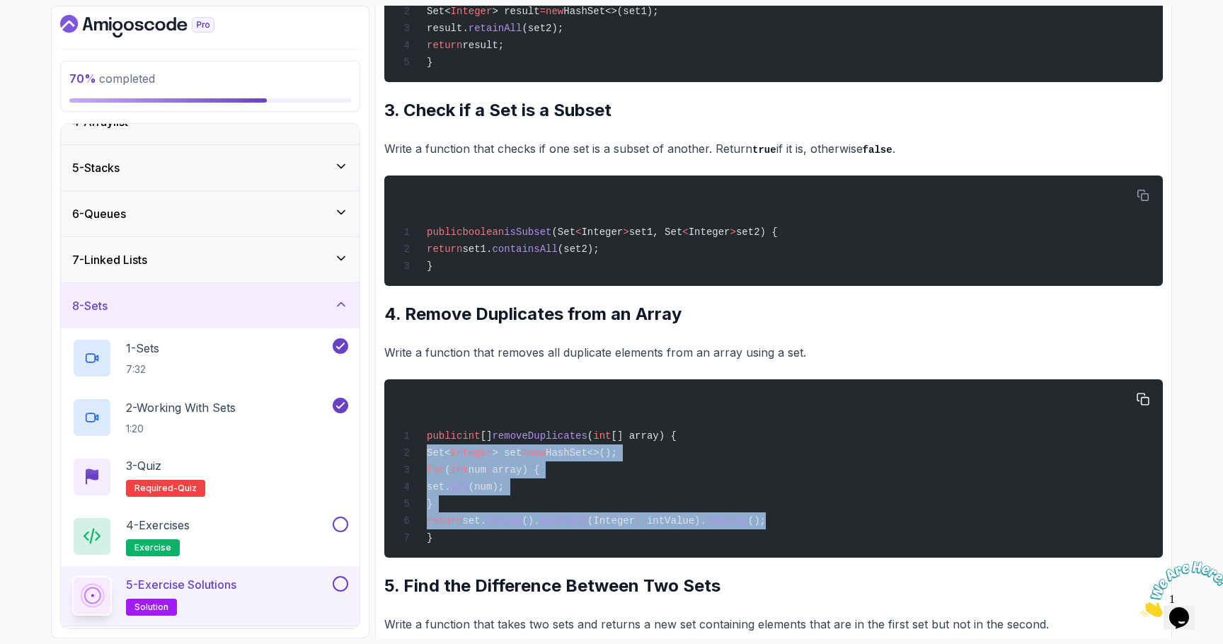
drag, startPoint x: 809, startPoint y: 535, endPoint x: 392, endPoint y: 469, distance: 422.3
click at [392, 469] on pre "public int [] removeDuplicates ( int [] array) { Set< Integer > set = new HashS…" at bounding box center [773, 468] width 779 height 178
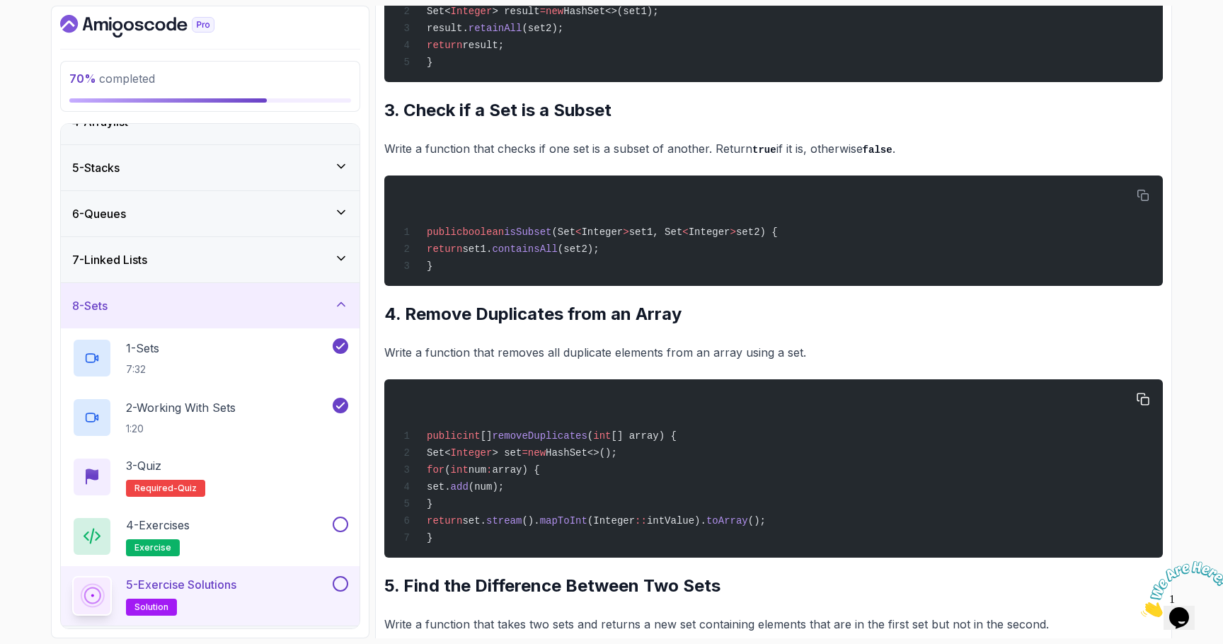
click at [489, 549] on div "public int [] removeDuplicates ( int [] array) { Set< Integer > set = new HashS…" at bounding box center [774, 468] width 756 height 161
drag, startPoint x: 624, startPoint y: 535, endPoint x: 724, endPoint y: 539, distance: 100.6
click at [724, 527] on span "return set. stream (). mapToInt (Integer :: intValue). toArray ();" at bounding box center [582, 520] width 367 height 11
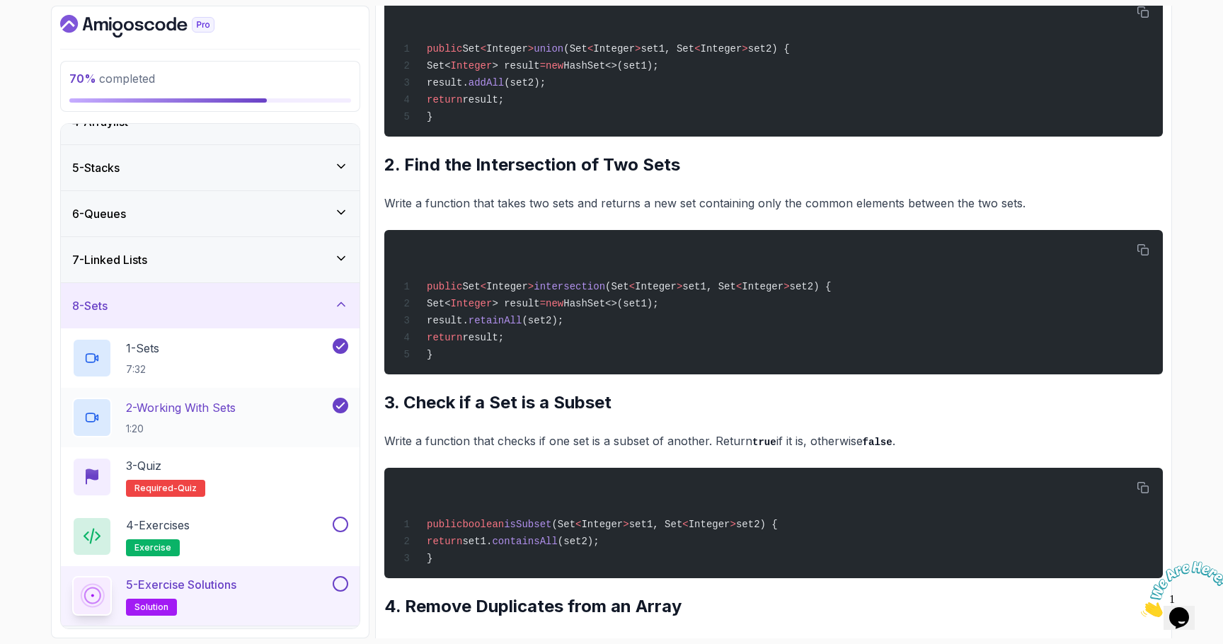
scroll to position [251, 0]
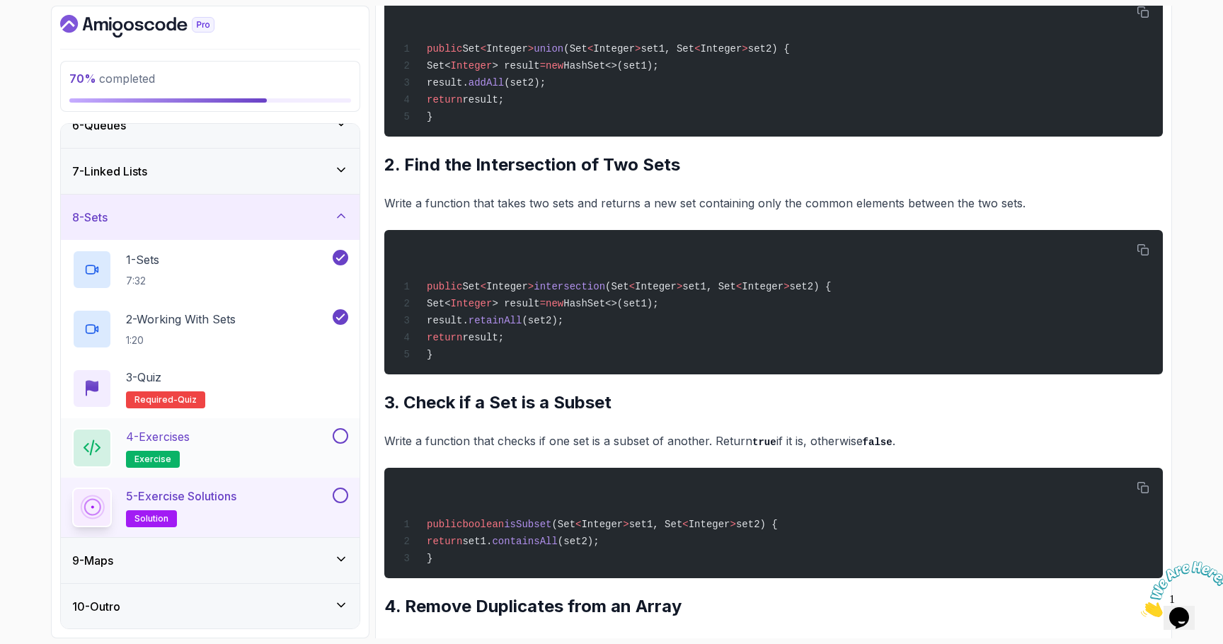
click at [338, 431] on button at bounding box center [341, 436] width 16 height 16
click at [344, 495] on button at bounding box center [341, 496] width 16 height 16
click at [232, 564] on div "9 - Maps" at bounding box center [210, 560] width 276 height 17
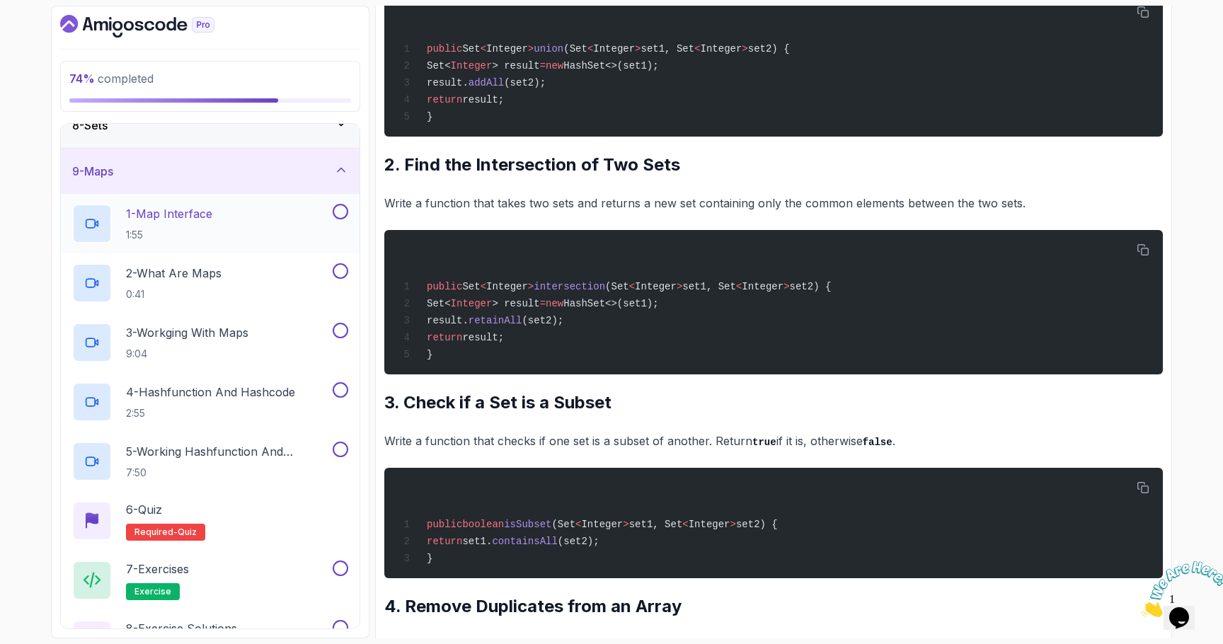
scroll to position [349, 0]
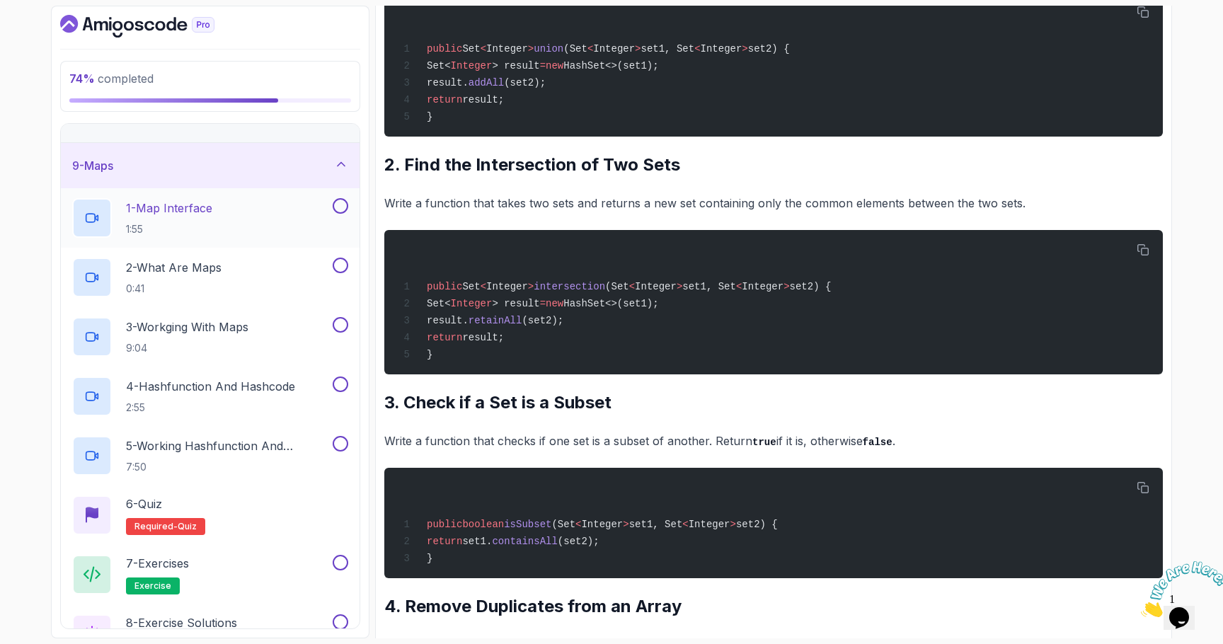
click at [200, 216] on h2 "1 - Map Interface 1:55" at bounding box center [169, 218] width 86 height 37
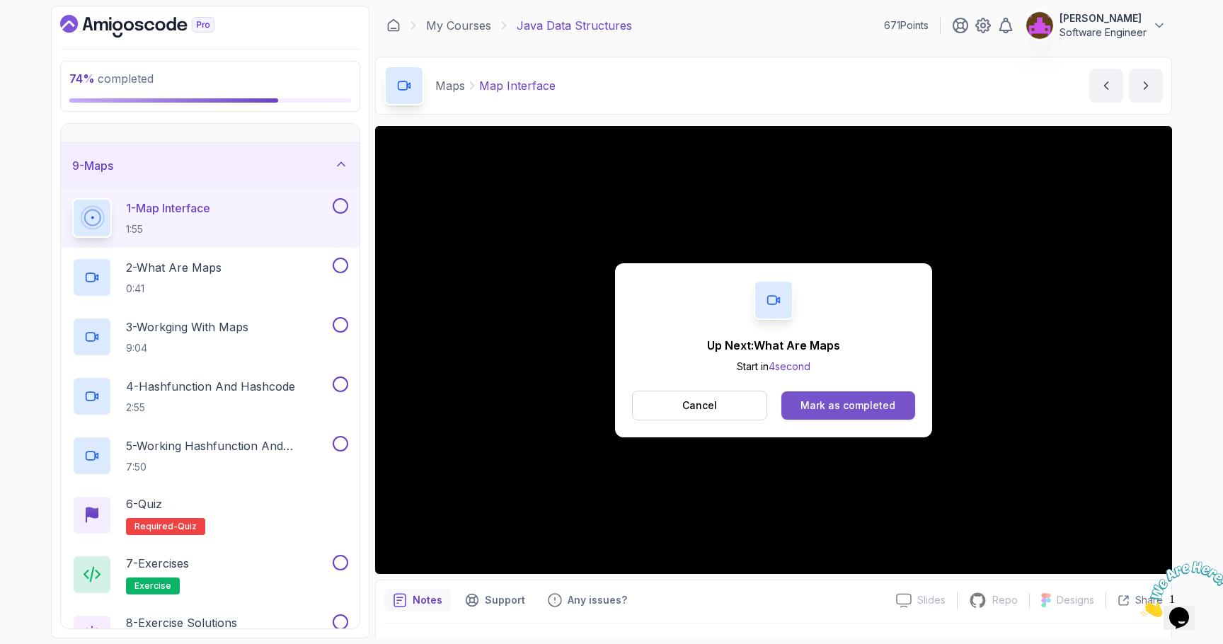
click at [796, 411] on button "Mark as completed" at bounding box center [849, 406] width 134 height 28
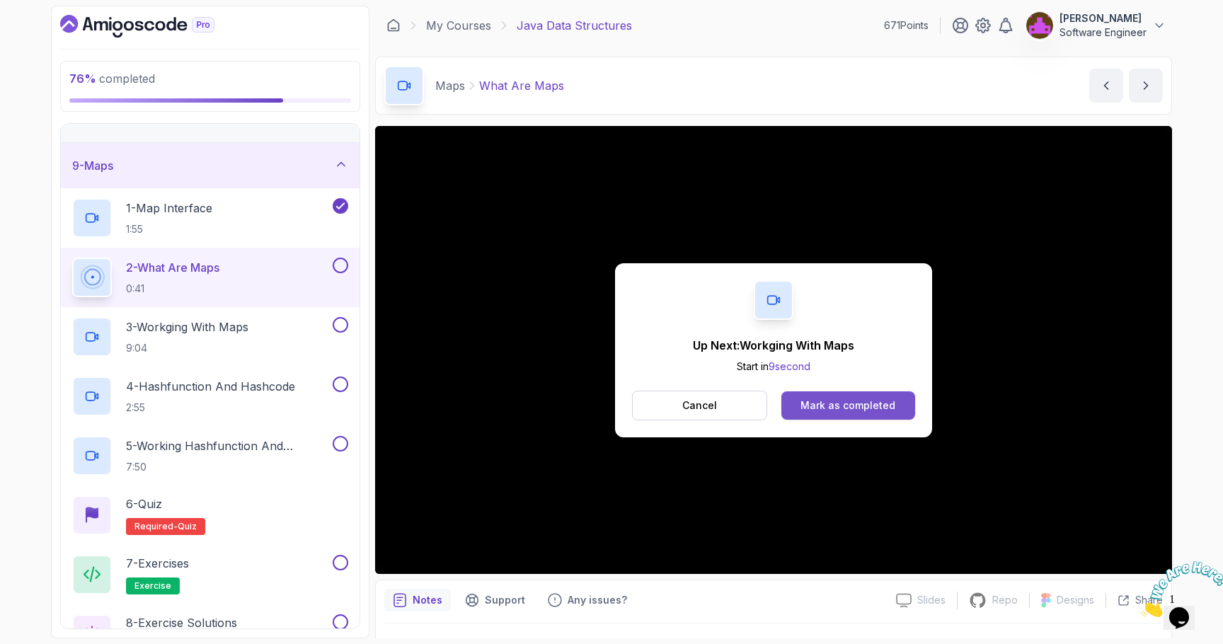
click at [864, 404] on div "Mark as completed" at bounding box center [848, 406] width 95 height 14
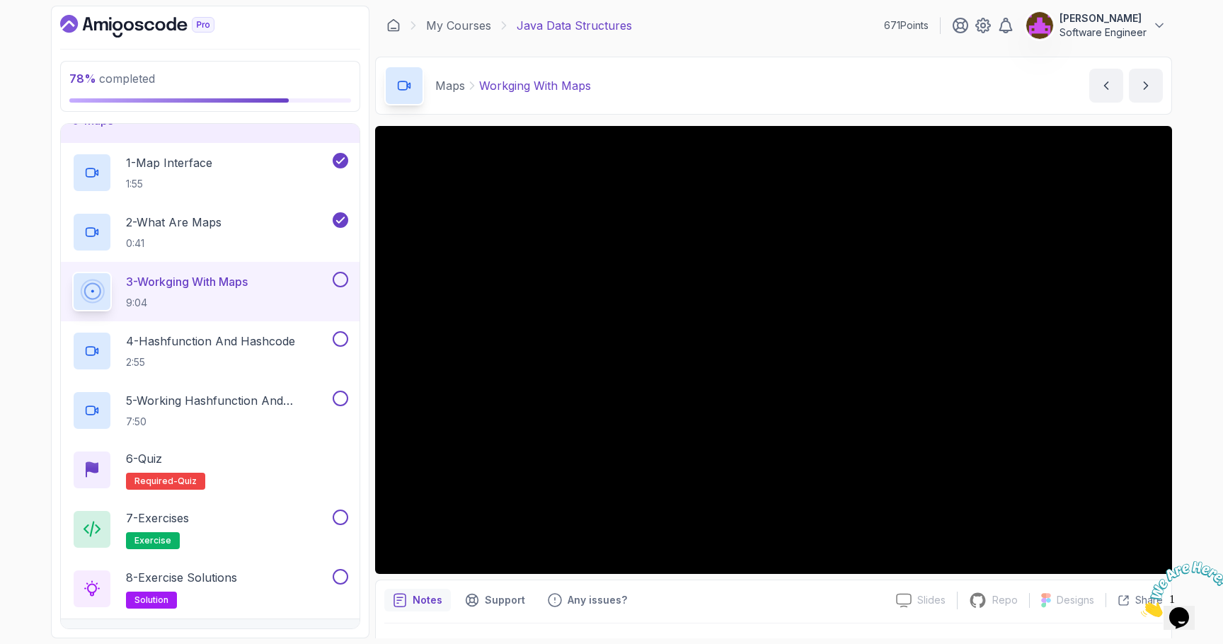
scroll to position [34, 0]
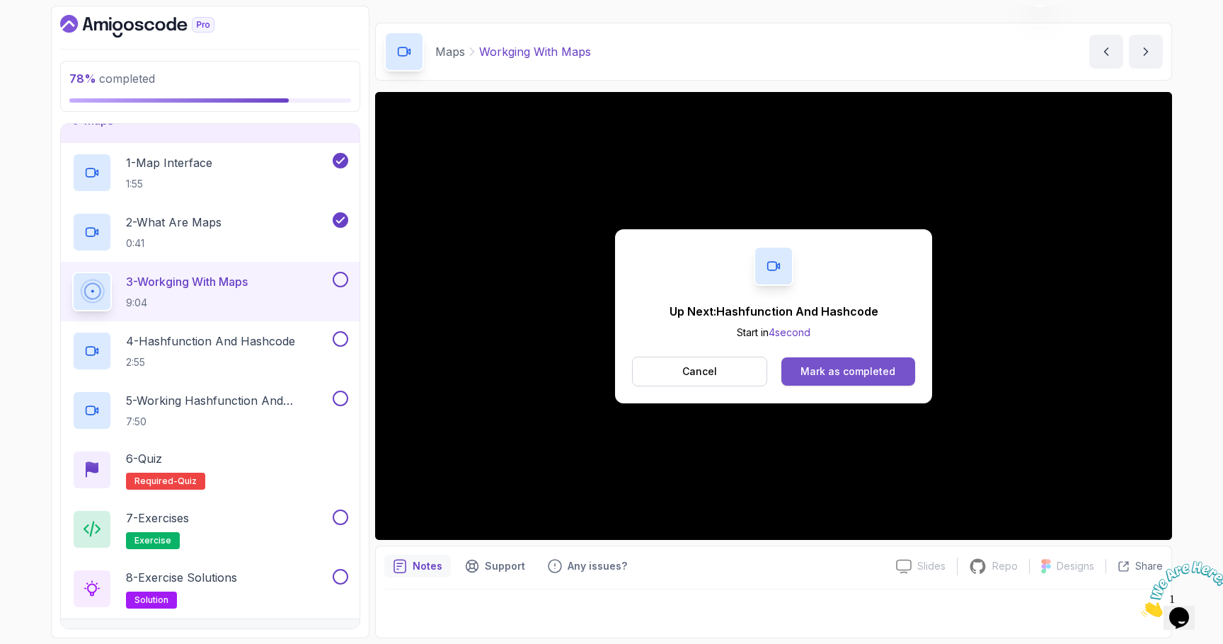
click at [864, 367] on div "Mark as completed" at bounding box center [848, 372] width 95 height 14
